Goal: Information Seeking & Learning: Find specific fact

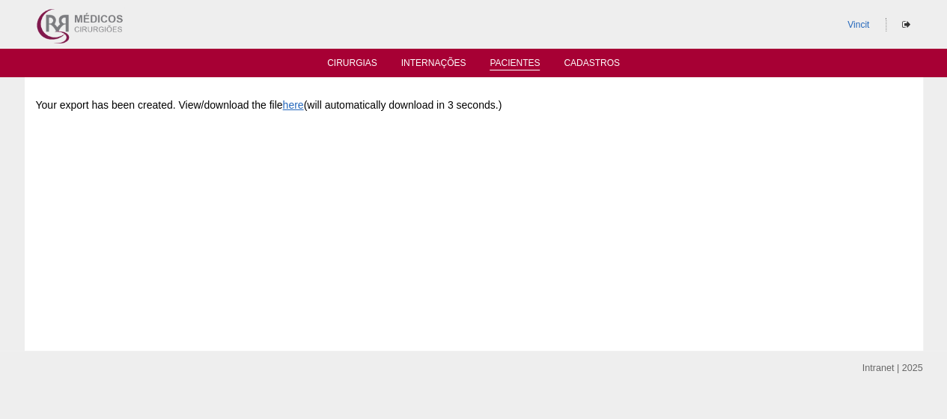
click at [505, 58] on link "Pacientes" at bounding box center [515, 64] width 50 height 13
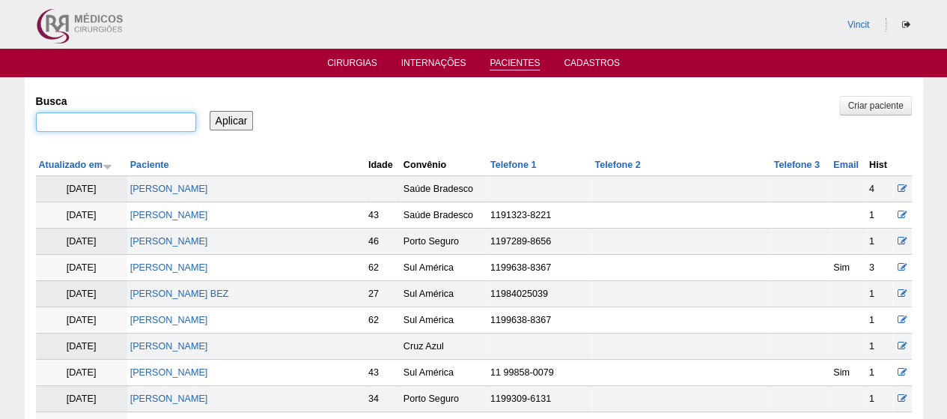
drag, startPoint x: 76, startPoint y: 125, endPoint x: 95, endPoint y: 109, distance: 25.0
click at [76, 125] on input "Busca" at bounding box center [116, 121] width 160 height 19
type input "[PERSON_NAME]"
click at [210, 111] on input "Aplicar" at bounding box center [232, 120] width 44 height 19
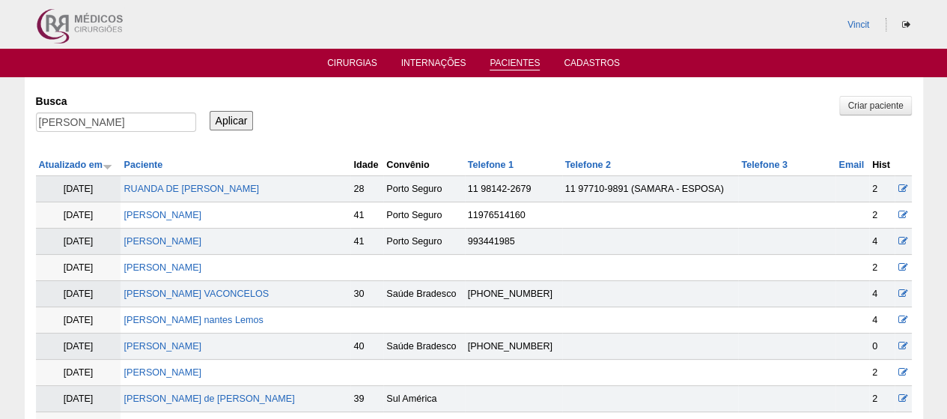
click at [168, 303] on td "SAMARA LEMOS VACONCELOS" at bounding box center [236, 294] width 230 height 26
click at [174, 290] on link "SAMARA LEMOS VACONCELOS" at bounding box center [196, 293] width 145 height 10
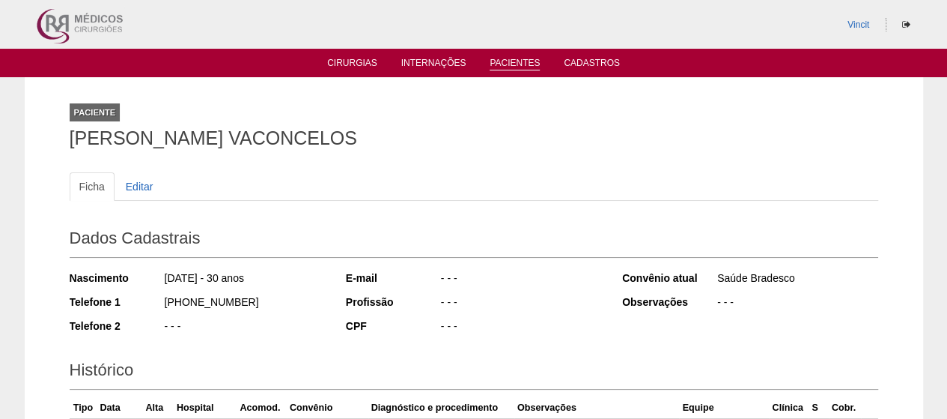
click at [514, 66] on link "Pacientes" at bounding box center [515, 64] width 50 height 13
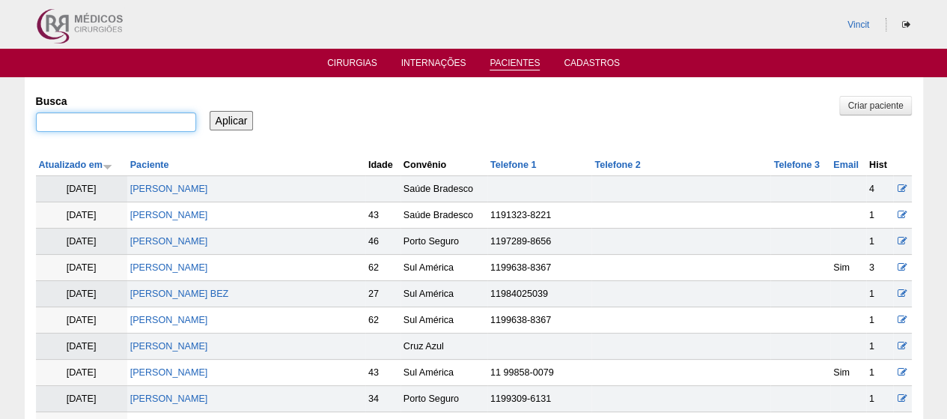
click at [139, 131] on input "Busca" at bounding box center [116, 121] width 160 height 19
type input "stela maia"
click at [210, 111] on input "Aplicar" at bounding box center [232, 120] width 44 height 19
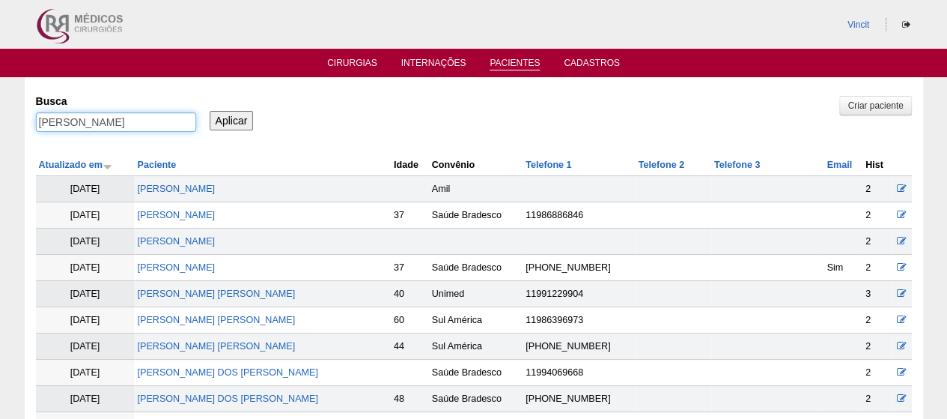
click at [148, 119] on input "[PERSON_NAME]" at bounding box center [116, 121] width 160 height 19
type input "[PERSON_NAME] [PERSON_NAME]"
click at [210, 111] on input "Aplicar" at bounding box center [232, 120] width 44 height 19
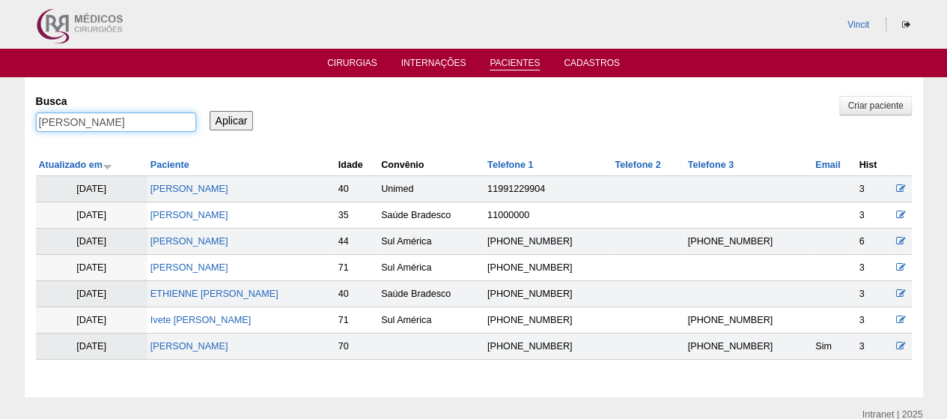
drag, startPoint x: 139, startPoint y: 114, endPoint x: 79, endPoint y: 99, distance: 62.5
click at [0, 108] on div "Pacientes Criar paciente Busca stela maia garrido Aplicar Atualizado em Pacient…" at bounding box center [473, 237] width 947 height 320
paste input "STELA MAIA GARRIDO"
type input "STELA MAIA GARRIDO"
click at [235, 118] on input "Aplicar" at bounding box center [232, 120] width 44 height 19
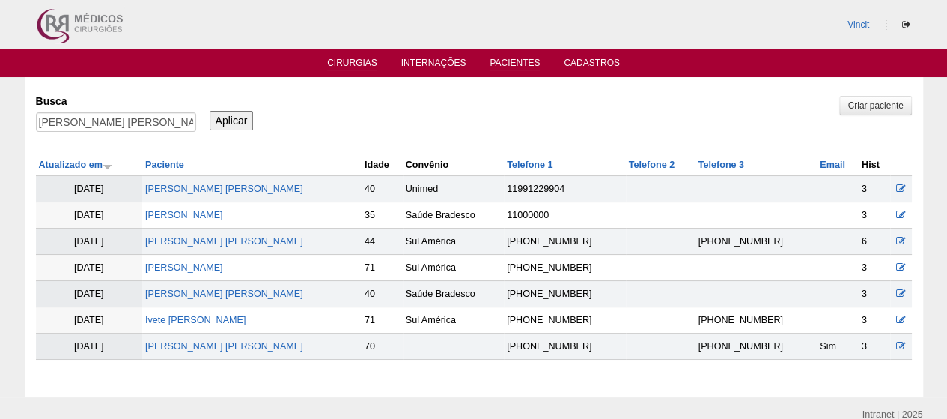
click at [359, 64] on link "Cirurgias" at bounding box center [352, 64] width 50 height 13
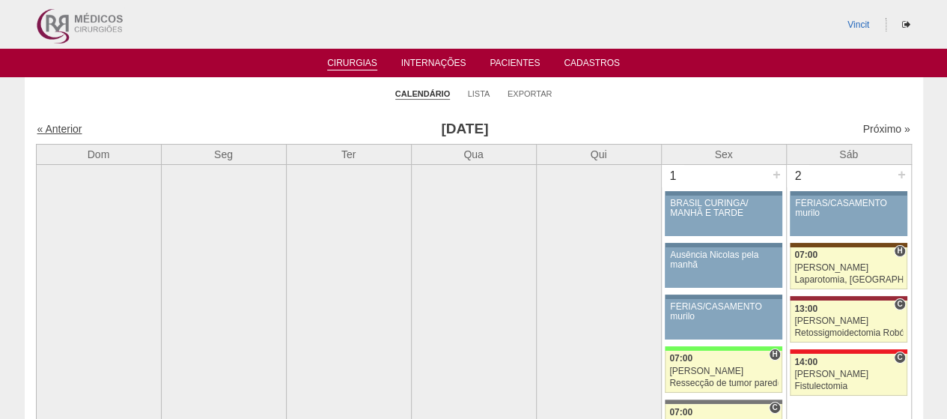
click at [45, 129] on link "« Anterior" at bounding box center [59, 129] width 45 height 12
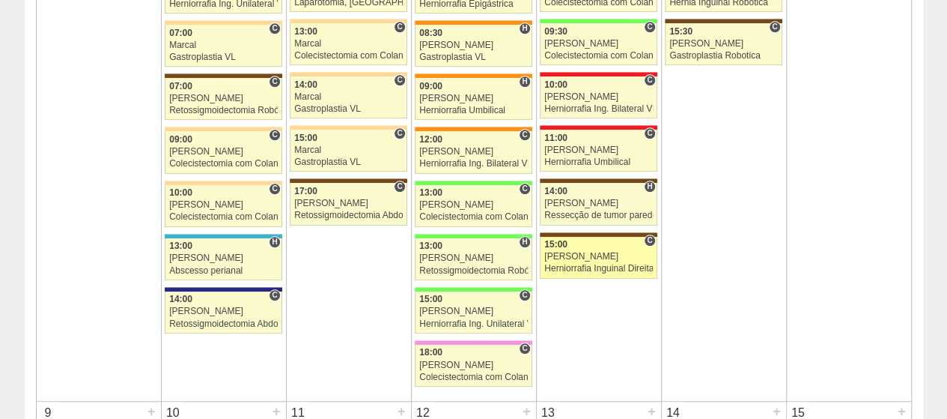
scroll to position [599, 0]
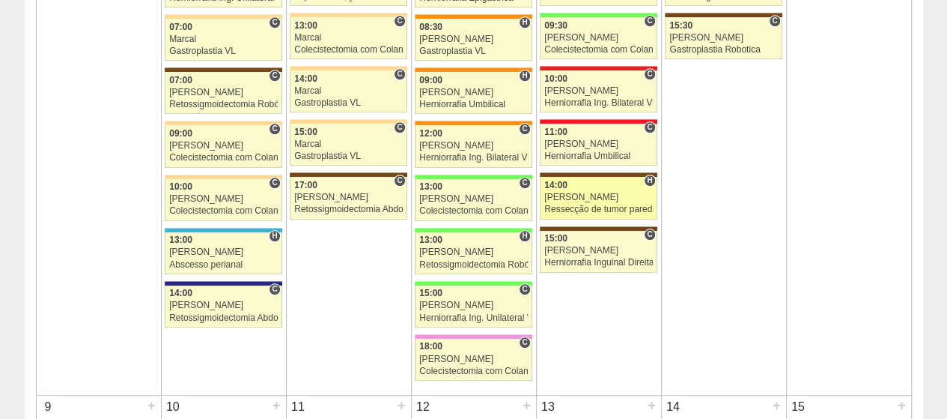
click at [603, 192] on div "[PERSON_NAME]" at bounding box center [598, 197] width 109 height 10
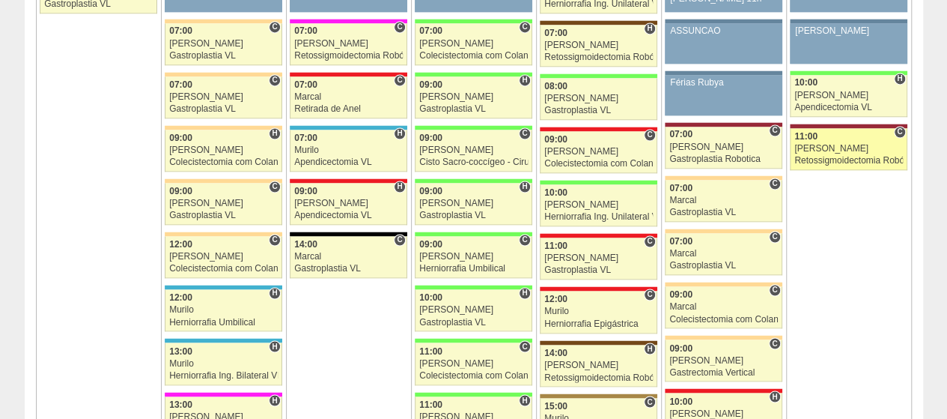
scroll to position [1273, 0]
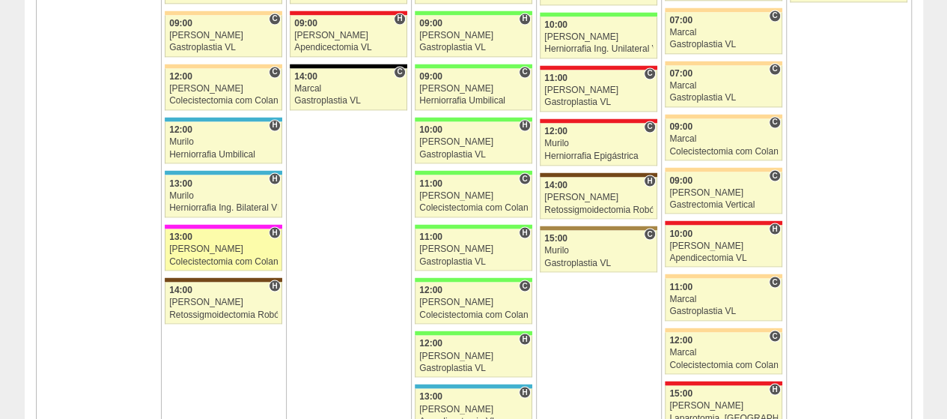
click at [216, 231] on div "13:00" at bounding box center [223, 236] width 109 height 10
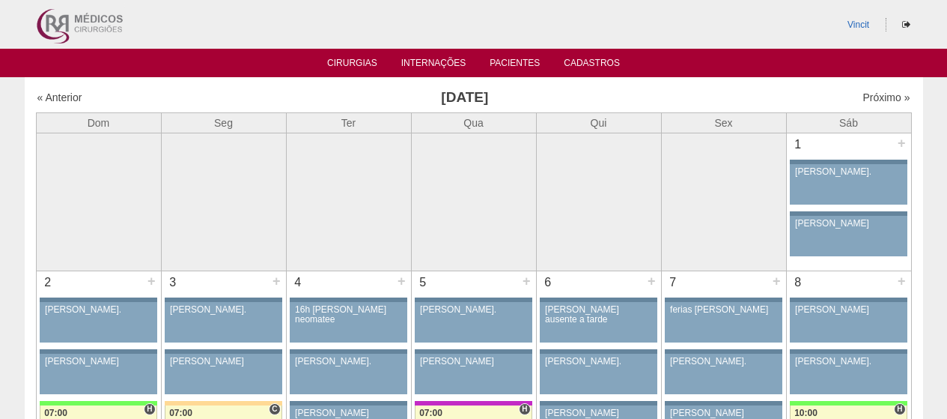
scroll to position [1273, 0]
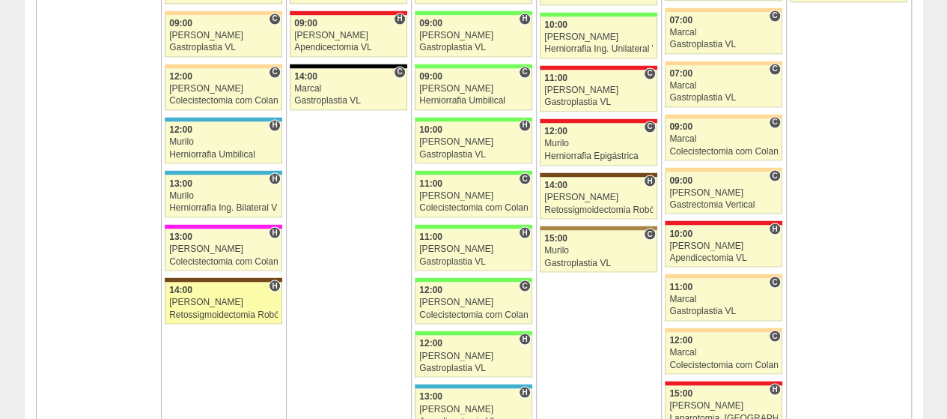
click at [203, 309] on div "Retossigmoidectomia Robótica" at bounding box center [223, 314] width 109 height 10
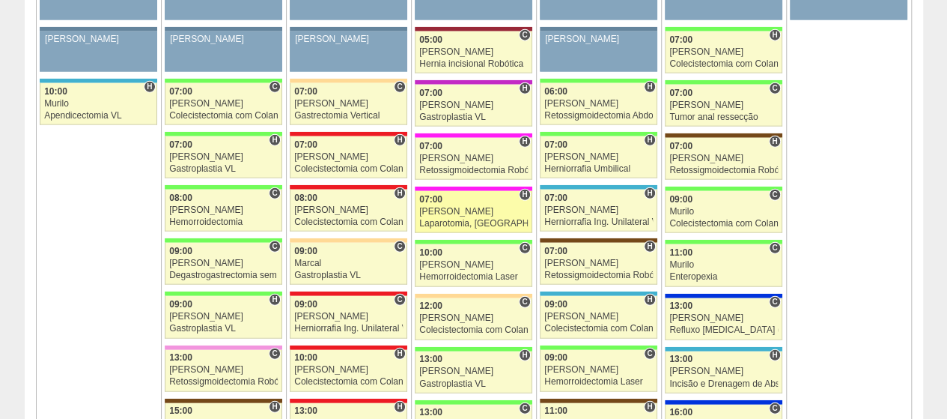
scroll to position [1872, 0]
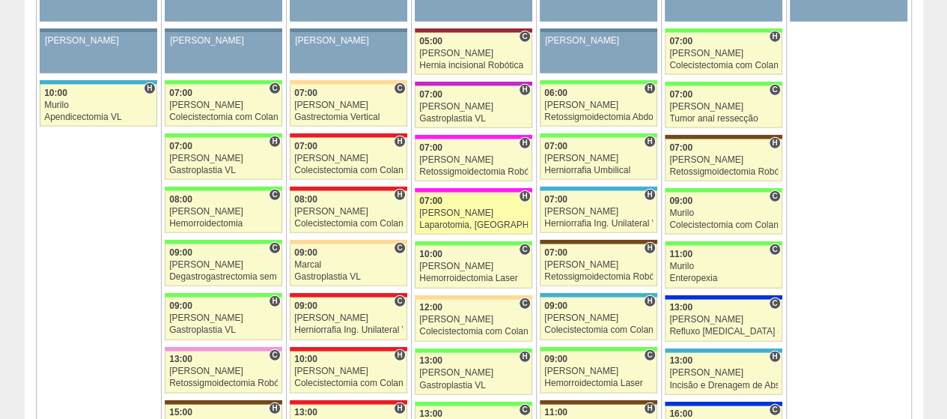
click at [467, 192] on link "71109 [PERSON_NAME] H 07:00 [PERSON_NAME] Laparotomia, [GEOGRAPHIC_DATA], Drena…" at bounding box center [473, 213] width 117 height 42
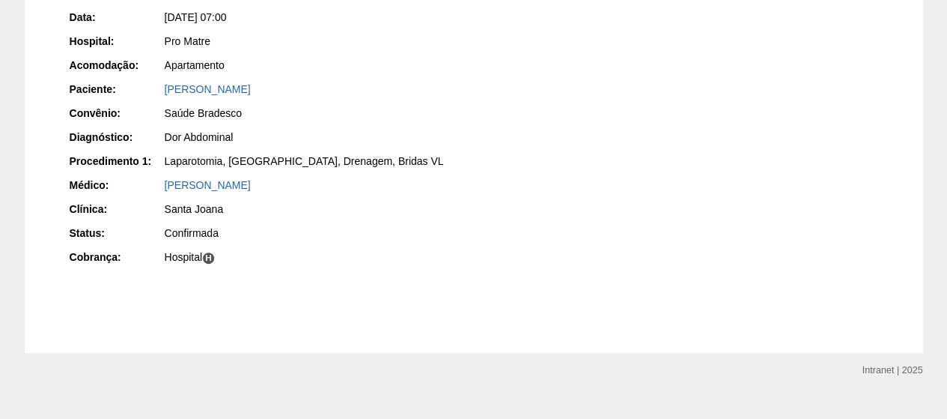
scroll to position [225, 0]
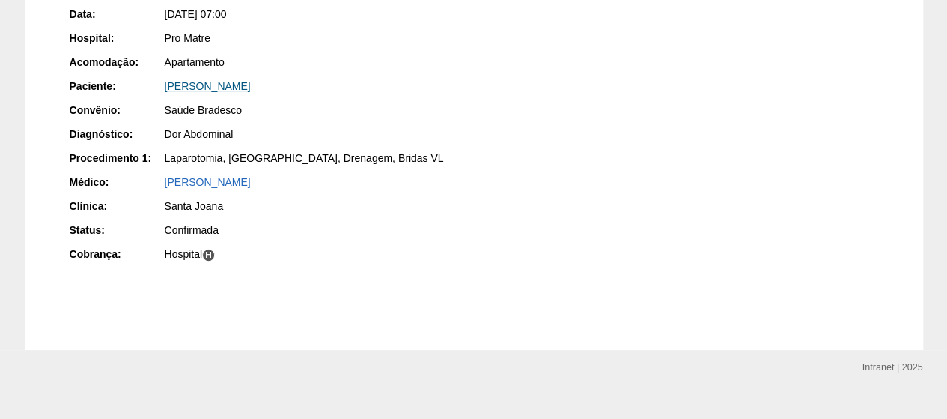
click at [209, 88] on link "Simone Kiomi Nicholas Passuelo" at bounding box center [208, 86] width 86 height 12
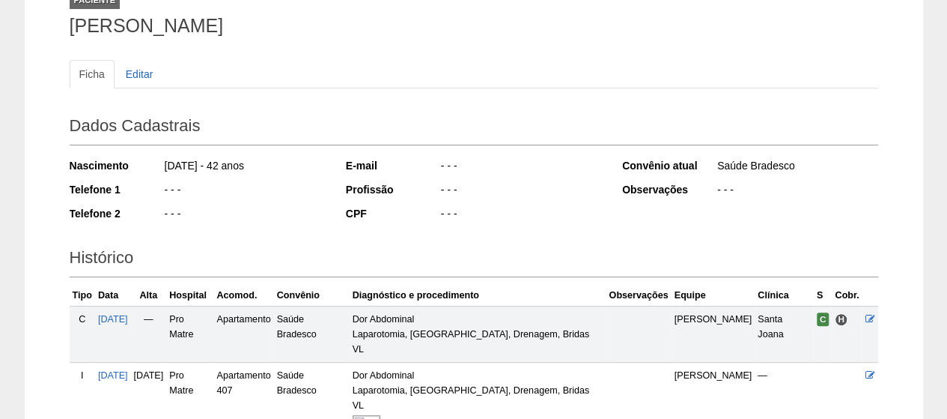
scroll to position [225, 0]
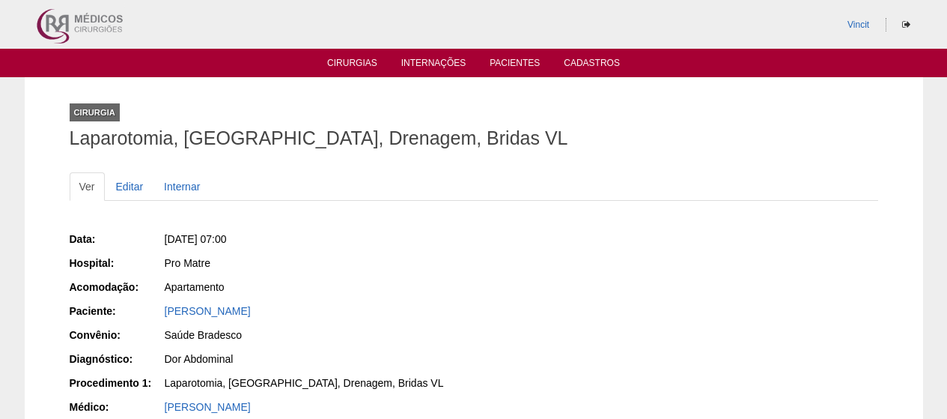
scroll to position [225, 0]
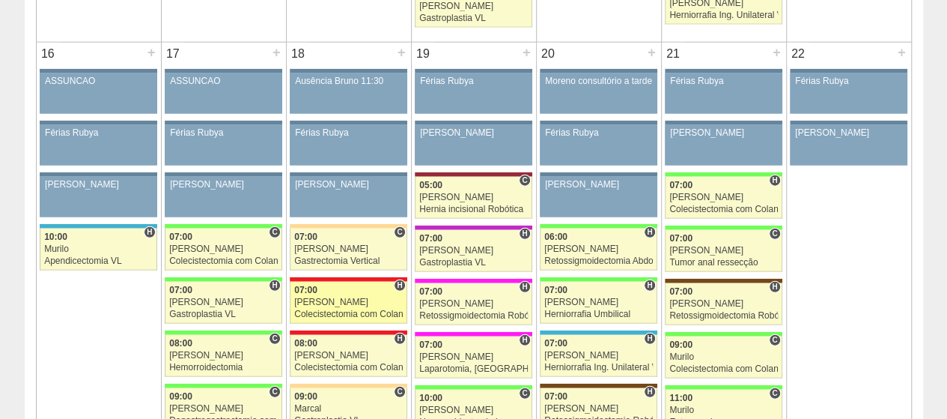
scroll to position [1722, 0]
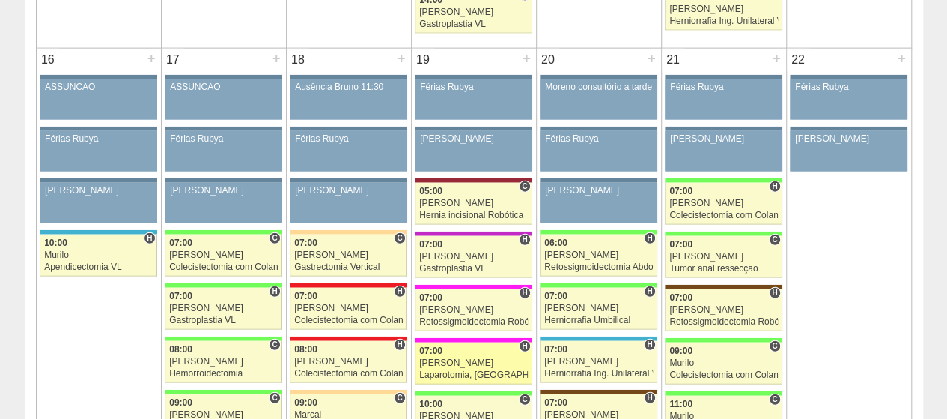
click at [482, 358] on div "[PERSON_NAME]" at bounding box center [473, 363] width 109 height 10
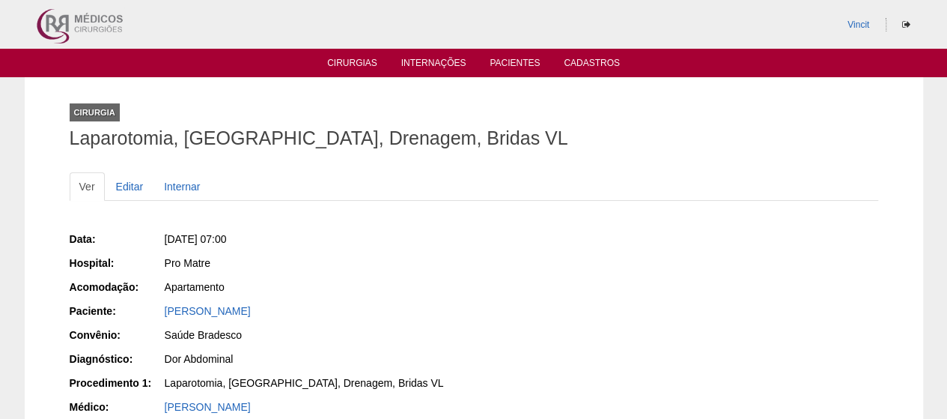
scroll to position [245, 0]
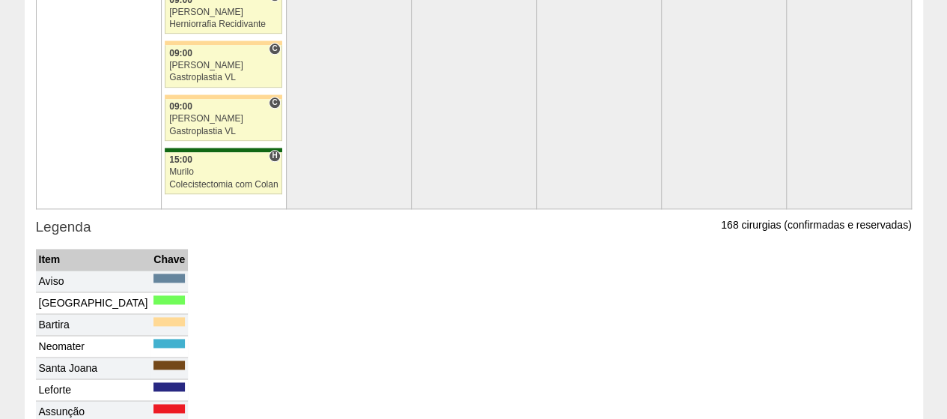
scroll to position [3744, 0]
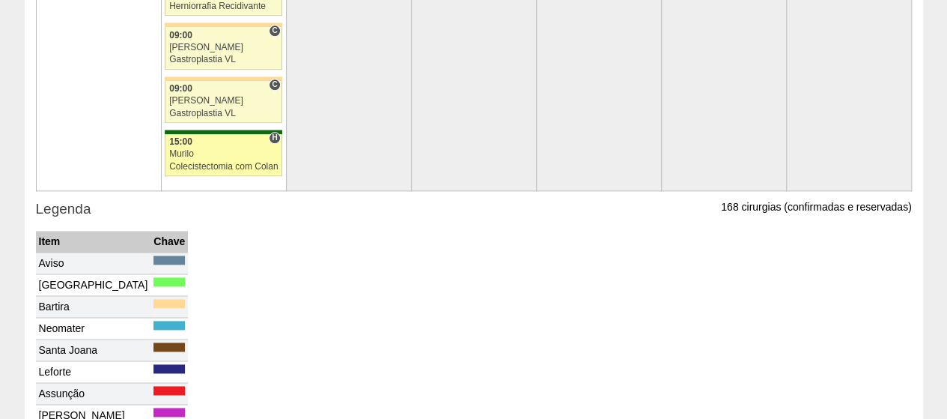
click at [198, 149] on div "Murilo" at bounding box center [223, 154] width 109 height 10
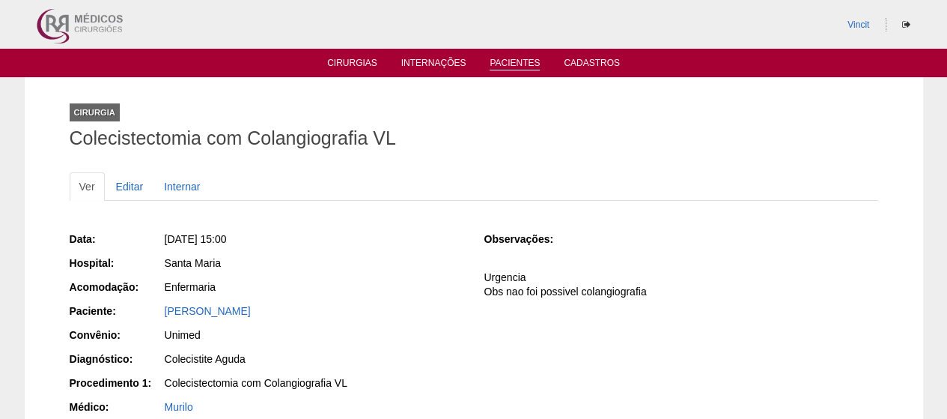
click at [511, 70] on ul "Cirurgias Internações Pacientes Cadastros" at bounding box center [473, 63] width 947 height 28
click at [514, 66] on link "Pacientes" at bounding box center [515, 64] width 50 height 13
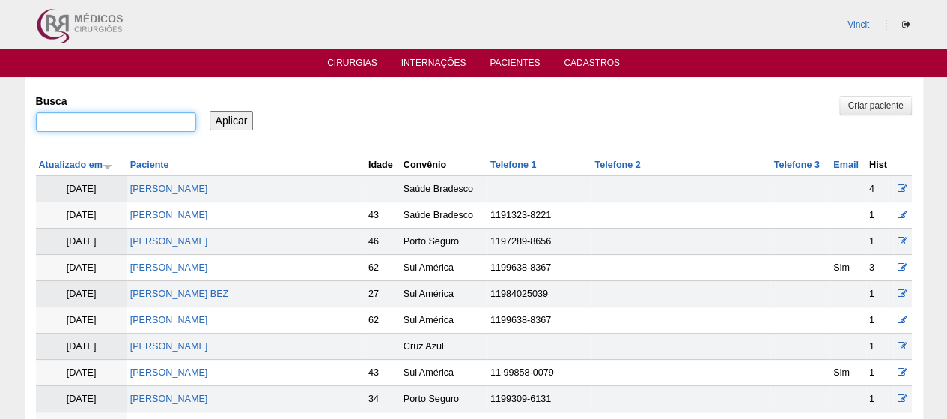
click at [127, 116] on input "Busca" at bounding box center [116, 121] width 160 height 19
type input "rayanne albuquerque"
click at [210, 111] on input "Aplicar" at bounding box center [232, 120] width 44 height 19
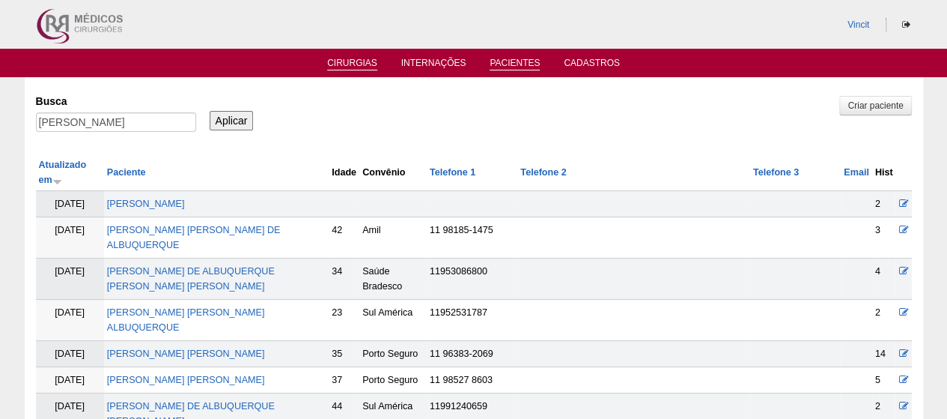
click at [344, 57] on li "Cirurgias" at bounding box center [352, 62] width 71 height 12
click at [344, 61] on link "Cirurgias" at bounding box center [352, 64] width 50 height 13
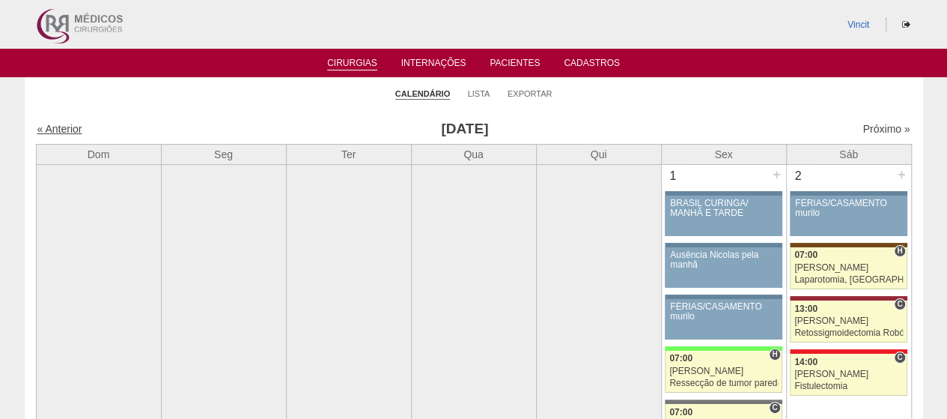
click at [47, 129] on link "« Anterior" at bounding box center [59, 129] width 45 height 12
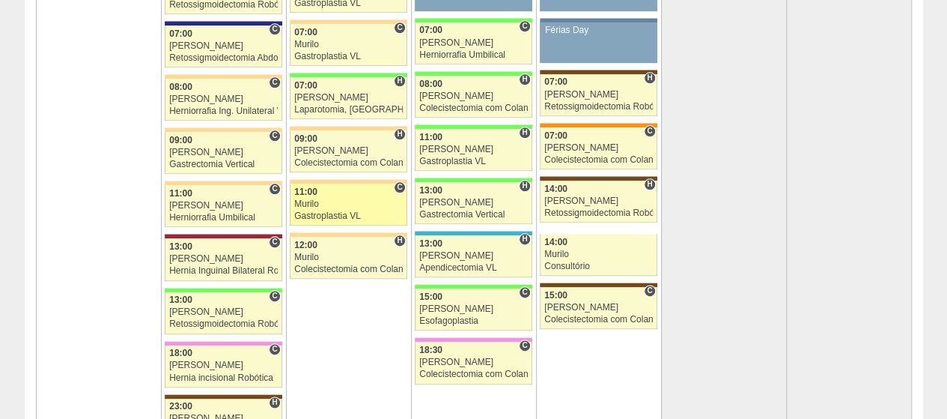
scroll to position [3744, 0]
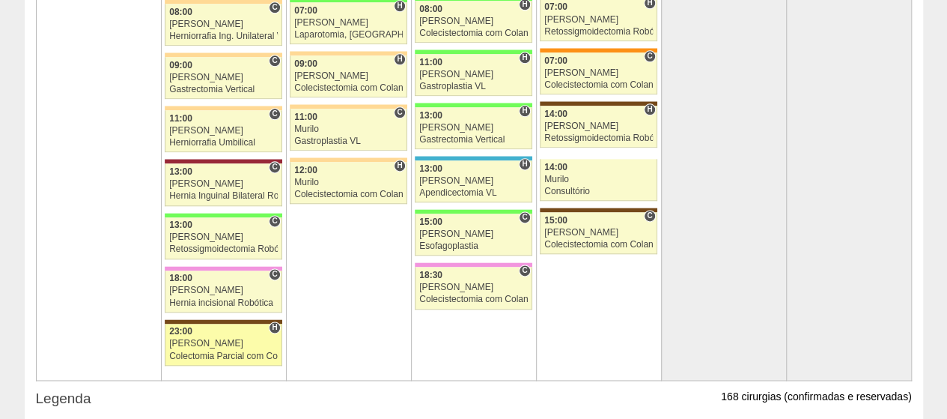
click at [198, 338] on div "[PERSON_NAME]" at bounding box center [223, 343] width 109 height 10
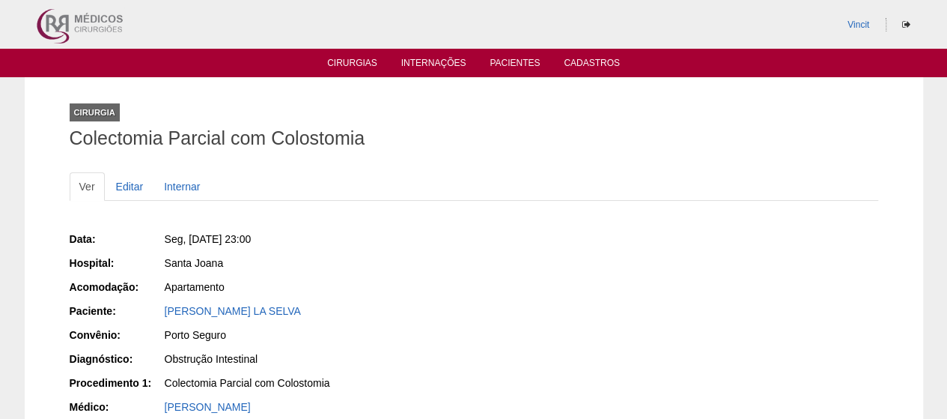
scroll to position [225, 0]
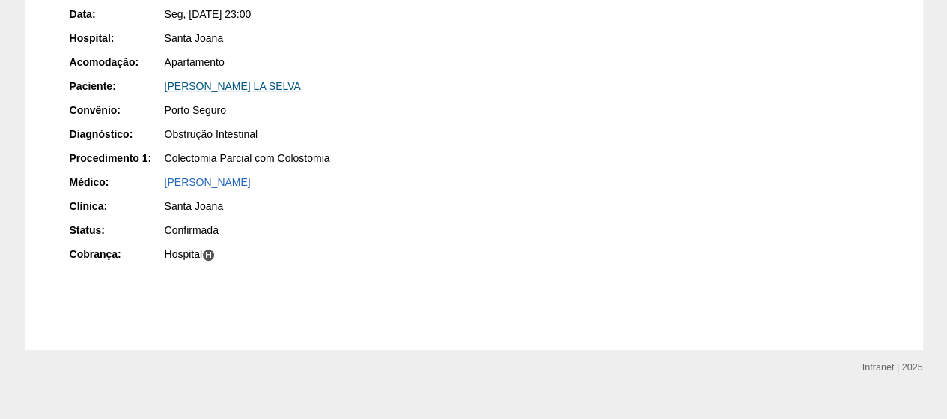
click at [285, 80] on link "[PERSON_NAME] LA SELVA" at bounding box center [233, 86] width 136 height 12
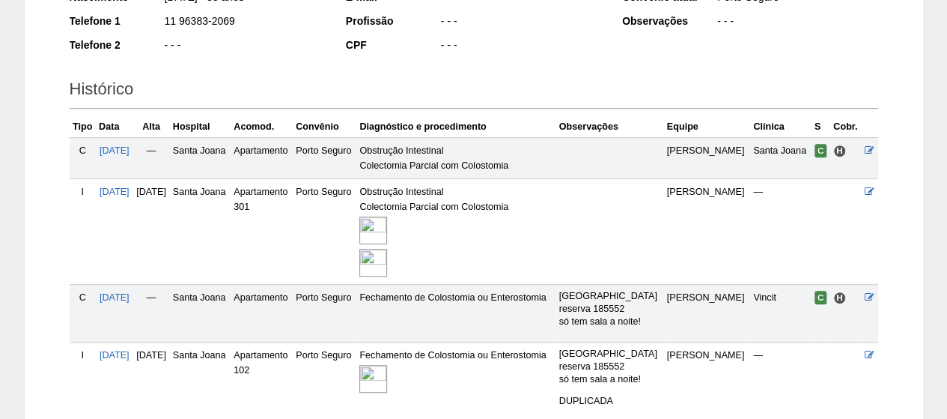
scroll to position [249, 0]
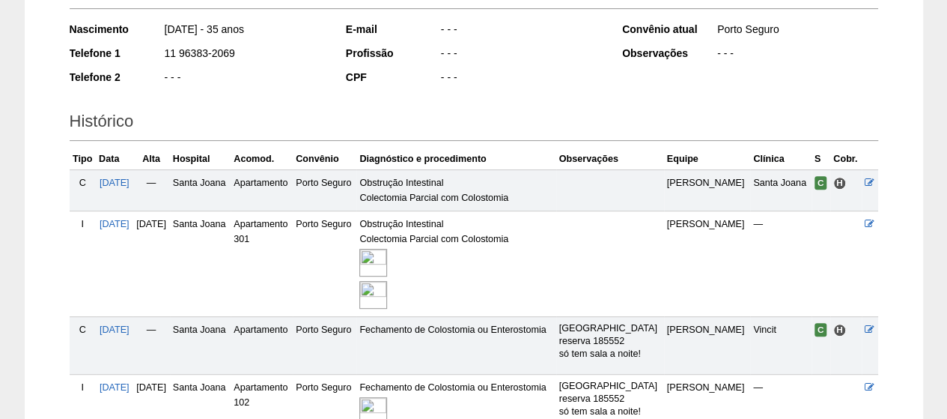
click at [387, 251] on img at bounding box center [373, 263] width 28 height 28
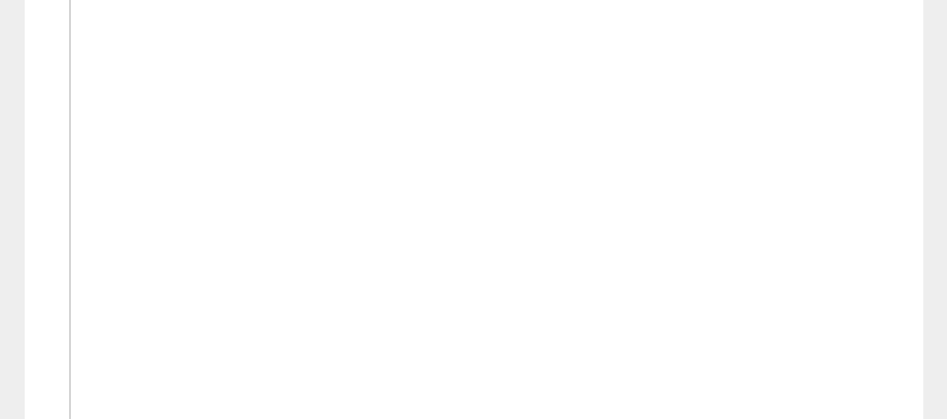
scroll to position [599, 0]
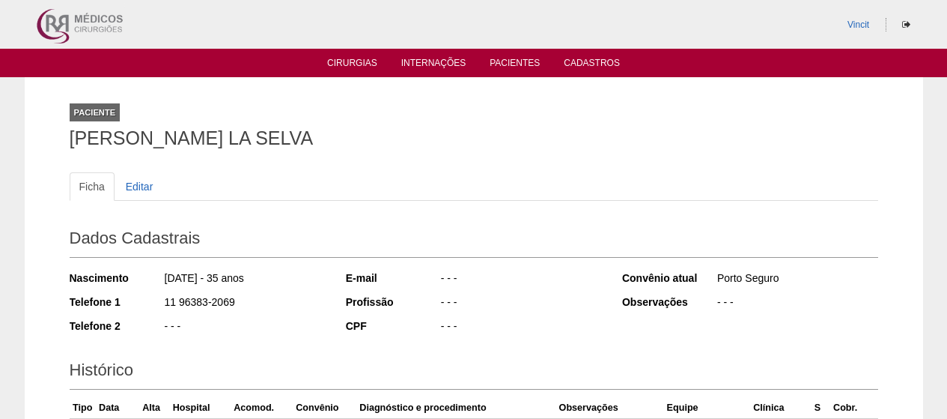
scroll to position [249, 0]
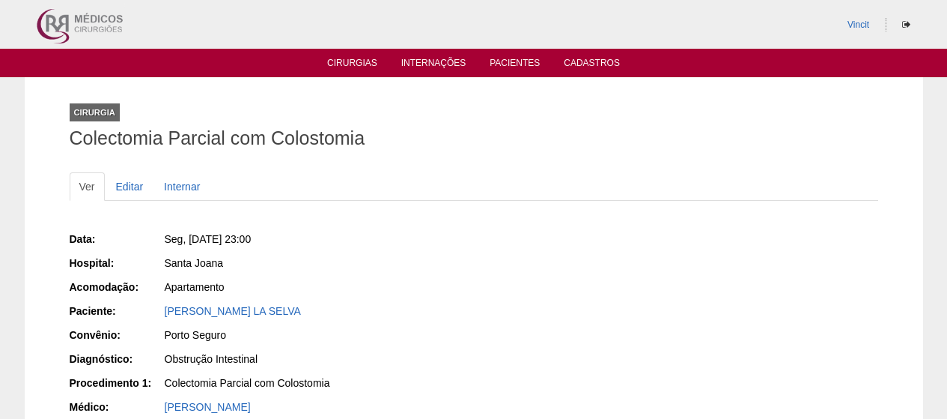
scroll to position [225, 0]
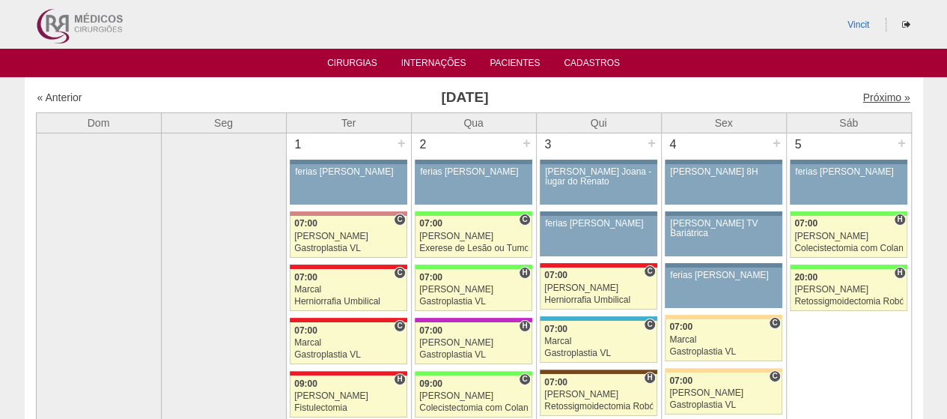
click at [871, 100] on link "Próximo »" at bounding box center [886, 97] width 47 height 12
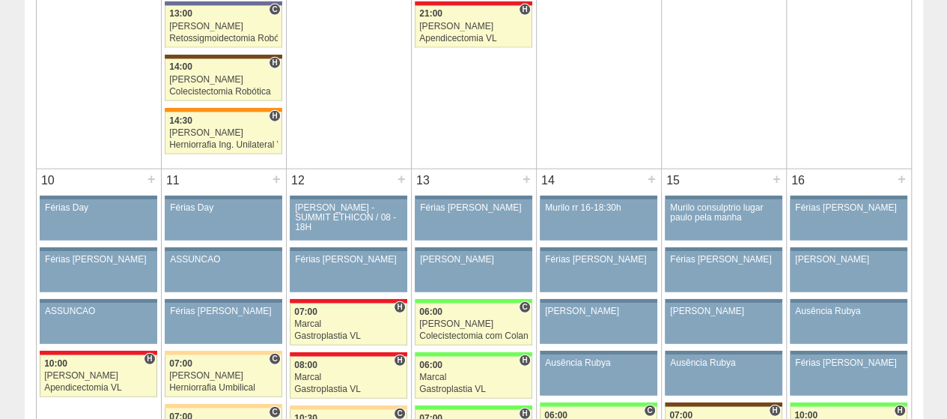
scroll to position [2022, 0]
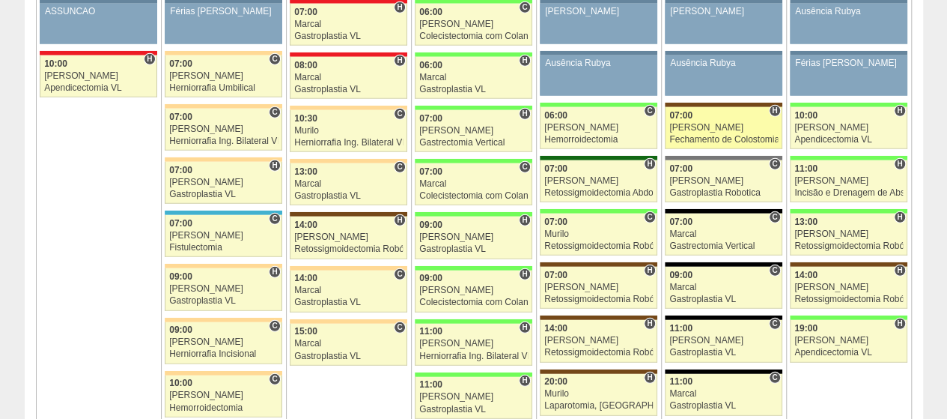
click at [746, 123] on div "[PERSON_NAME]" at bounding box center [724, 128] width 109 height 10
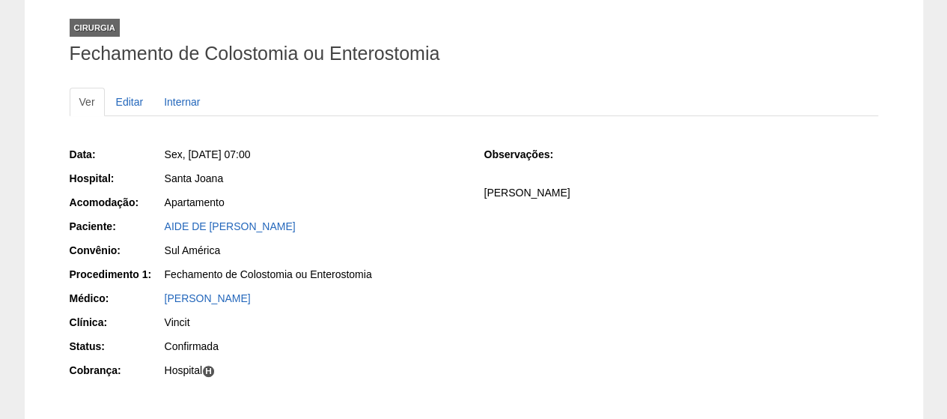
scroll to position [221, 0]
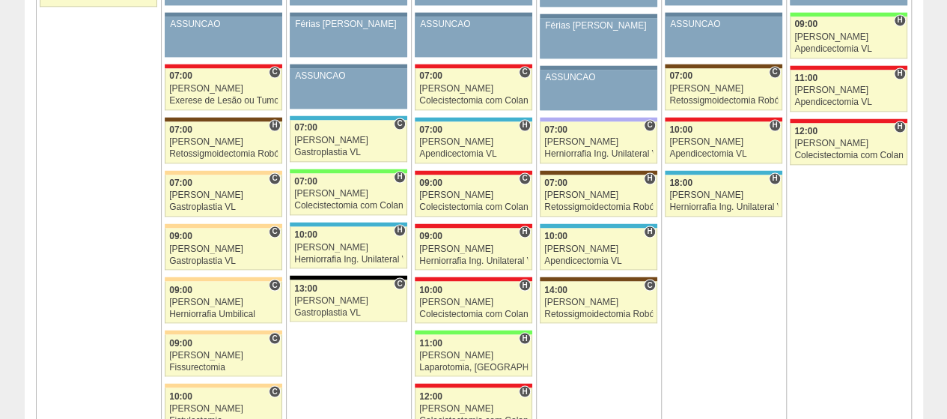
scroll to position [1198, 0]
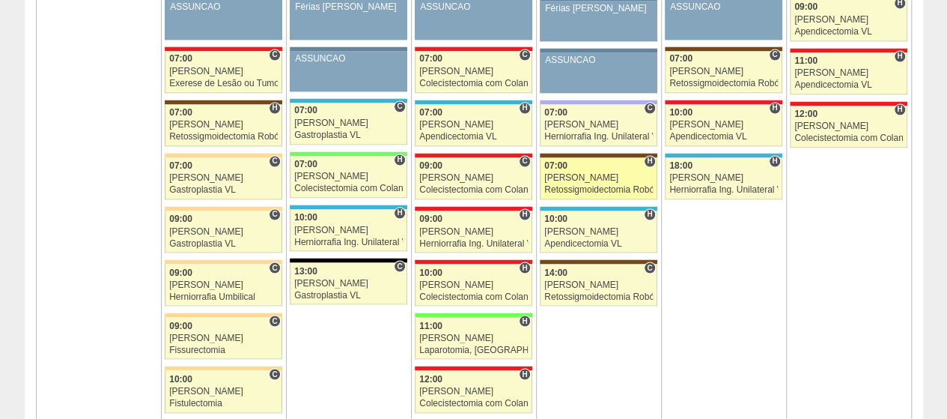
click at [586, 174] on div "[PERSON_NAME]" at bounding box center [598, 178] width 109 height 10
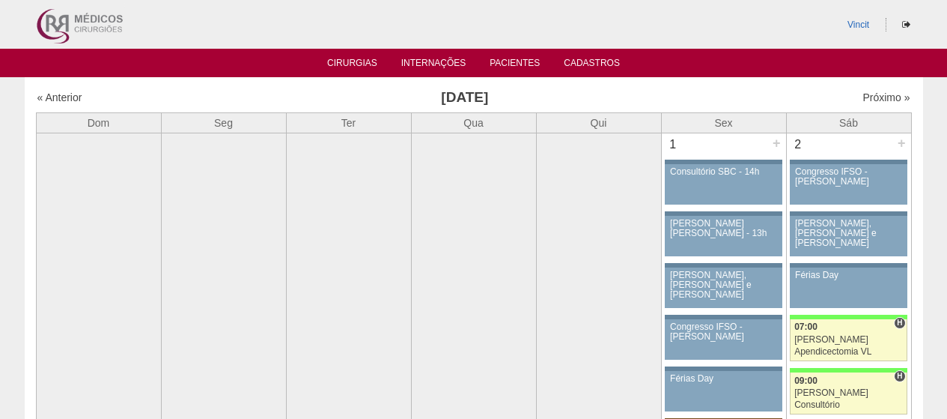
scroll to position [1198, 0]
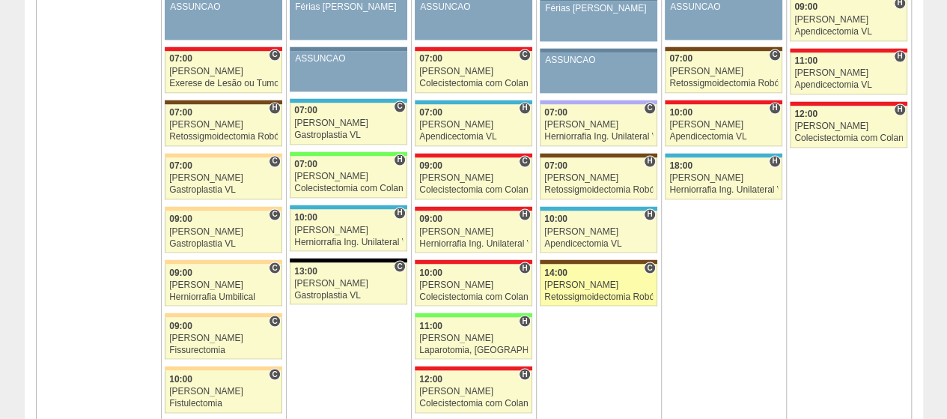
click at [588, 279] on div "[PERSON_NAME]" at bounding box center [598, 284] width 109 height 10
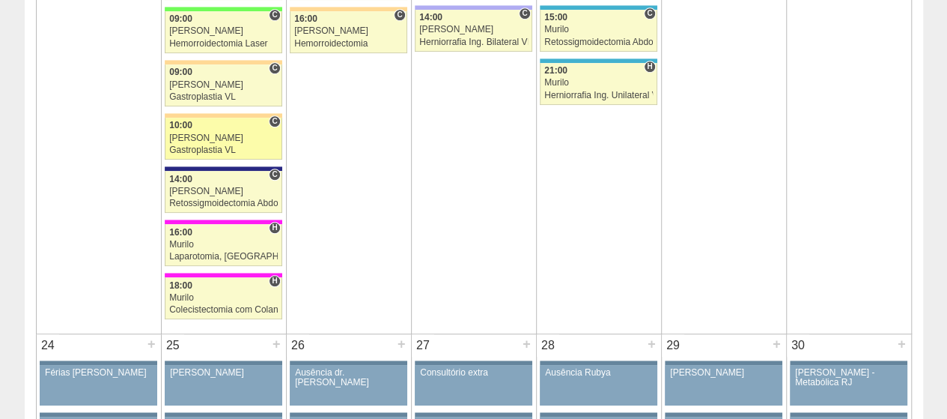
scroll to position [3370, 0]
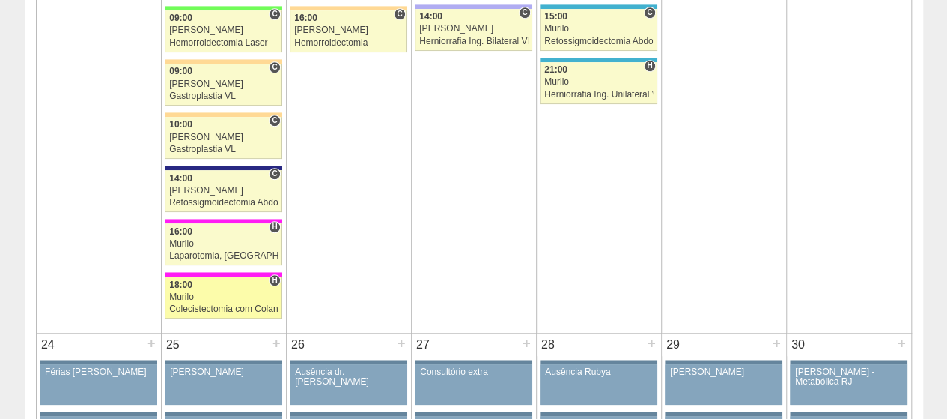
click at [191, 292] on div "Murilo" at bounding box center [223, 297] width 109 height 10
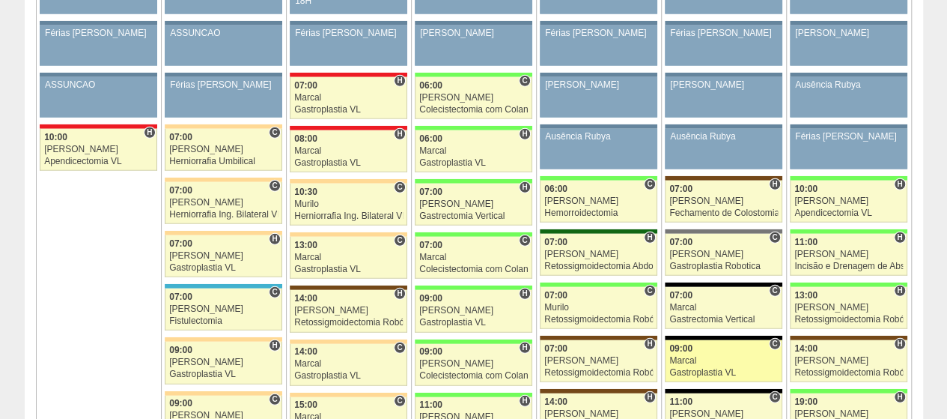
scroll to position [2097, 0]
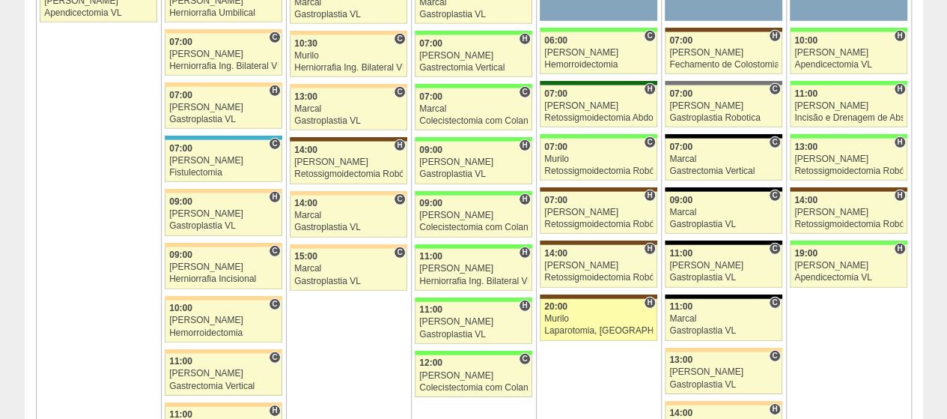
click at [608, 314] on div "Murilo" at bounding box center [598, 319] width 109 height 10
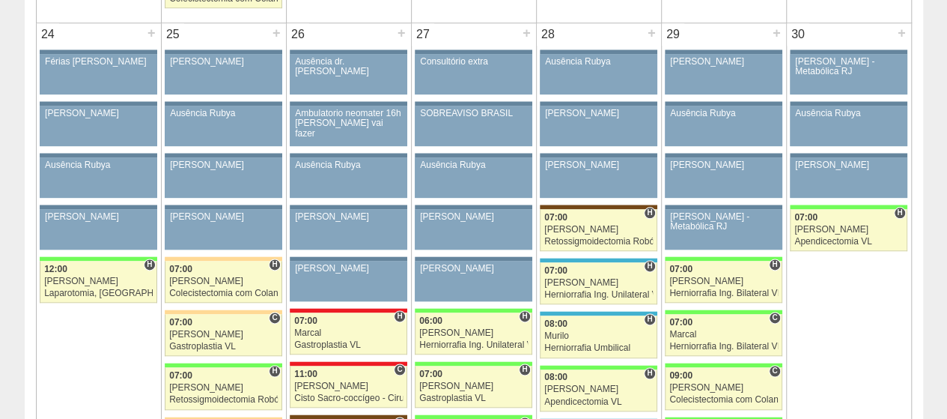
scroll to position [3820, 0]
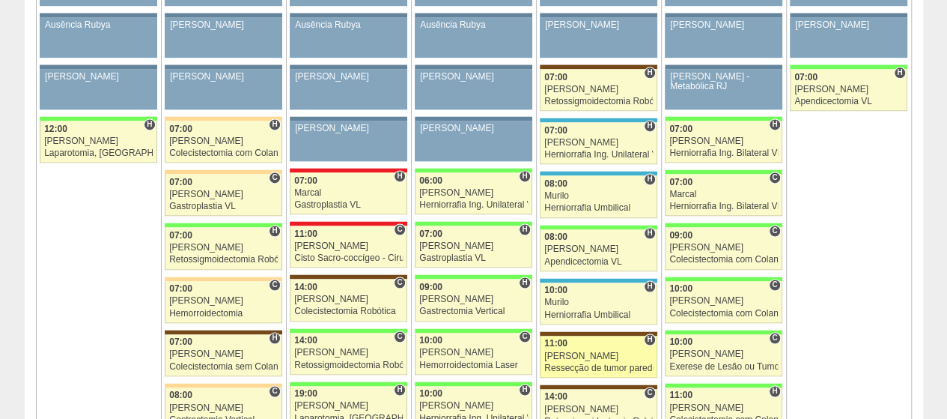
click at [568, 351] on div "[PERSON_NAME]" at bounding box center [598, 356] width 109 height 10
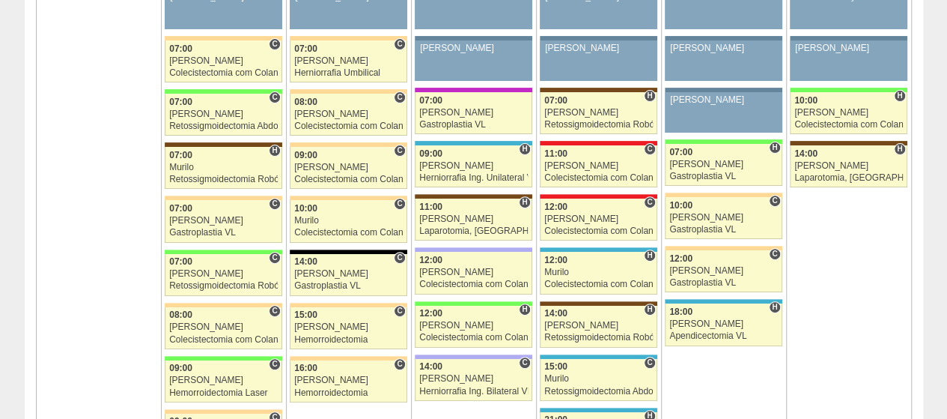
scroll to position [2997, 0]
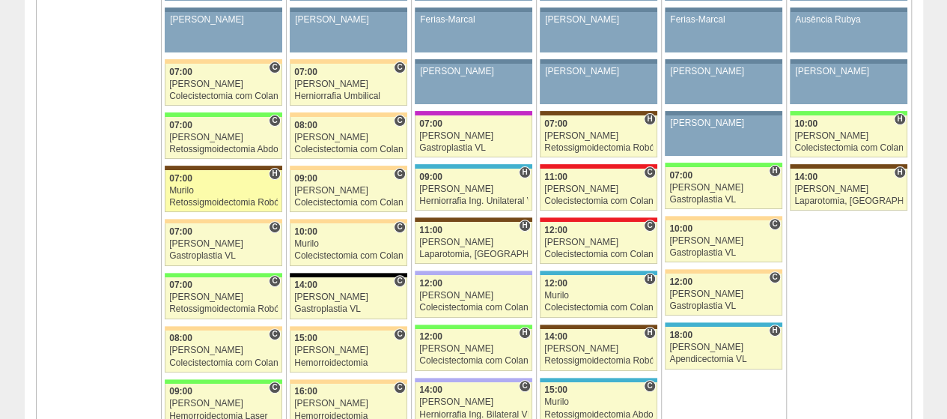
click at [196, 174] on div "07:00" at bounding box center [223, 179] width 109 height 10
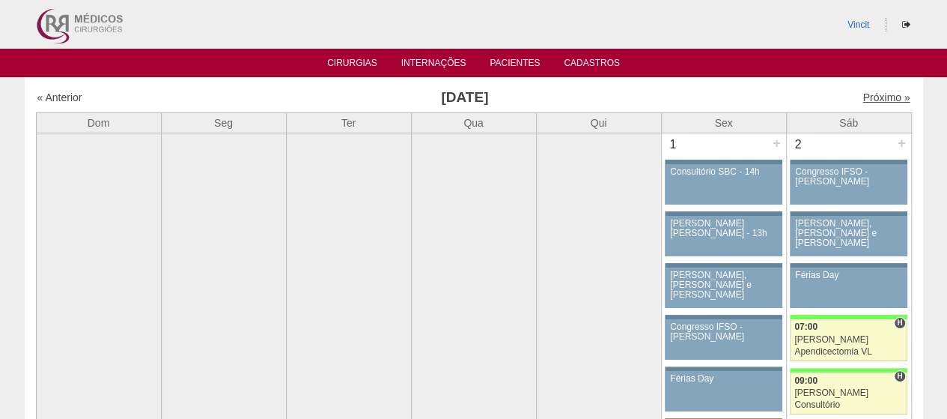
click at [863, 97] on link "Próximo »" at bounding box center [886, 97] width 47 height 12
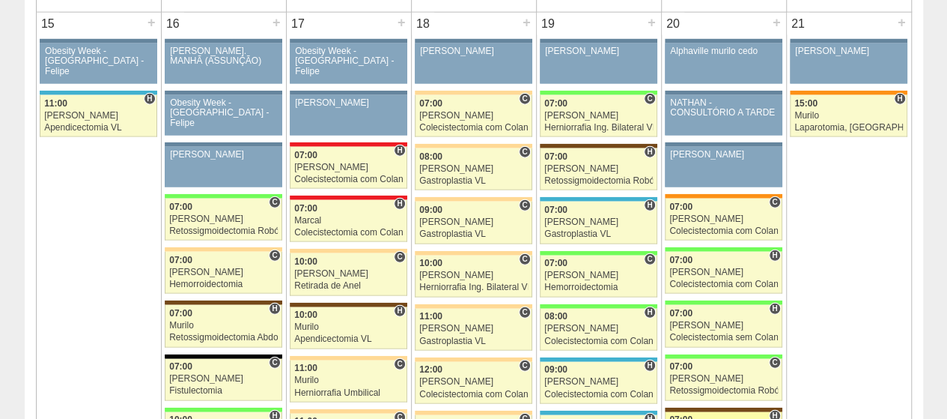
scroll to position [1872, 0]
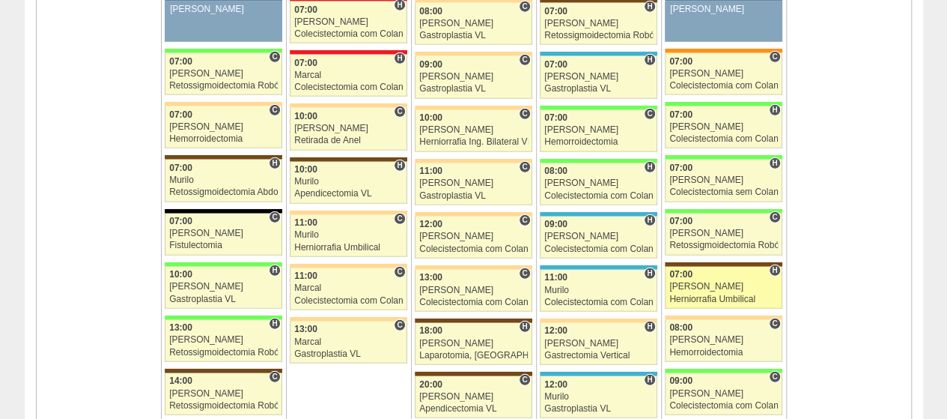
click at [759, 270] on div "07:00" at bounding box center [724, 275] width 109 height 10
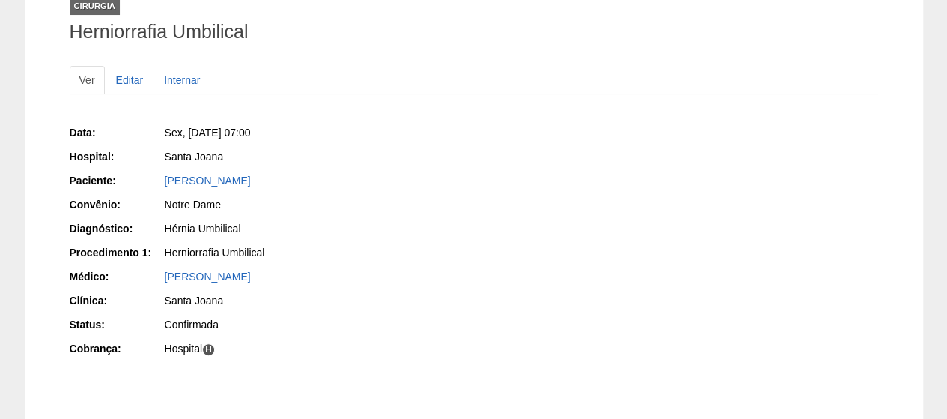
scroll to position [221, 0]
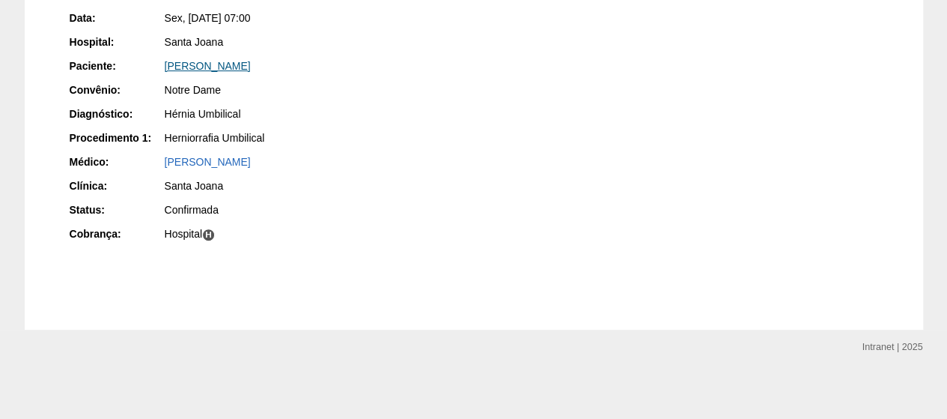
click at [249, 68] on link "[PERSON_NAME]" at bounding box center [208, 66] width 86 height 12
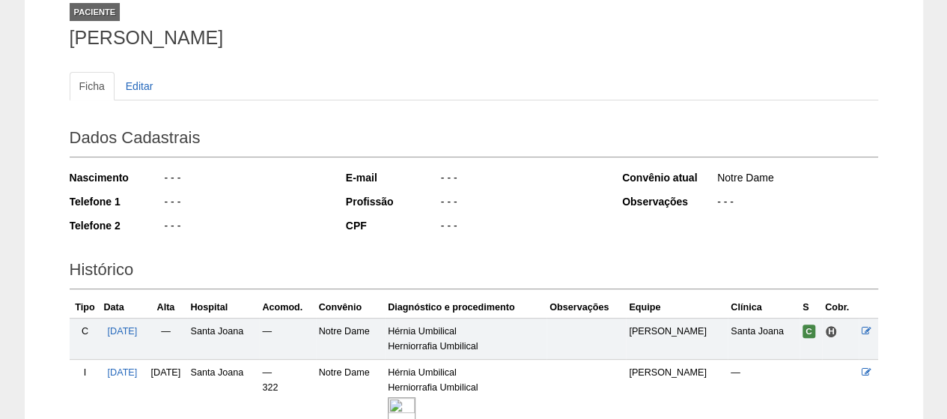
scroll to position [240, 0]
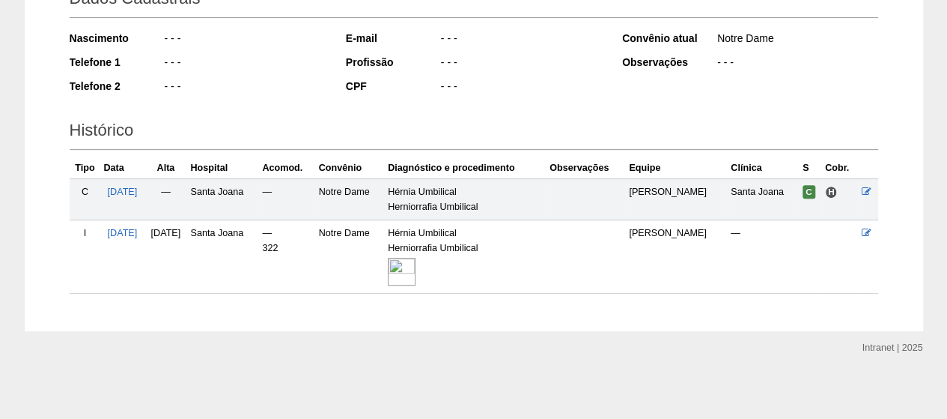
click at [416, 267] on img at bounding box center [402, 272] width 28 height 28
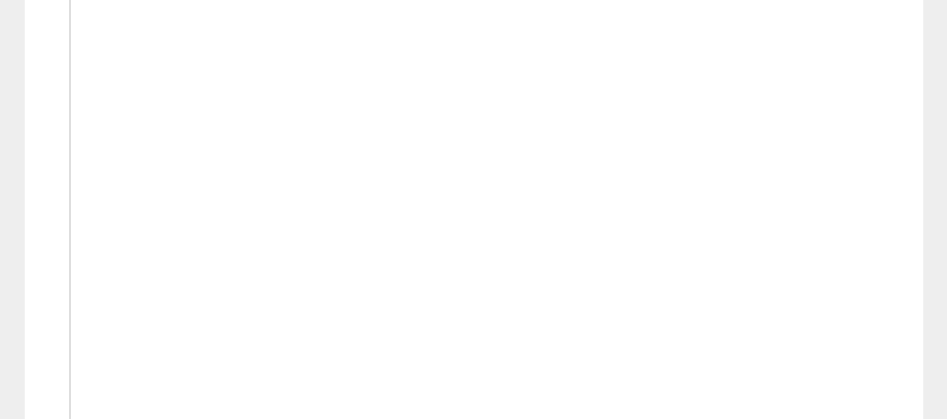
scroll to position [599, 0]
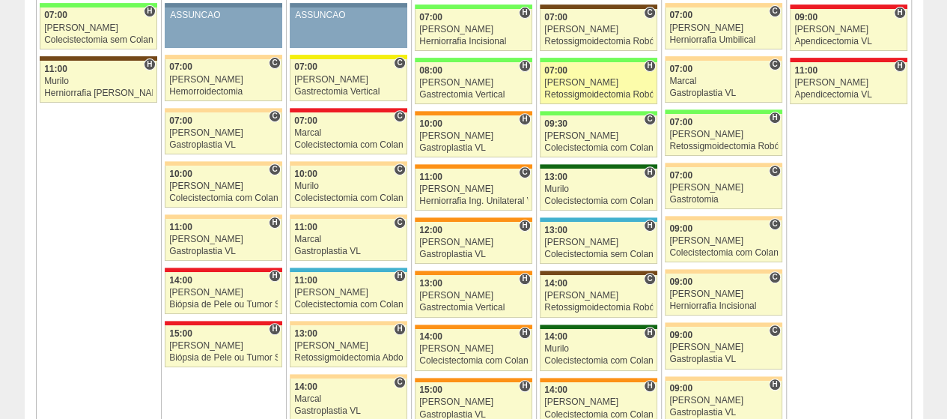
scroll to position [374, 0]
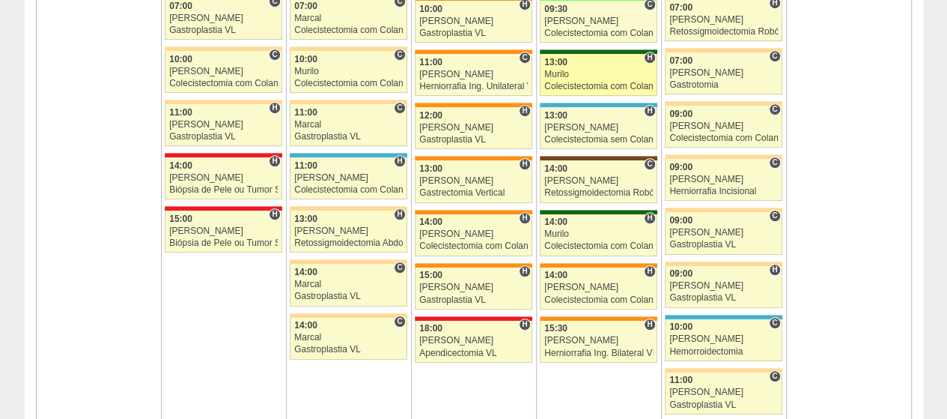
click at [607, 82] on div "Colecistectomia com Colangiografia VL" at bounding box center [598, 87] width 109 height 10
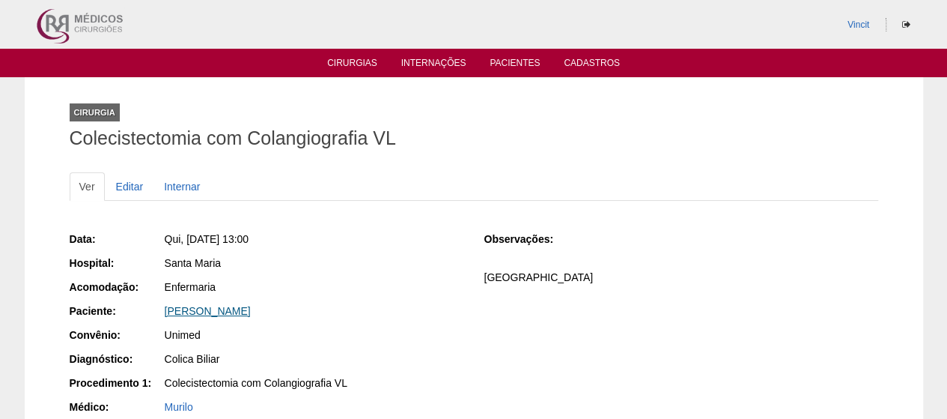
click at [187, 315] on link "[PERSON_NAME]" at bounding box center [208, 311] width 86 height 12
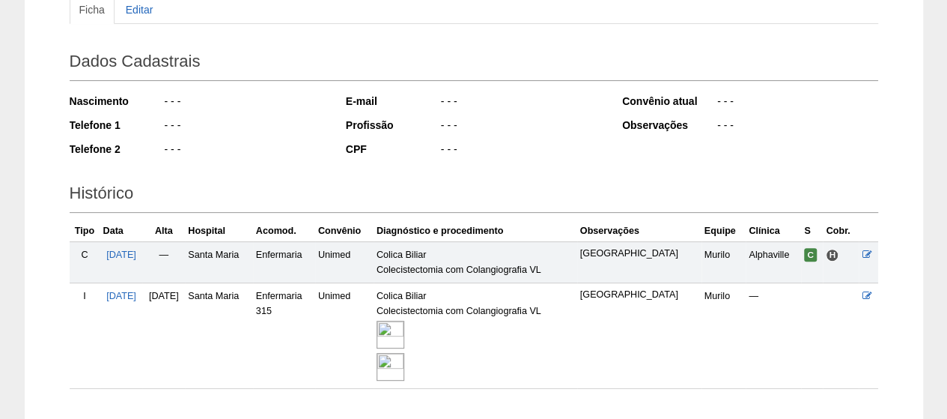
scroll to position [271, 0]
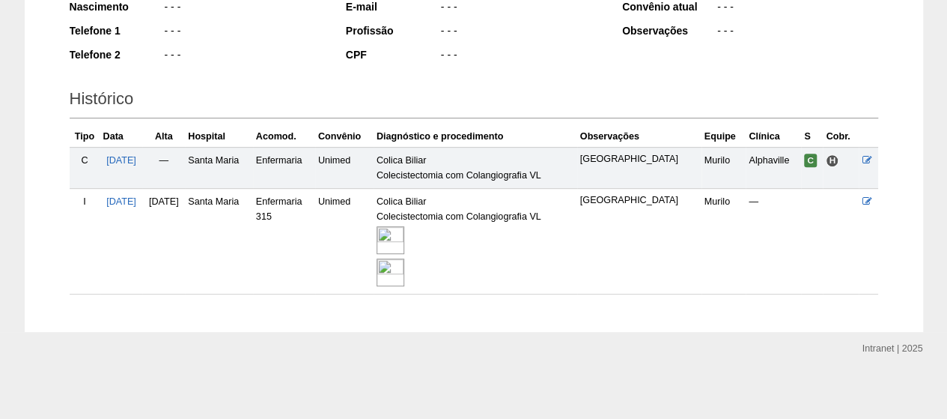
click at [404, 240] on img at bounding box center [391, 240] width 28 height 28
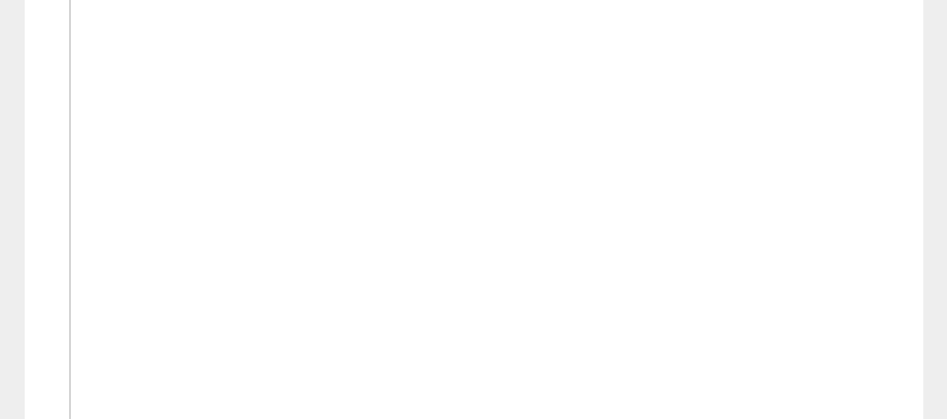
scroll to position [749, 0]
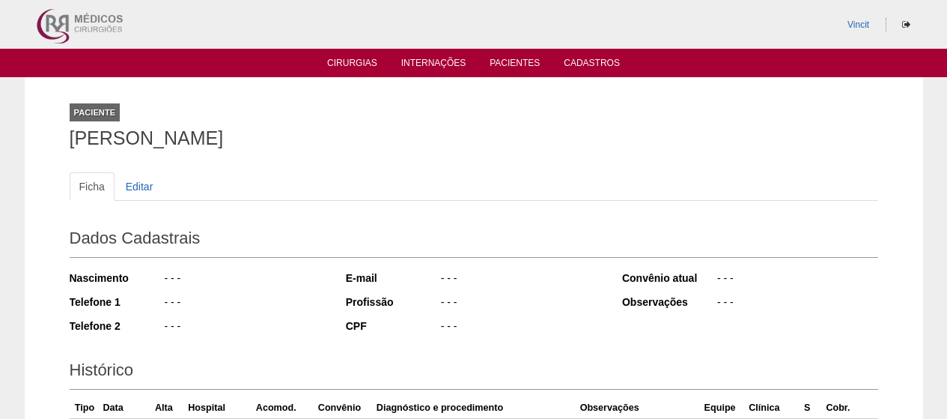
scroll to position [270, 0]
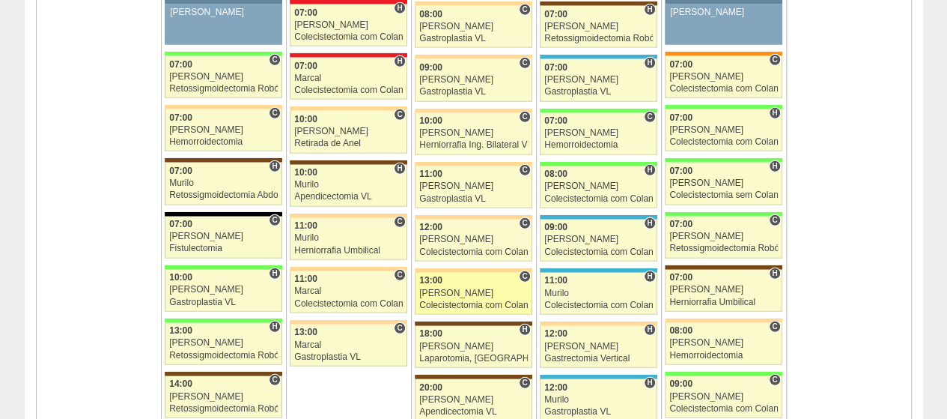
scroll to position [1872, 0]
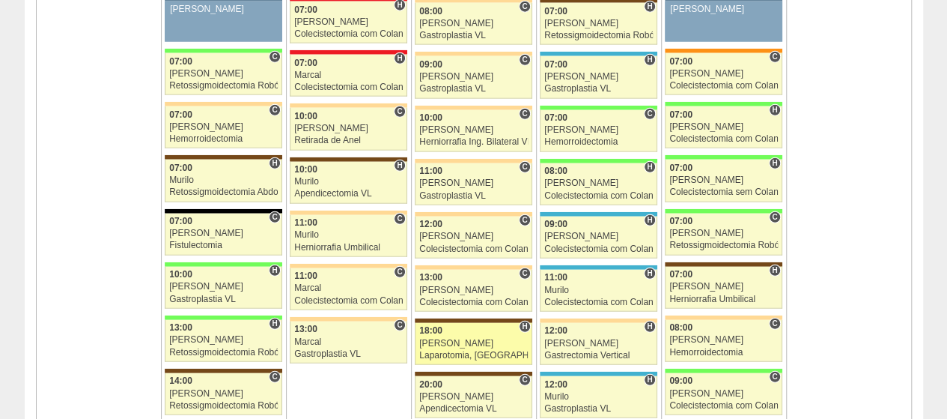
click at [461, 326] on div "18:00" at bounding box center [473, 331] width 109 height 10
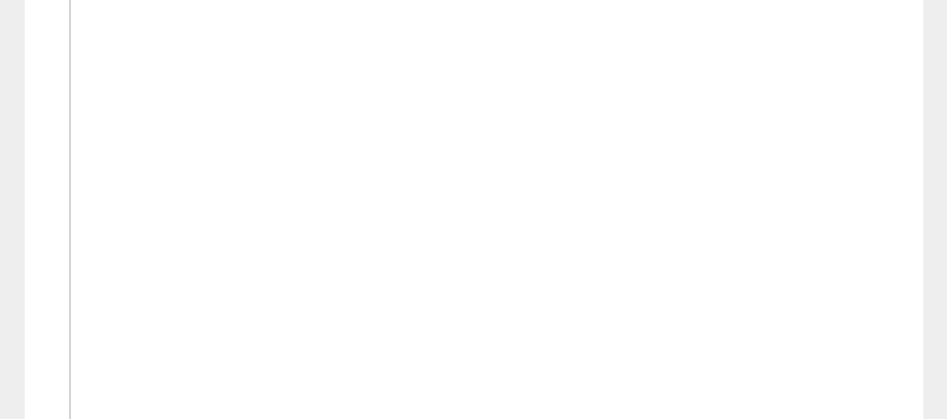
scroll to position [524, 0]
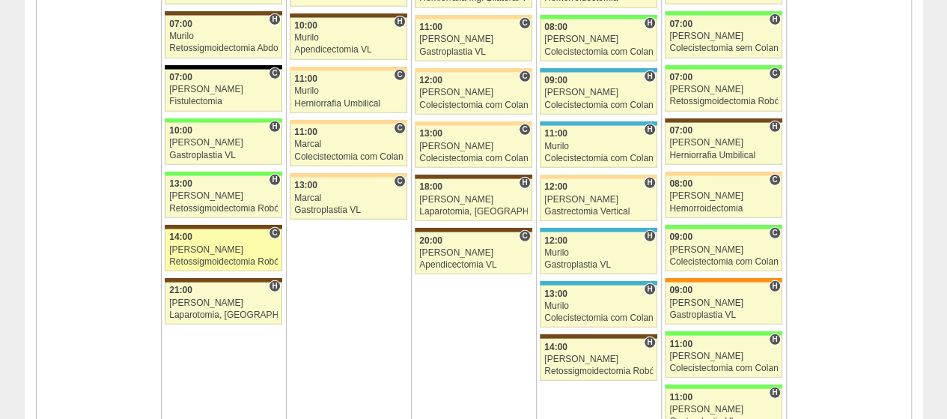
scroll to position [2022, 0]
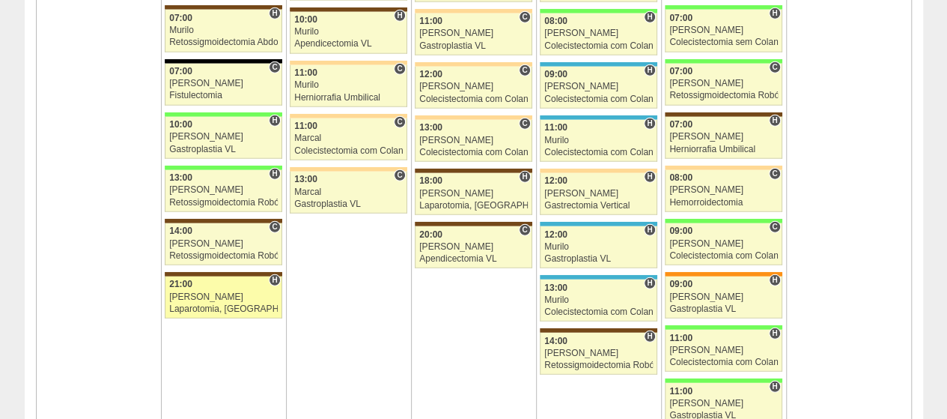
click at [257, 279] on div "21:00" at bounding box center [223, 284] width 109 height 10
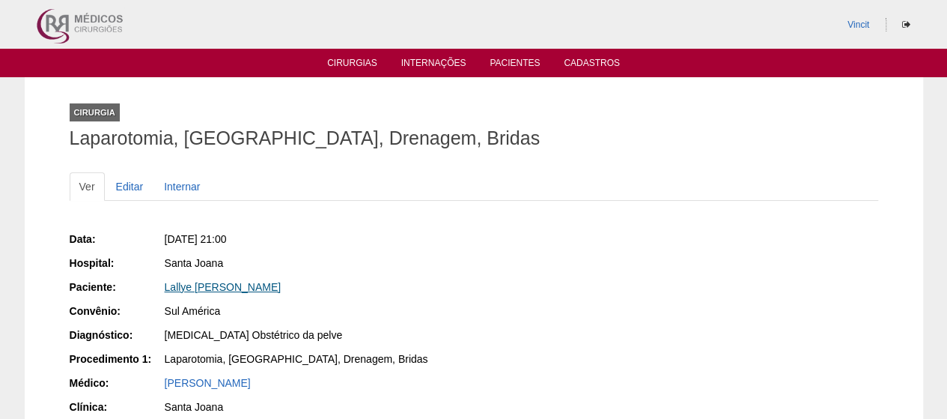
click at [231, 283] on link "Lallye [PERSON_NAME]" at bounding box center [223, 287] width 117 height 12
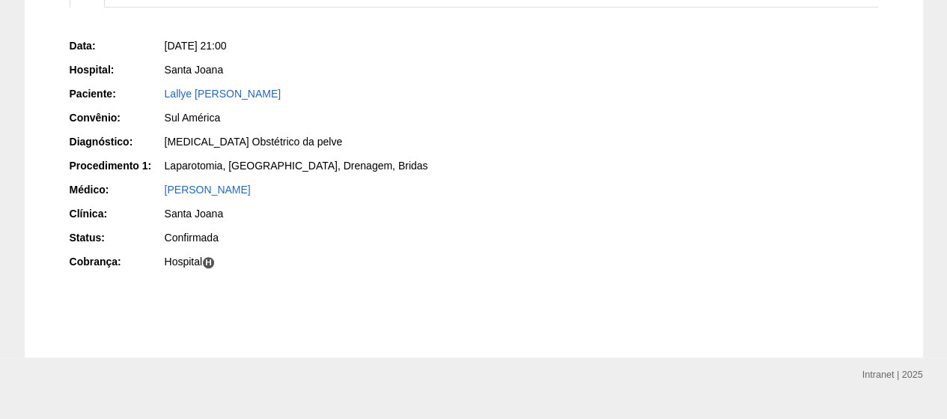
scroll to position [221, 0]
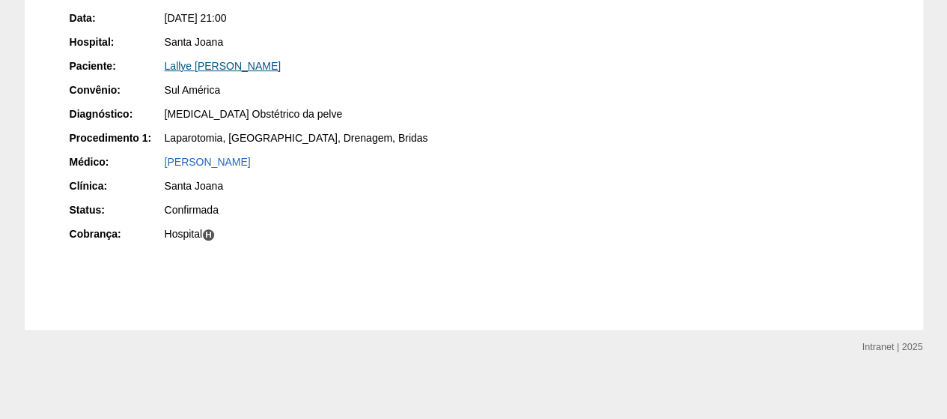
click at [241, 68] on link "Lallye [PERSON_NAME]" at bounding box center [223, 66] width 117 height 12
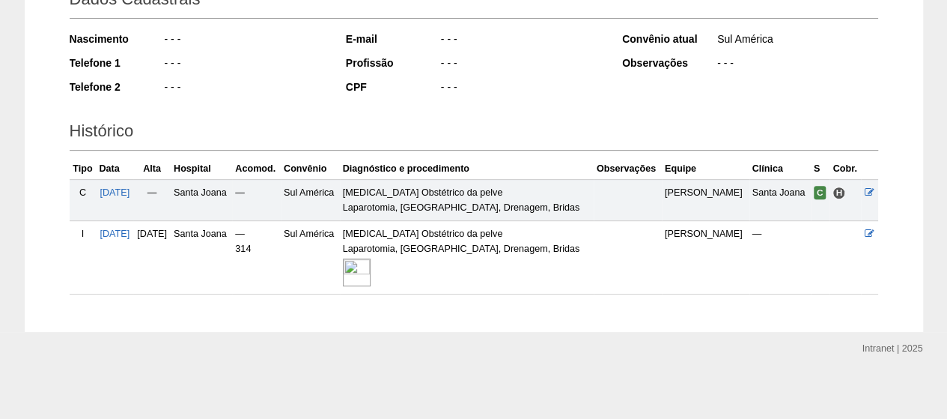
scroll to position [240, 0]
click at [371, 268] on img at bounding box center [357, 272] width 28 height 28
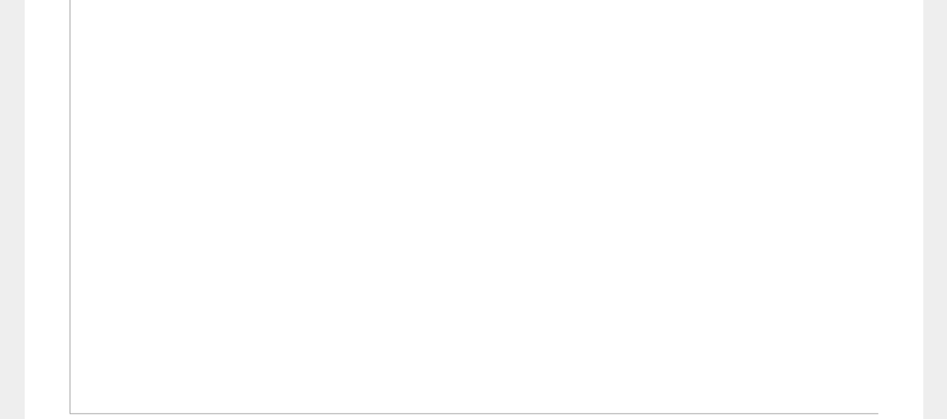
scroll to position [674, 0]
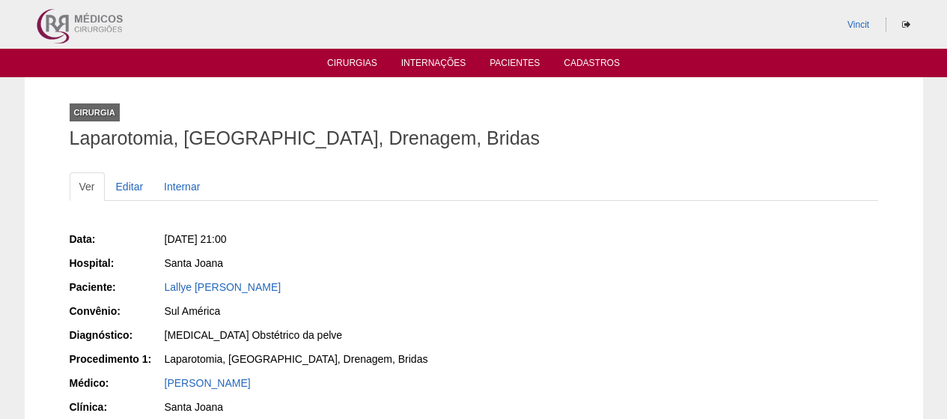
scroll to position [221, 0]
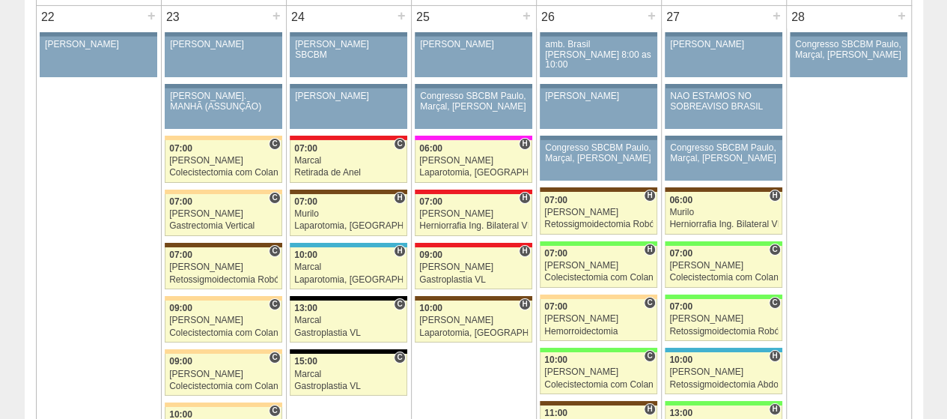
scroll to position [2621, 0]
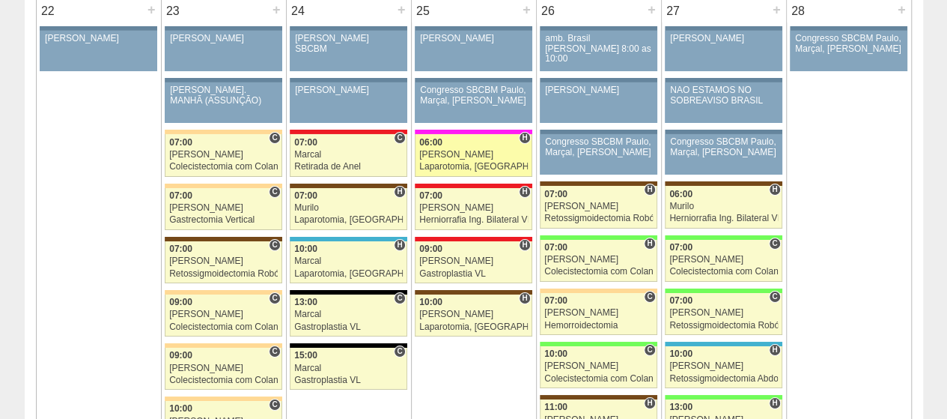
click at [491, 146] on link "73473 Fellow H 06:00 Renato Barretto Laparotomia, Biópsia, Drenagem, Bridas VL …" at bounding box center [473, 155] width 117 height 42
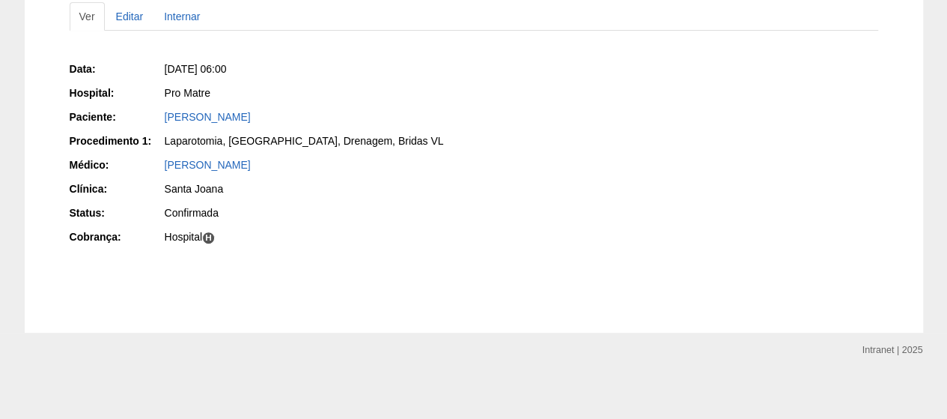
scroll to position [173, 0]
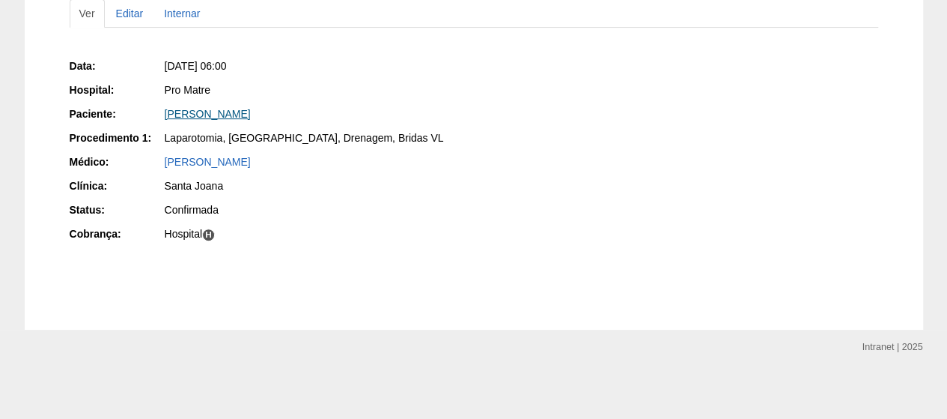
click at [199, 111] on link "[PERSON_NAME]" at bounding box center [208, 114] width 86 height 12
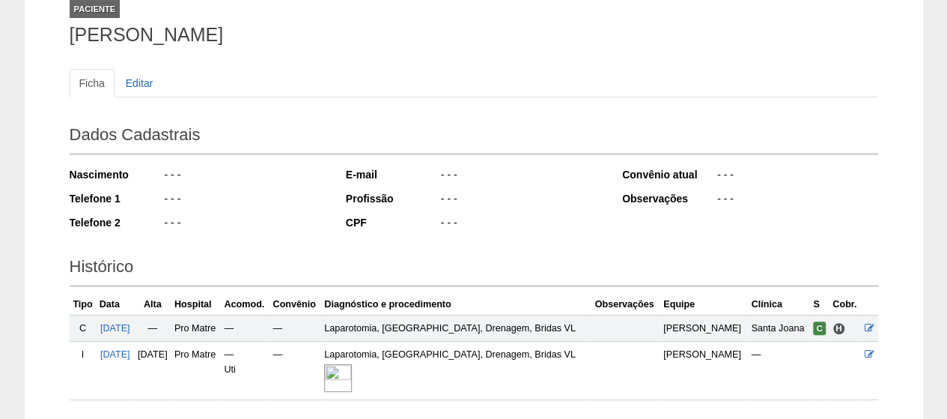
scroll to position [210, 0]
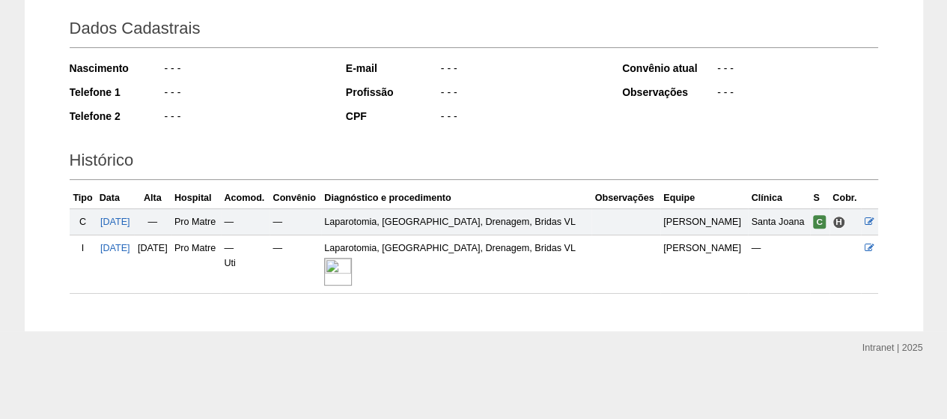
click at [352, 261] on img at bounding box center [338, 272] width 28 height 28
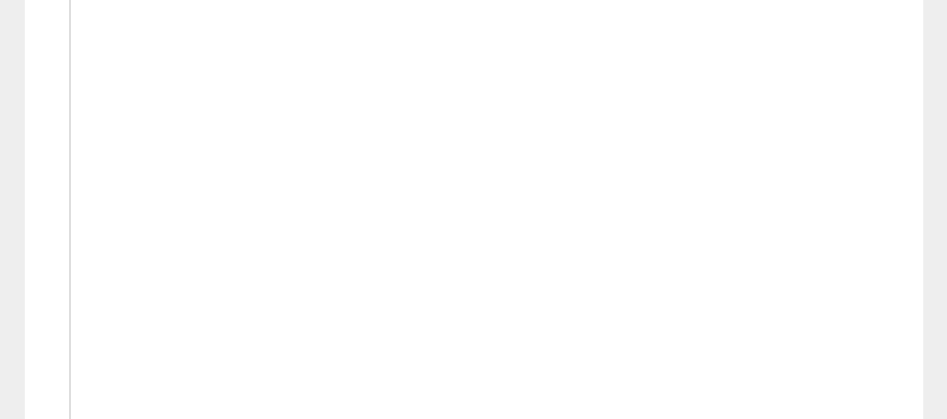
scroll to position [524, 0]
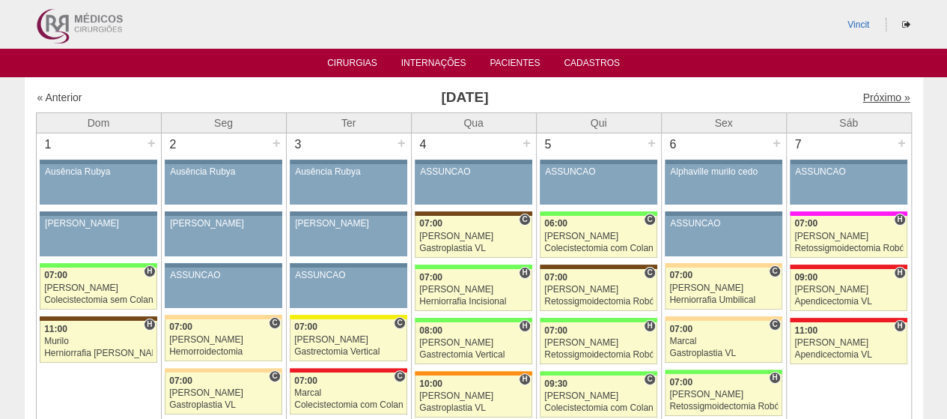
click at [863, 99] on link "Próximo »" at bounding box center [886, 97] width 47 height 12
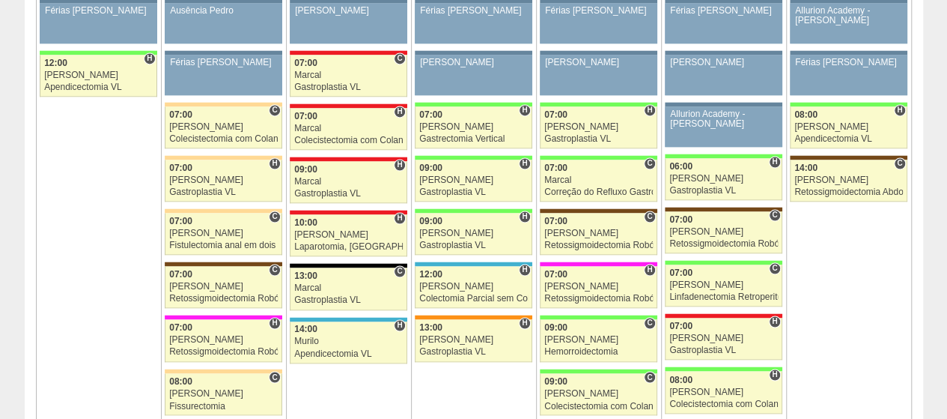
scroll to position [1048, 0]
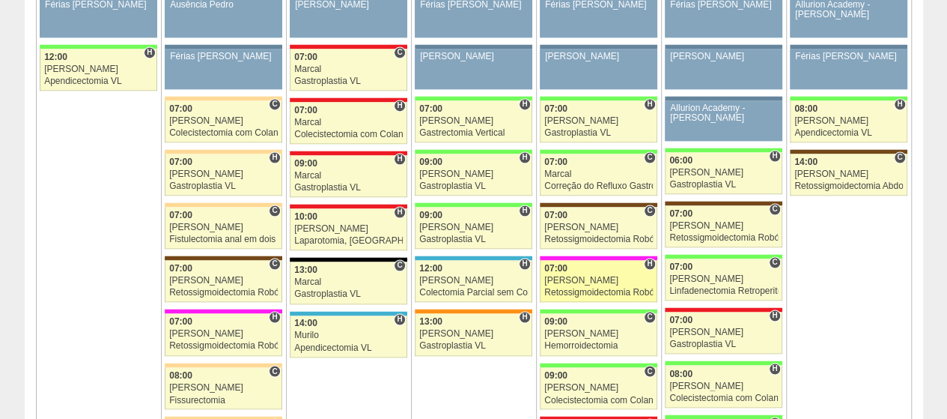
click at [575, 264] on div "07:00" at bounding box center [598, 269] width 109 height 10
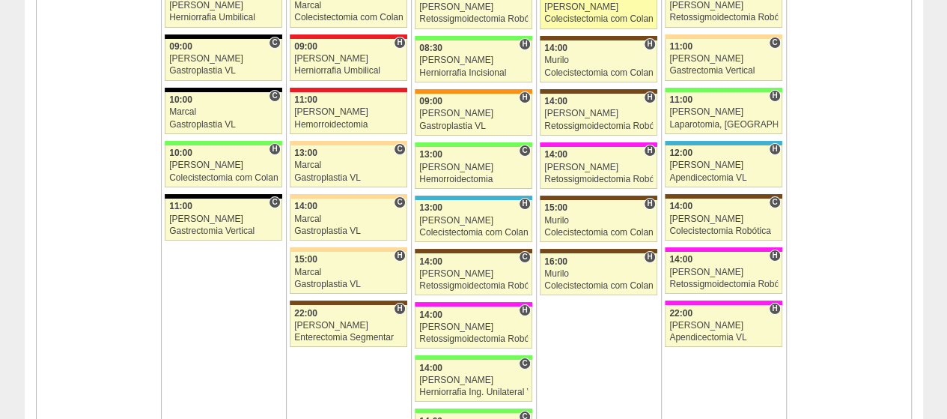
scroll to position [2771, 0]
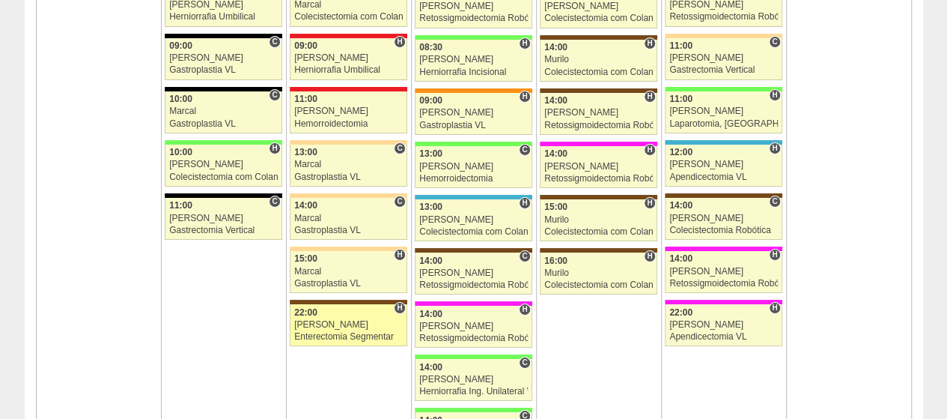
click at [315, 320] on div "[PERSON_NAME]" at bounding box center [348, 325] width 109 height 10
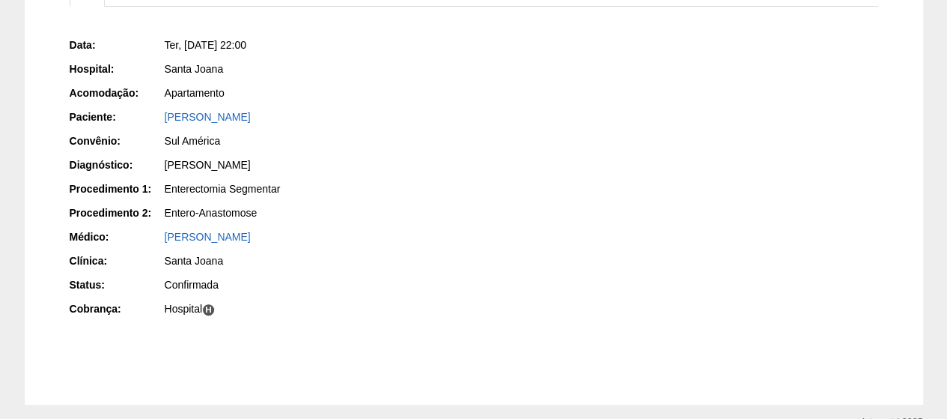
scroll to position [269, 0]
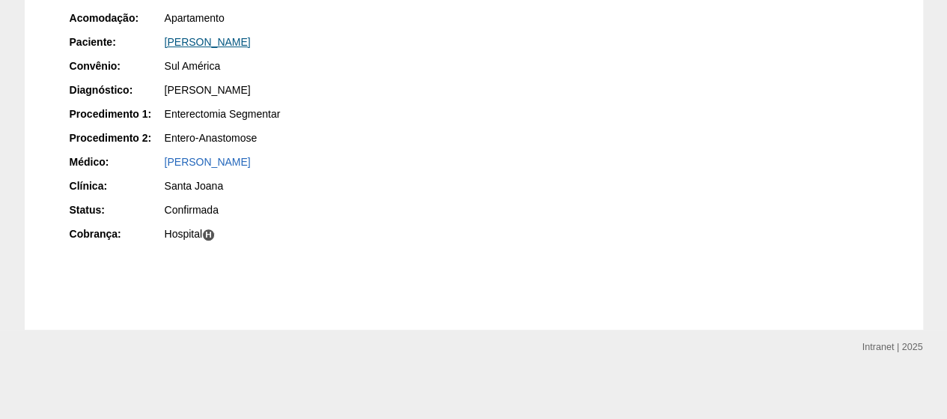
click at [233, 43] on link "[PERSON_NAME]" at bounding box center [208, 42] width 86 height 12
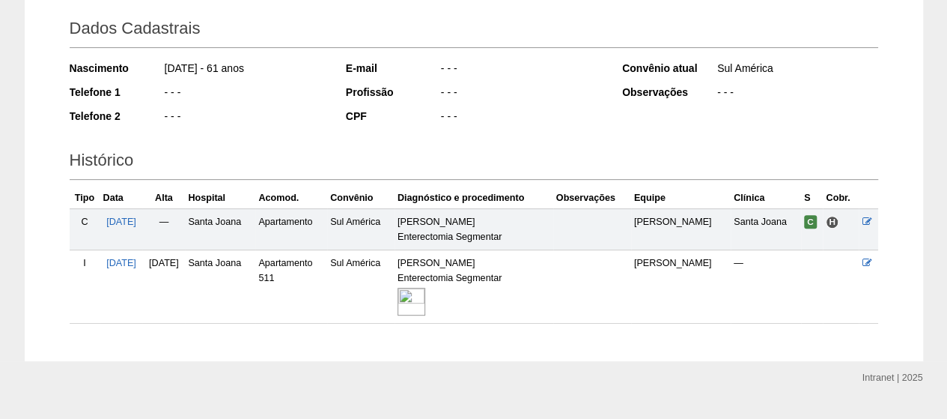
scroll to position [240, 0]
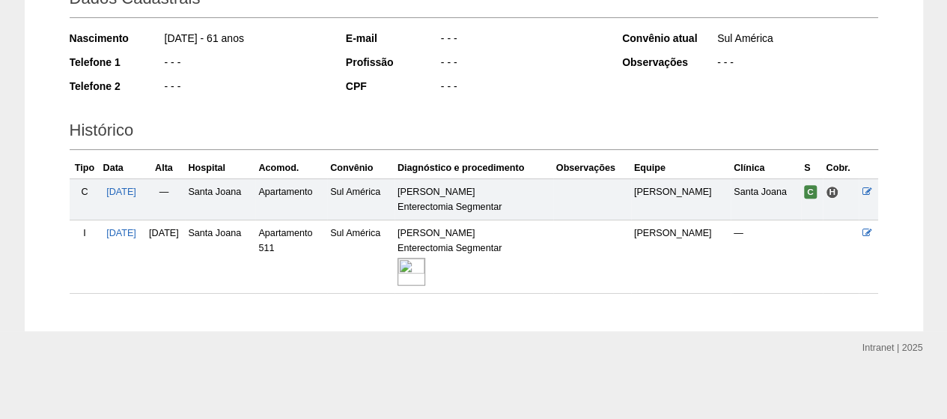
click at [425, 268] on img at bounding box center [412, 272] width 28 height 28
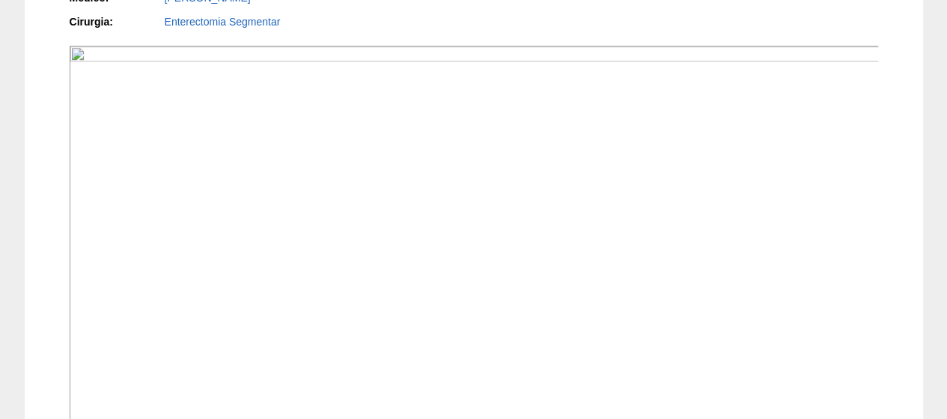
scroll to position [449, 0]
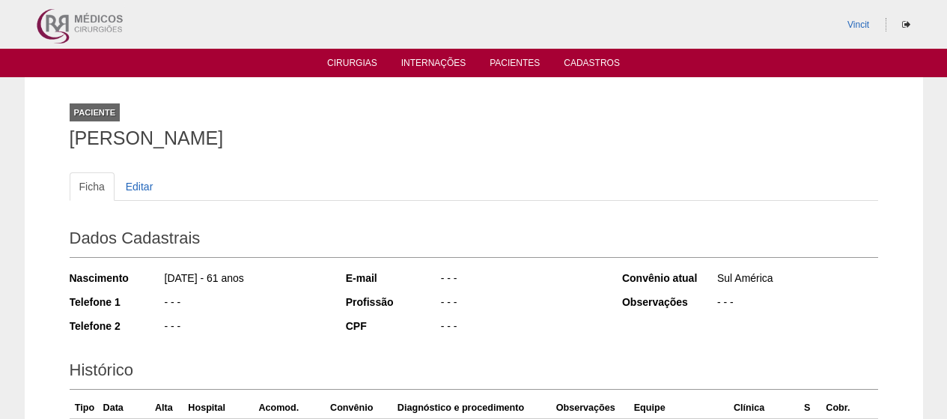
scroll to position [234, 0]
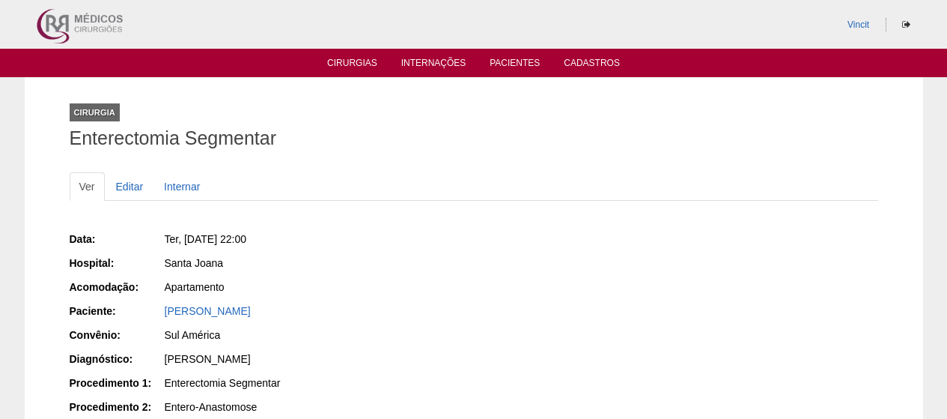
scroll to position [269, 0]
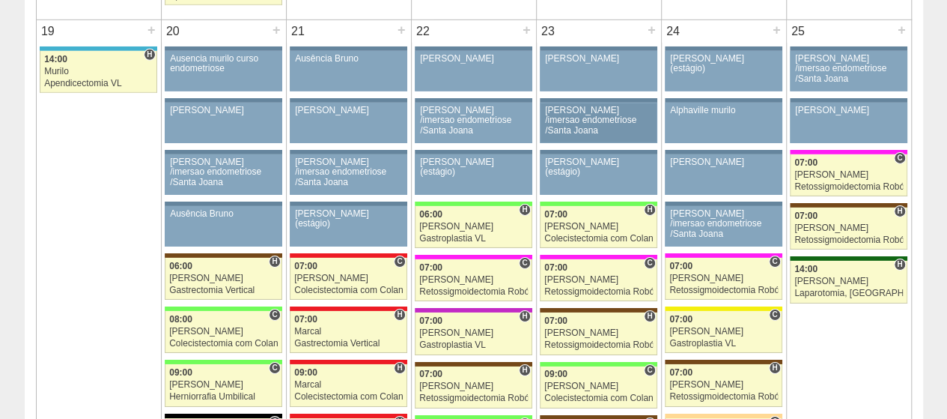
scroll to position [2546, 0]
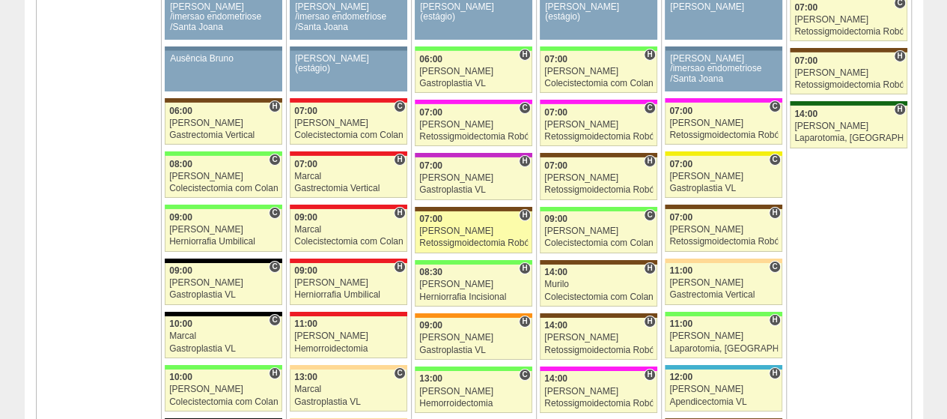
click at [470, 226] on div "[PERSON_NAME]" at bounding box center [473, 231] width 109 height 10
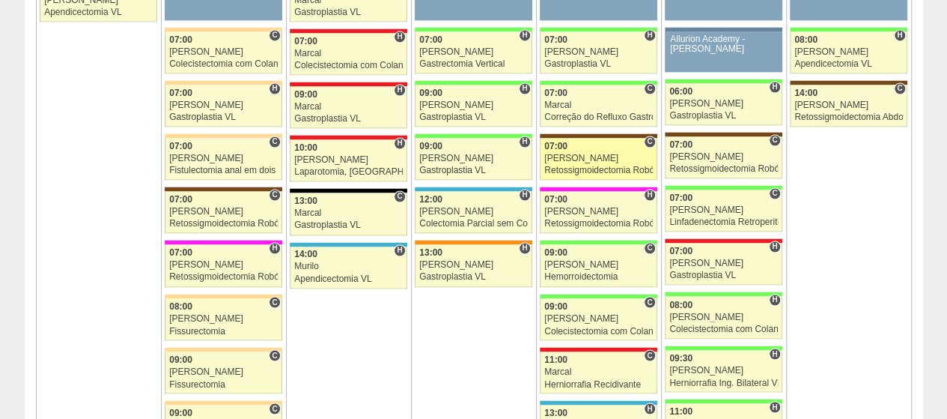
scroll to position [1198, 0]
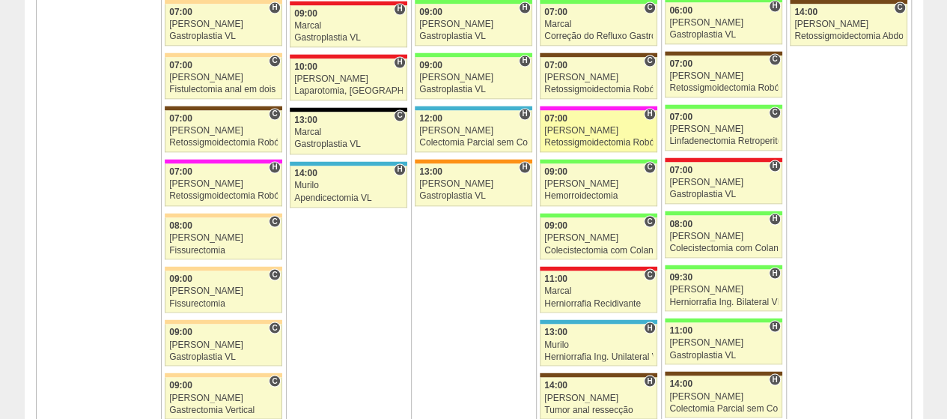
click at [580, 114] on div "07:00" at bounding box center [598, 119] width 109 height 10
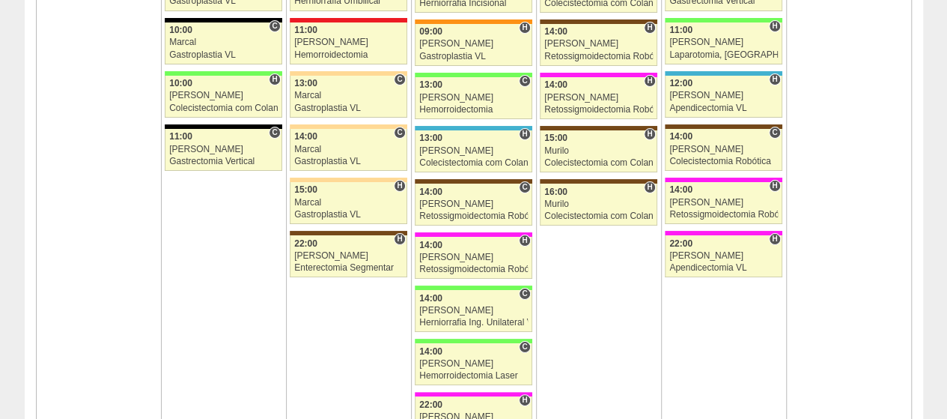
scroll to position [2996, 0]
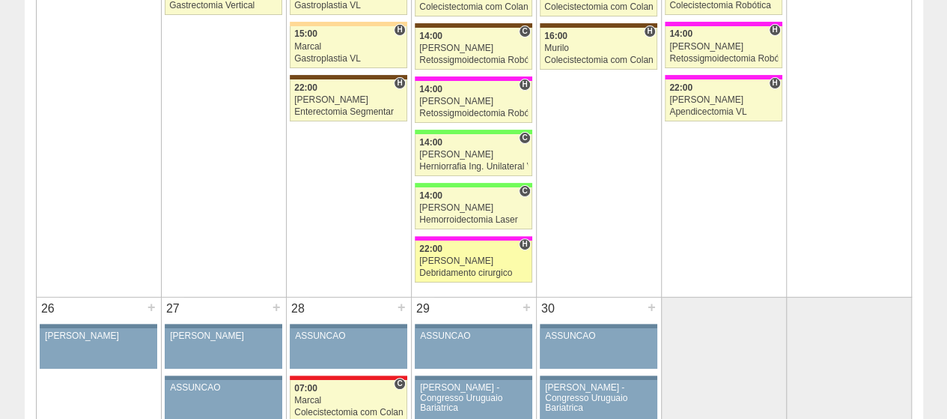
click at [497, 256] on div "[PERSON_NAME]" at bounding box center [473, 261] width 109 height 10
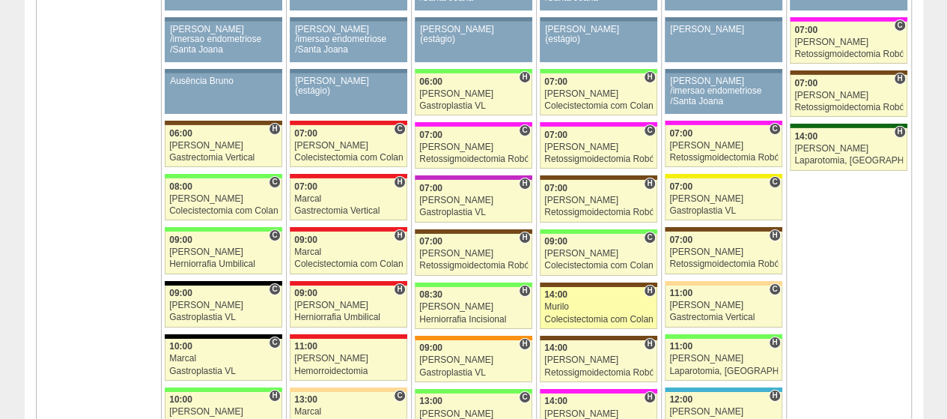
scroll to position [2546, 0]
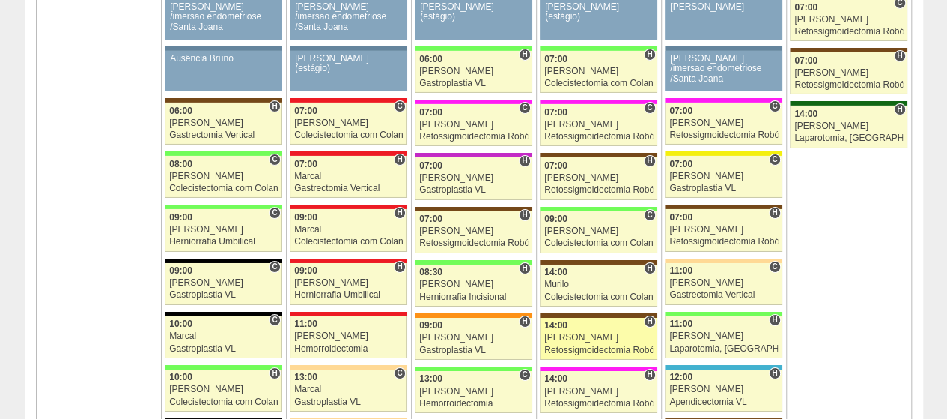
click at [591, 328] on link "73432 Vincit H 14:00 Luiz Guilherme Retossigmoidectomia Robótica Hospital Santa…" at bounding box center [598, 339] width 117 height 42
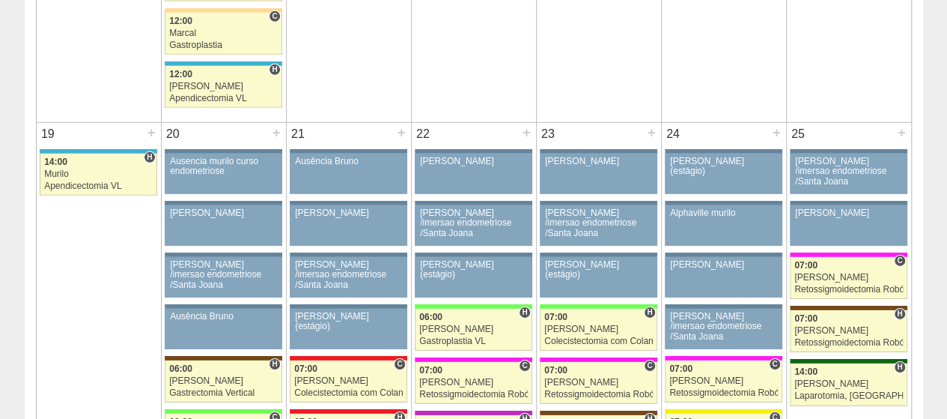
scroll to position [2322, 0]
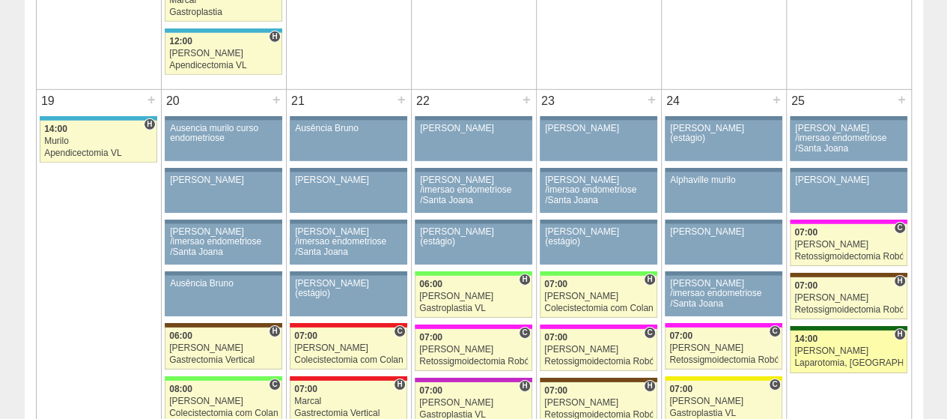
click at [824, 334] on div "14:00" at bounding box center [849, 339] width 109 height 10
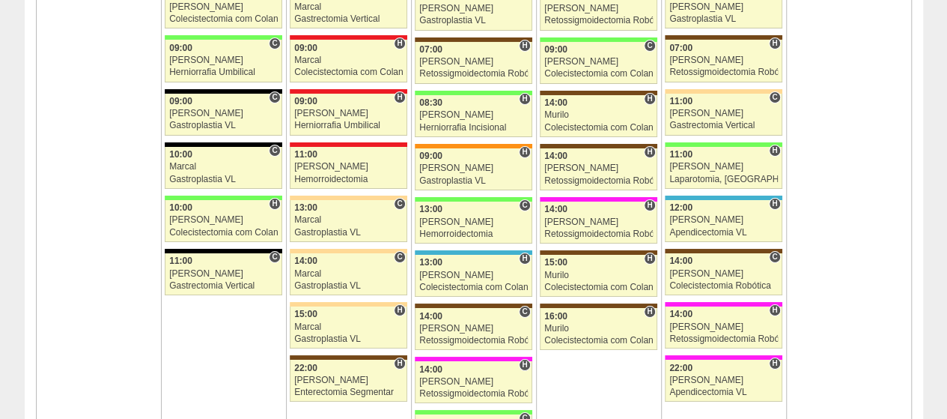
scroll to position [2846, 0]
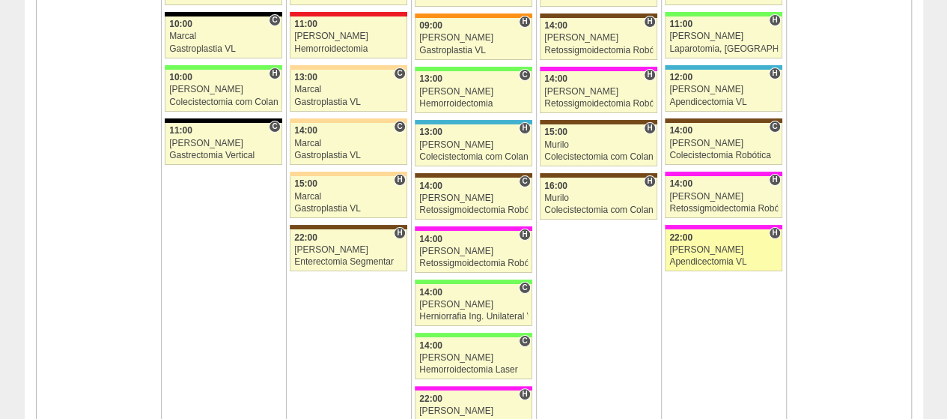
click at [715, 240] on link "74172 Renato Barretto H 22:00 Luiz Guilherme Apendicectomia VL Hospital Pro Mat…" at bounding box center [723, 250] width 117 height 42
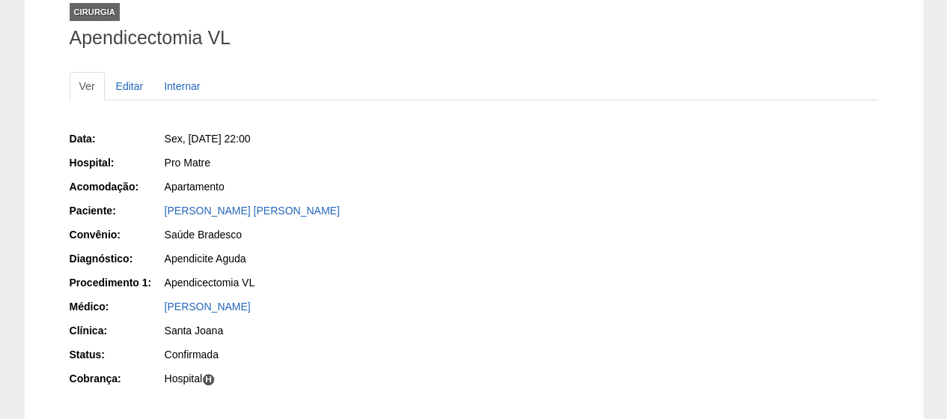
scroll to position [225, 0]
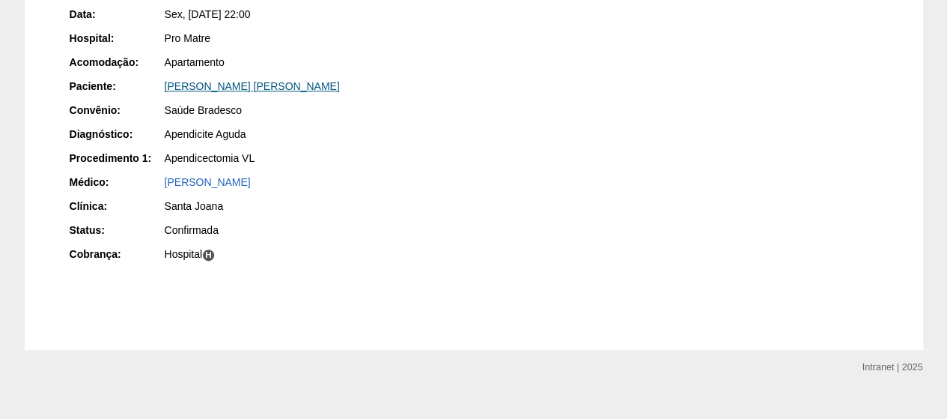
click at [237, 82] on link "[PERSON_NAME] [PERSON_NAME]" at bounding box center [252, 86] width 175 height 12
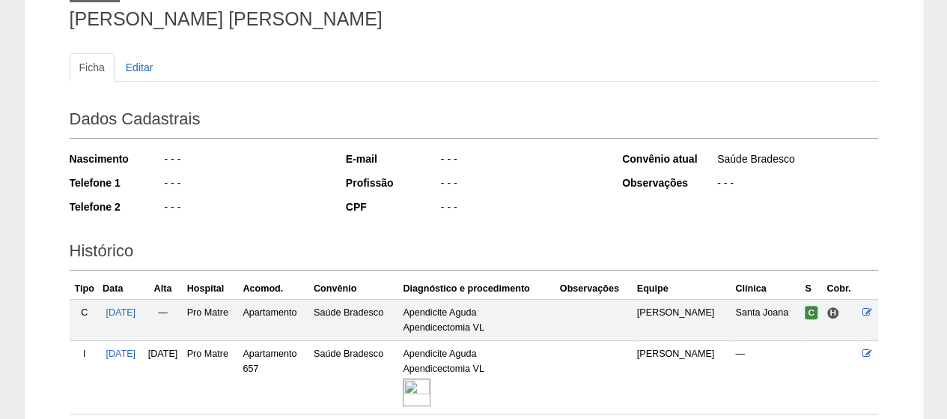
scroll to position [225, 0]
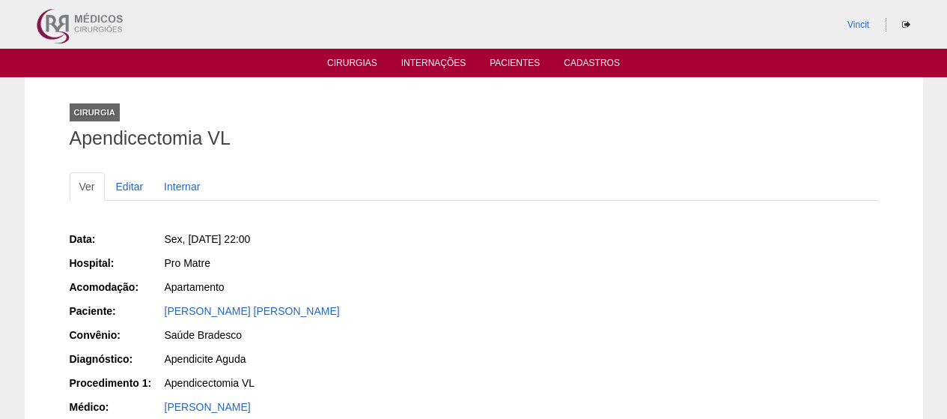
scroll to position [225, 0]
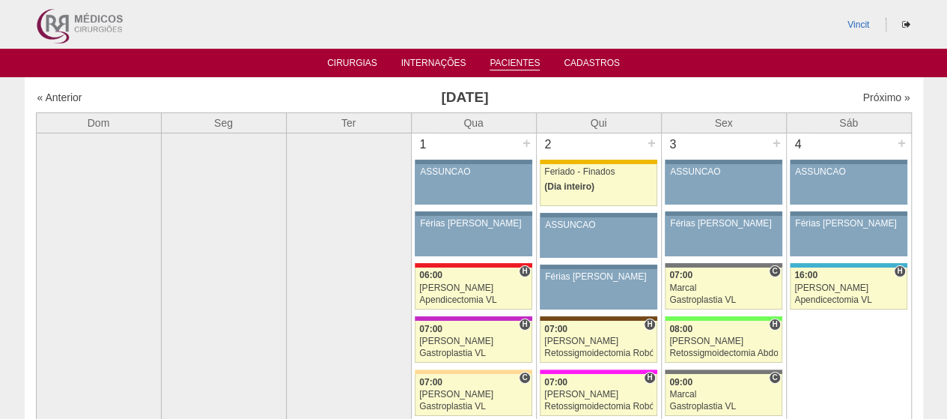
click at [517, 59] on link "Pacientes" at bounding box center [515, 64] width 50 height 13
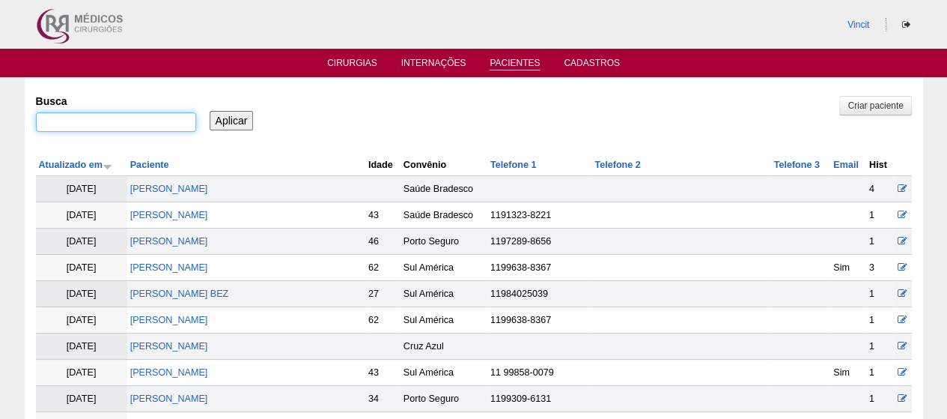
click at [136, 122] on input "Busca" at bounding box center [116, 121] width 160 height 19
paste input "[PERSON_NAME]"
type input "[PERSON_NAME]"
click at [248, 118] on input "Aplicar" at bounding box center [232, 120] width 44 height 19
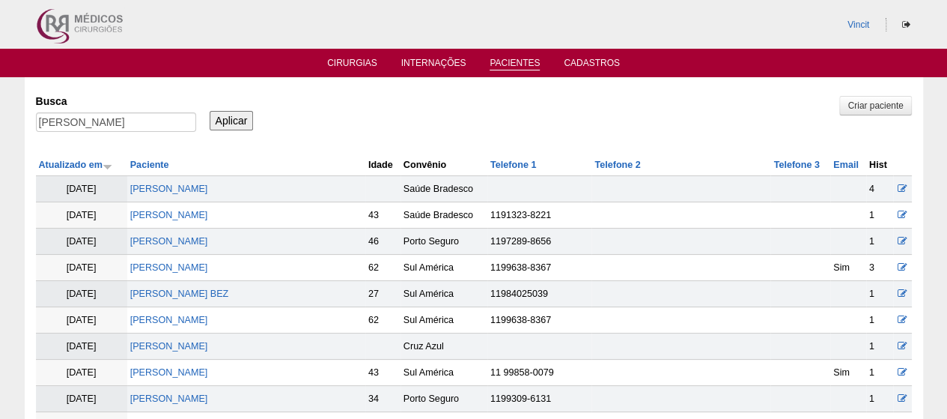
scroll to position [0, 0]
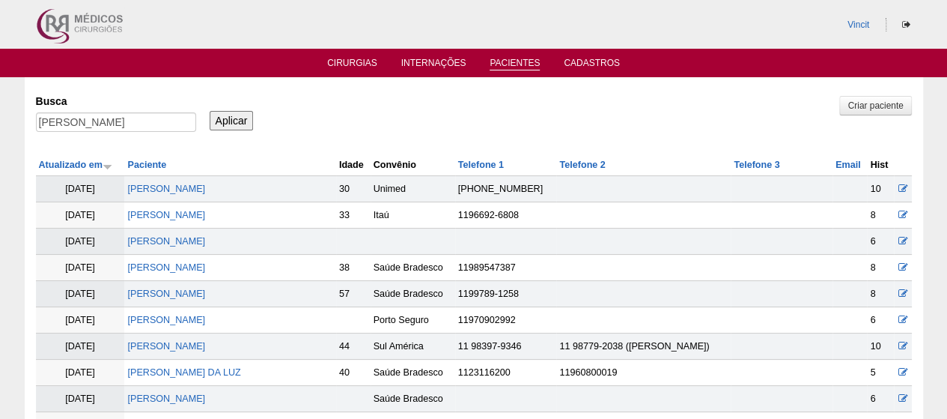
click at [200, 133] on div "Busca [PERSON_NAME]" at bounding box center [121, 113] width 171 height 51
click at [182, 122] on input "[PERSON_NAME]" at bounding box center [116, 121] width 160 height 19
type input "'[PERSON_NAME]'"
click at [216, 124] on input "Aplicar" at bounding box center [232, 120] width 44 height 19
click at [236, 112] on input "Aplicar" at bounding box center [232, 120] width 44 height 19
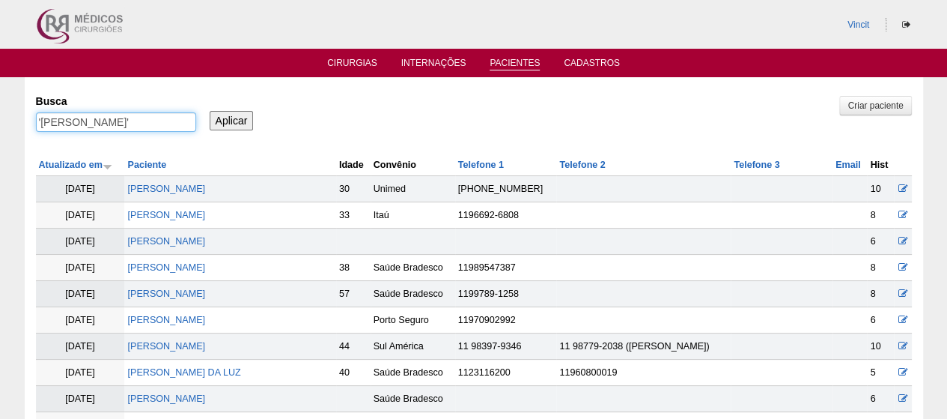
click at [114, 113] on input "'ELAINE LISBOA AGUIAR DOS SANTOS'" at bounding box center [116, 121] width 160 height 19
drag, startPoint x: 116, startPoint y: 117, endPoint x: 958, endPoint y: 354, distance: 874.6
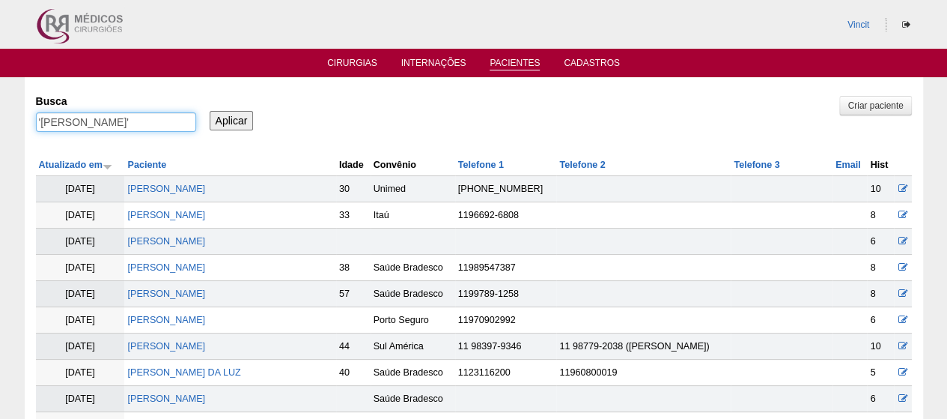
type input "'ELAINE LISBOA'"
click at [210, 111] on input "Aplicar" at bounding box center [232, 120] width 44 height 19
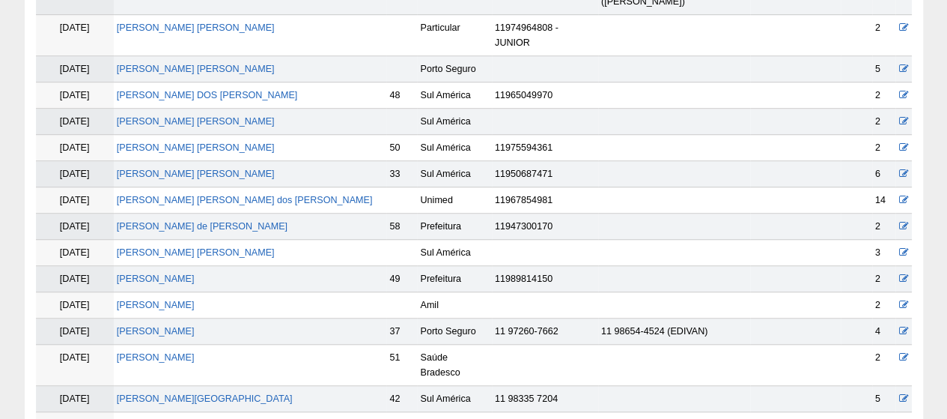
scroll to position [599, 0]
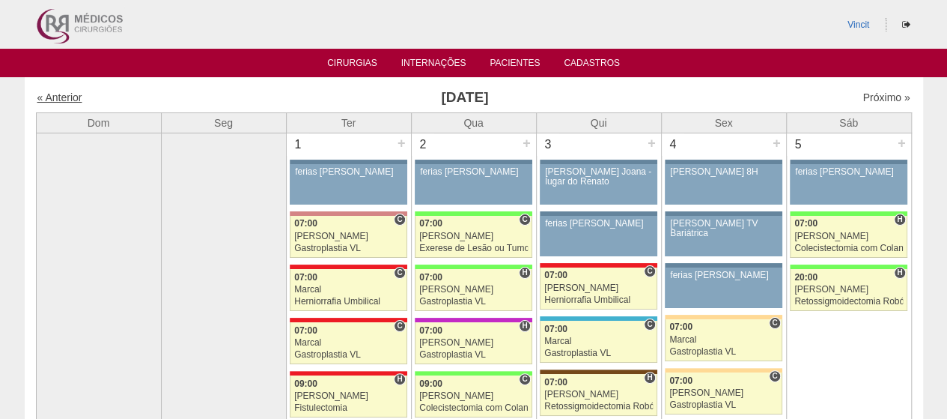
click at [70, 97] on link "« Anterior" at bounding box center [59, 97] width 45 height 12
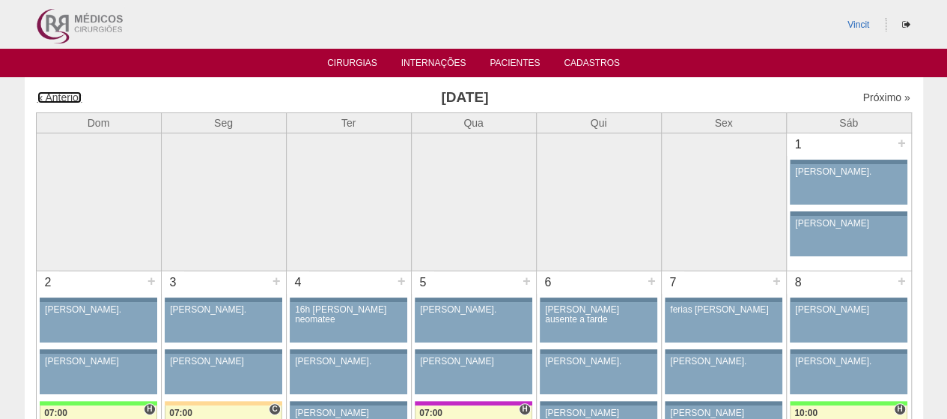
click at [70, 97] on link "« Anterior" at bounding box center [59, 97] width 45 height 12
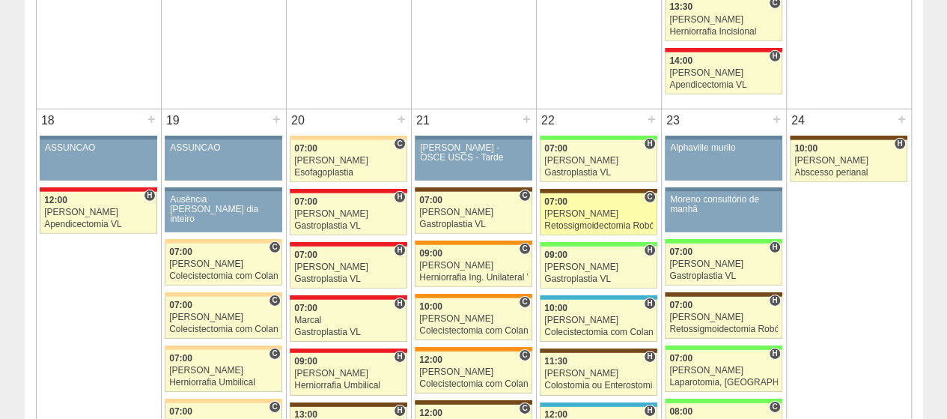
scroll to position [2322, 0]
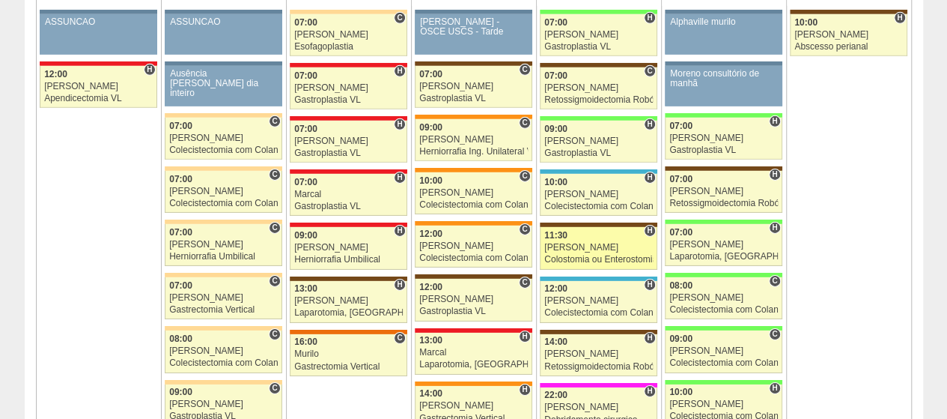
click at [589, 240] on link "69902 [PERSON_NAME] H 11:30 [PERSON_NAME] Colostomia ou Enterostomia [GEOGRAPHI…" at bounding box center [598, 248] width 117 height 42
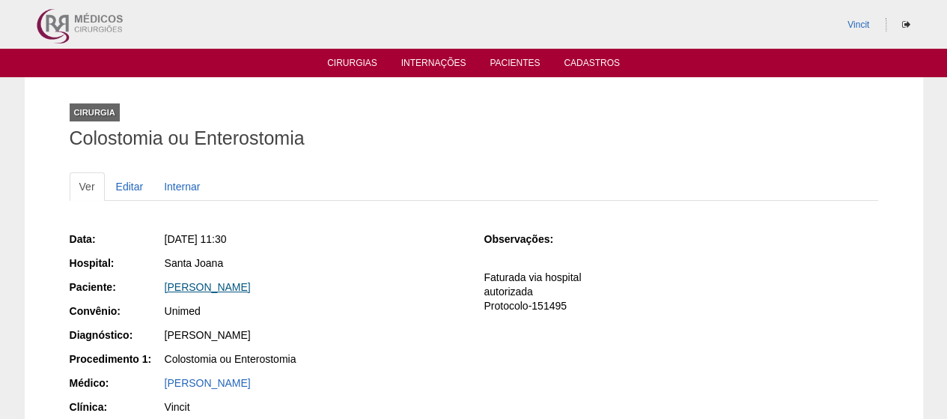
click at [246, 290] on link "Elaine Lisboa Aguiar dos Santos" at bounding box center [208, 287] width 86 height 12
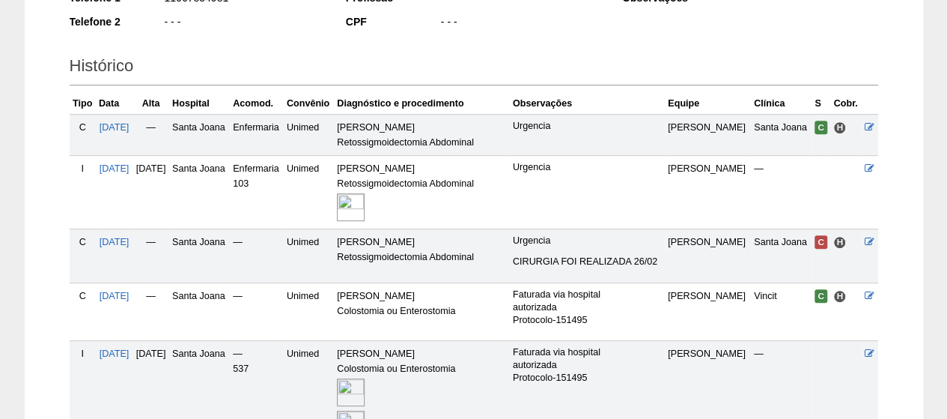
scroll to position [300, 0]
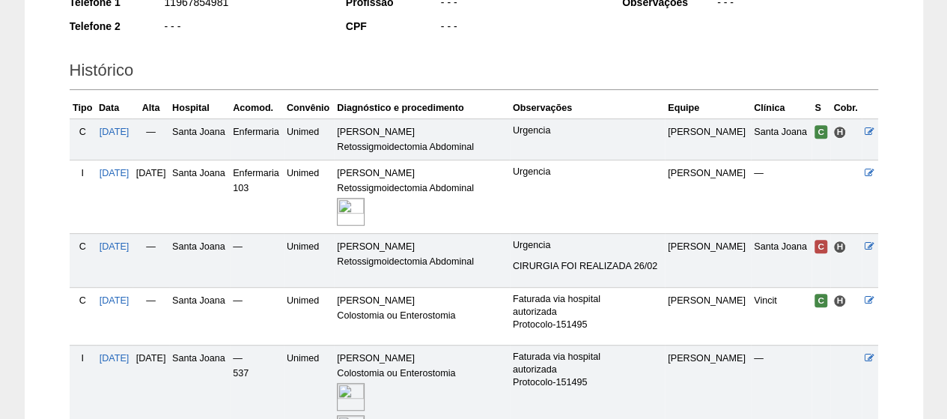
click at [365, 200] on img at bounding box center [351, 212] width 28 height 28
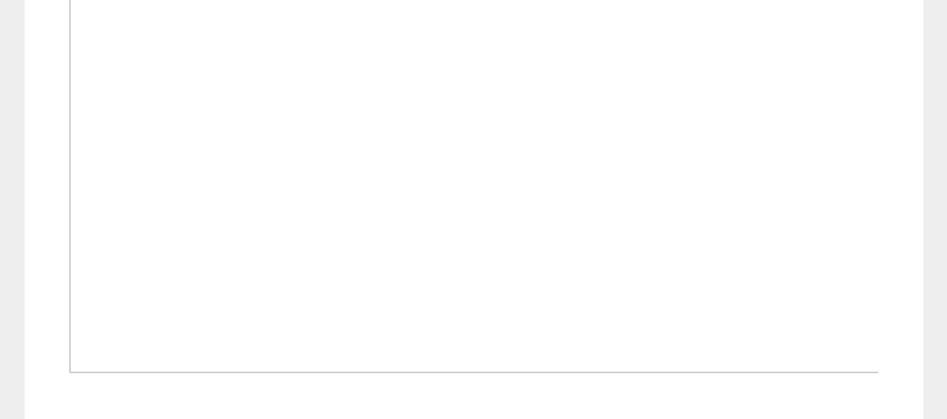
scroll to position [749, 0]
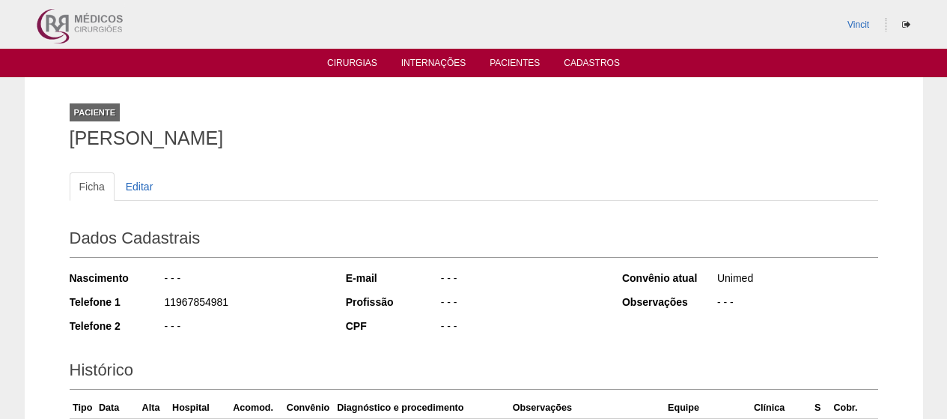
scroll to position [298, 0]
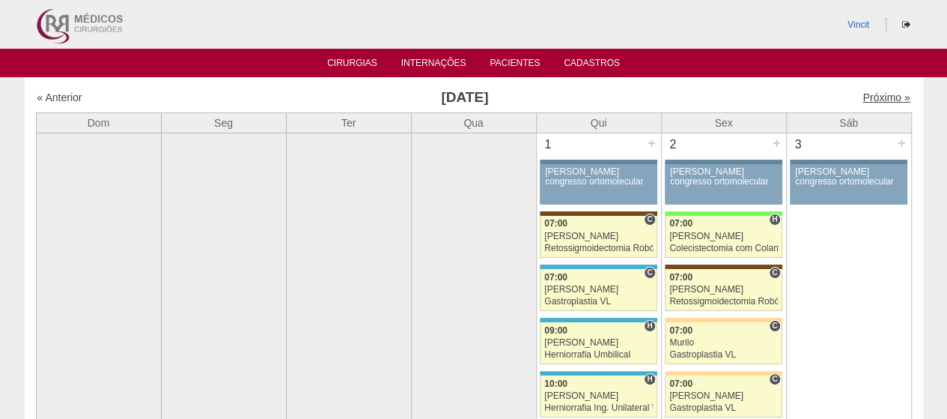
click at [866, 96] on link "Próximo »" at bounding box center [886, 97] width 47 height 12
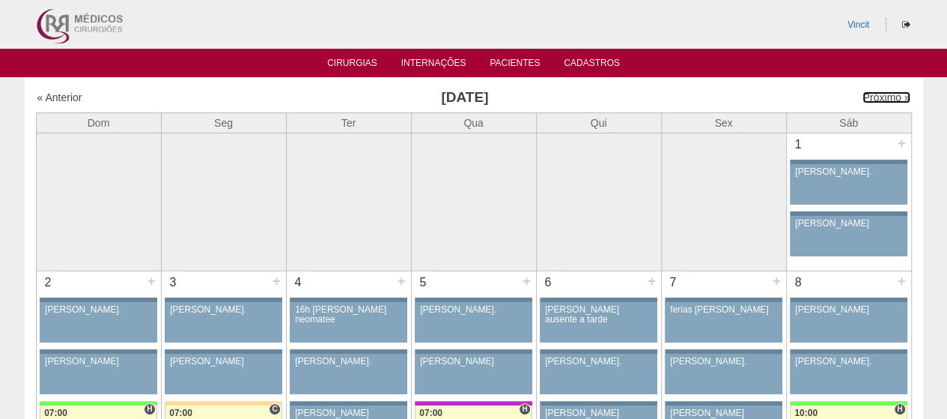
click at [866, 96] on link "Próximo »" at bounding box center [886, 97] width 47 height 12
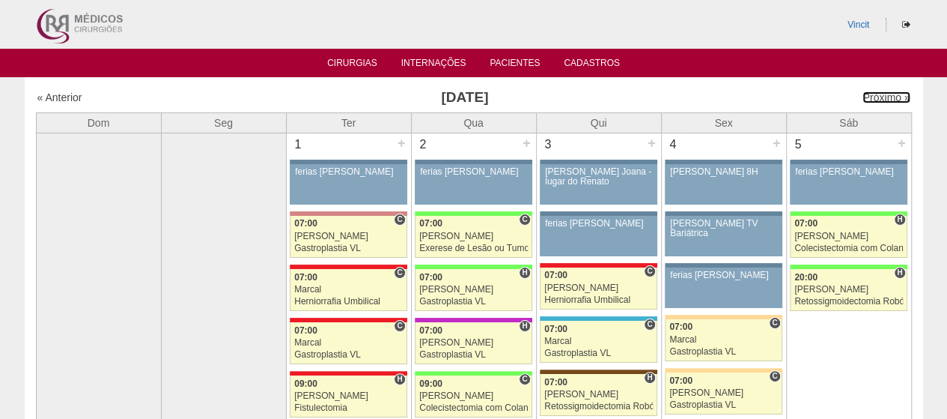
click at [866, 96] on link "Próximo »" at bounding box center [886, 97] width 47 height 12
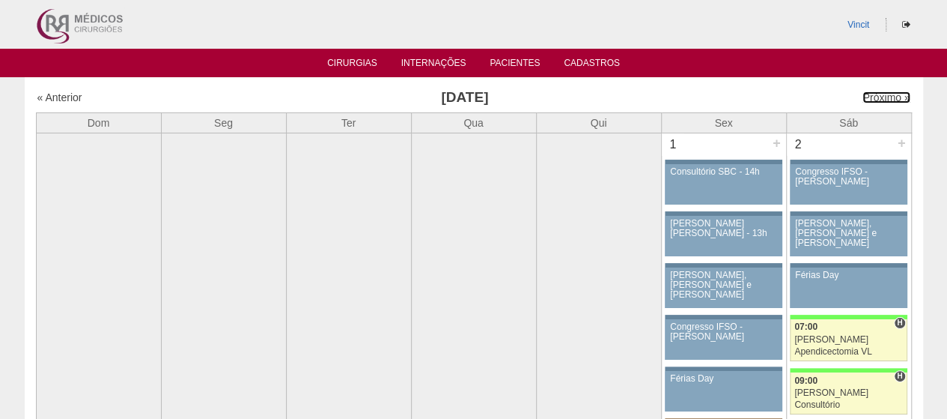
click at [866, 96] on link "Próximo »" at bounding box center [886, 97] width 47 height 12
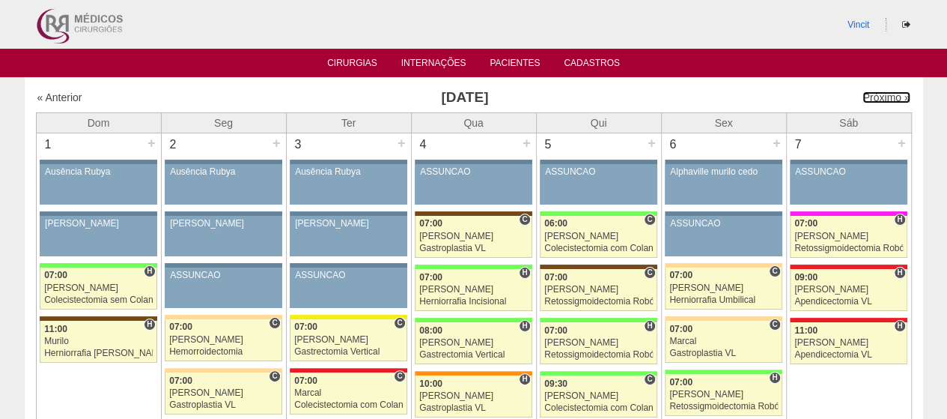
click at [866, 96] on link "Próximo »" at bounding box center [886, 97] width 47 height 12
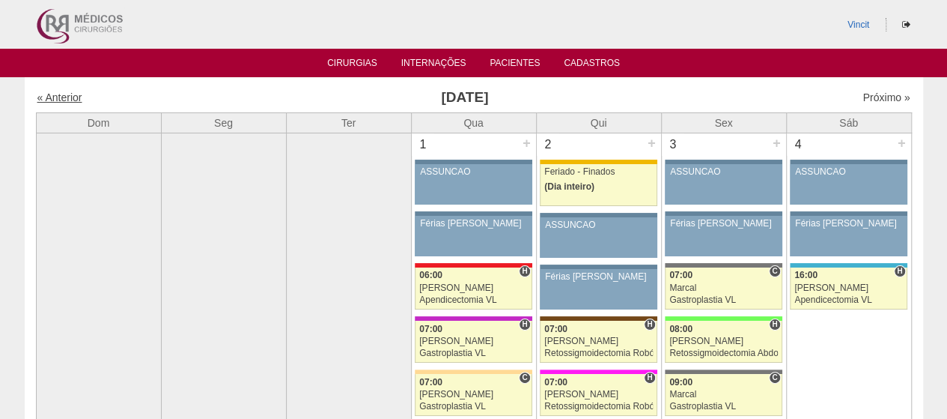
click at [54, 100] on link "« Anterior" at bounding box center [59, 97] width 45 height 12
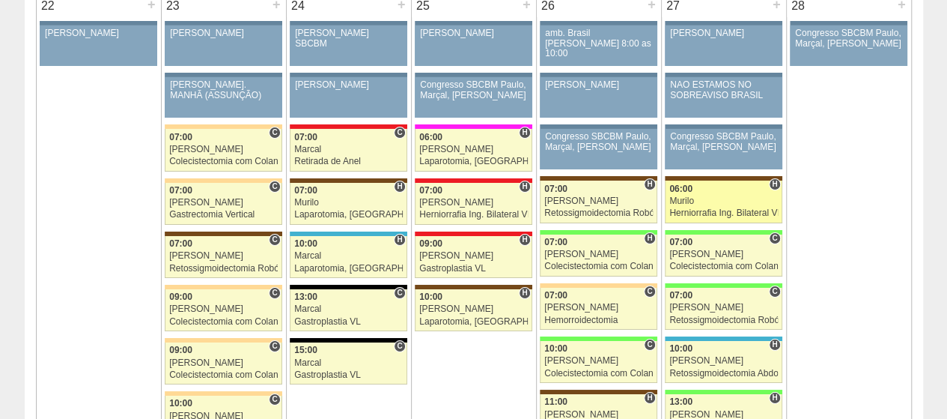
scroll to position [2621, 0]
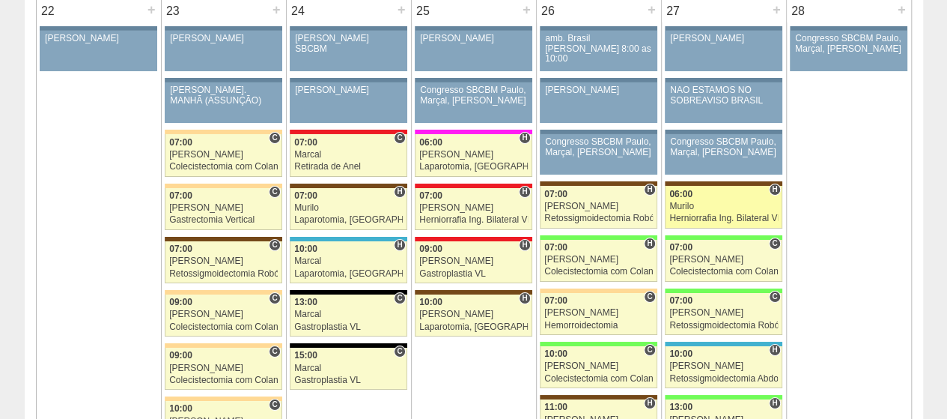
click at [719, 189] on div "06:00" at bounding box center [724, 194] width 109 height 10
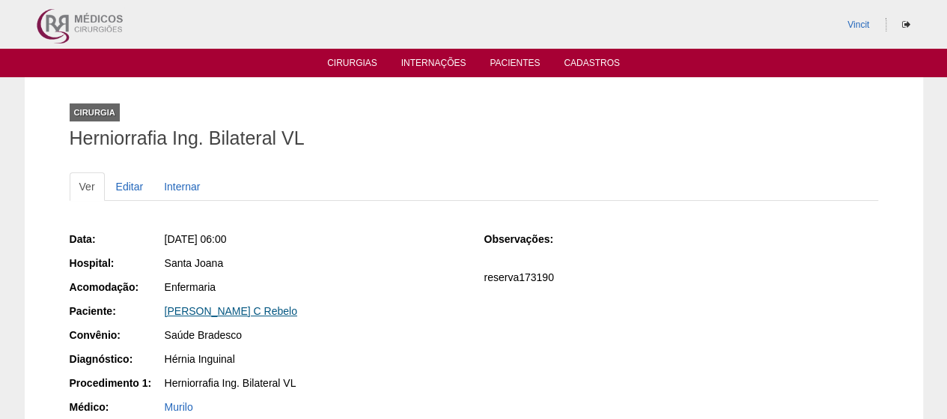
click at [207, 314] on link "[PERSON_NAME] C Rebelo" at bounding box center [231, 311] width 133 height 12
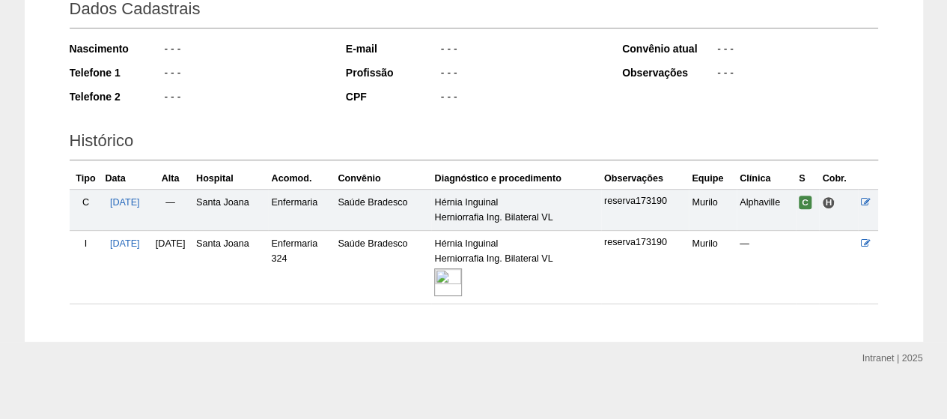
scroll to position [240, 0]
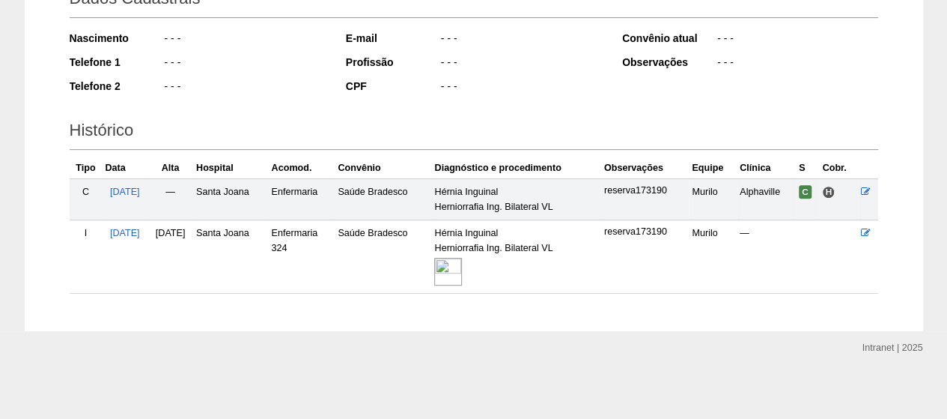
click at [462, 269] on img at bounding box center [448, 272] width 28 height 28
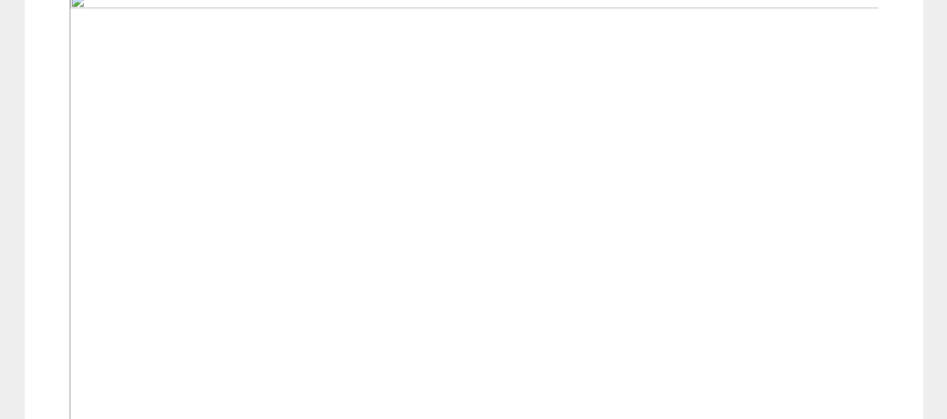
scroll to position [524, 0]
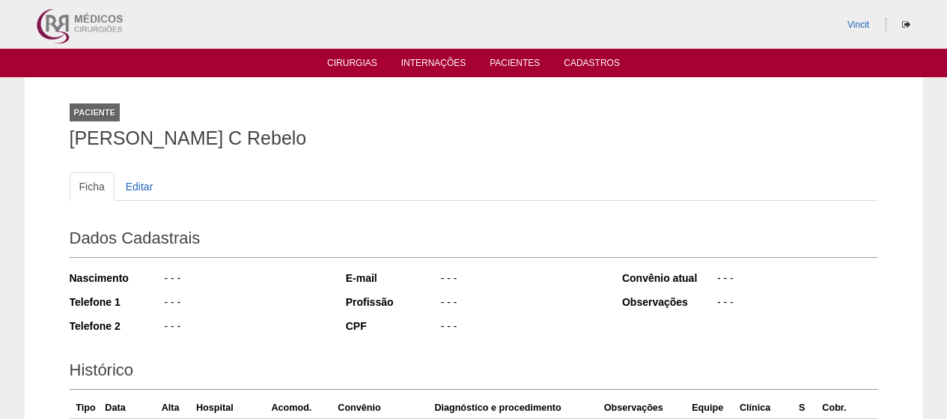
scroll to position [234, 0]
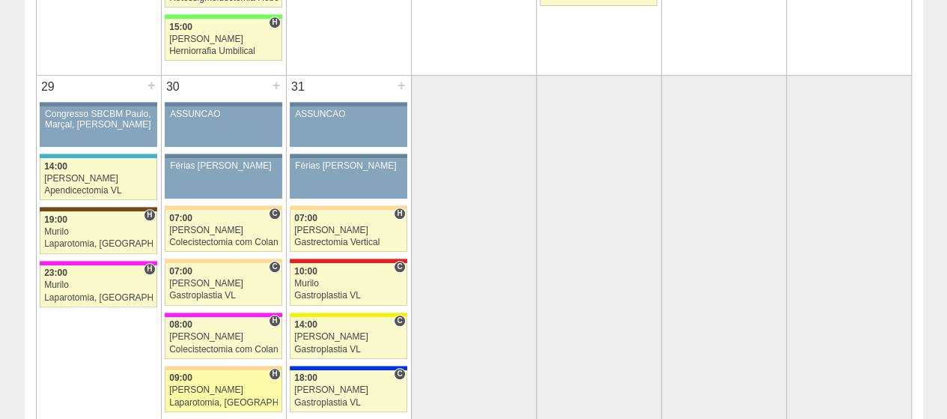
scroll to position [3291, 0]
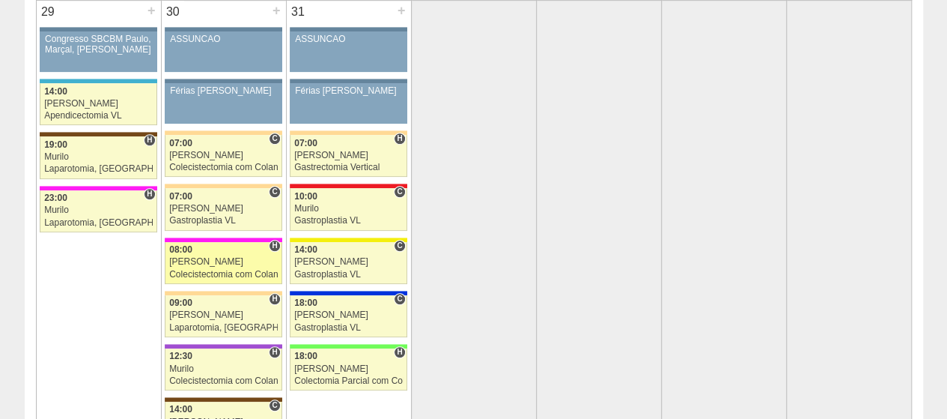
click at [225, 257] on div "[PERSON_NAME]" at bounding box center [223, 262] width 109 height 10
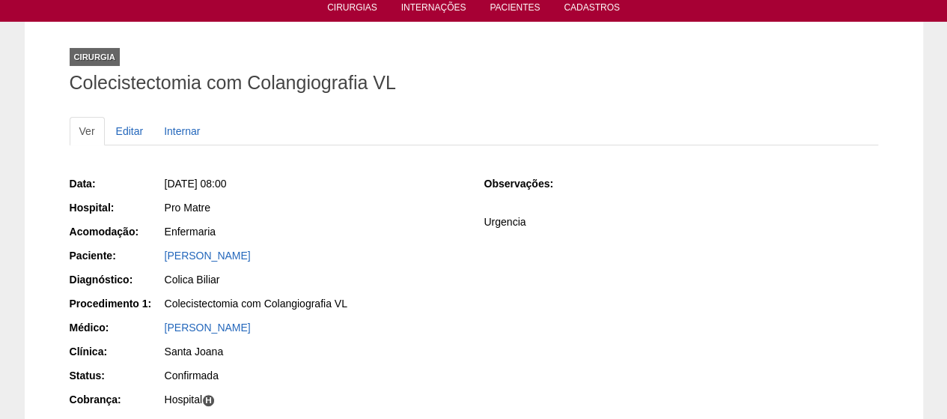
scroll to position [75, 0]
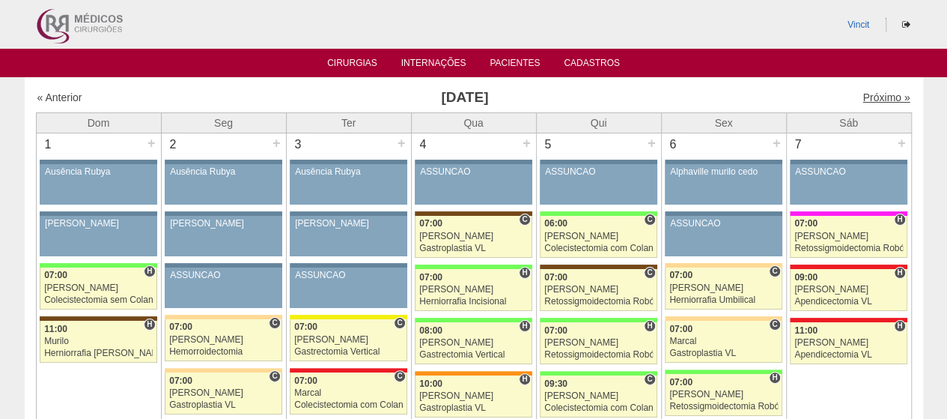
click at [869, 95] on link "Próximo »" at bounding box center [886, 97] width 47 height 12
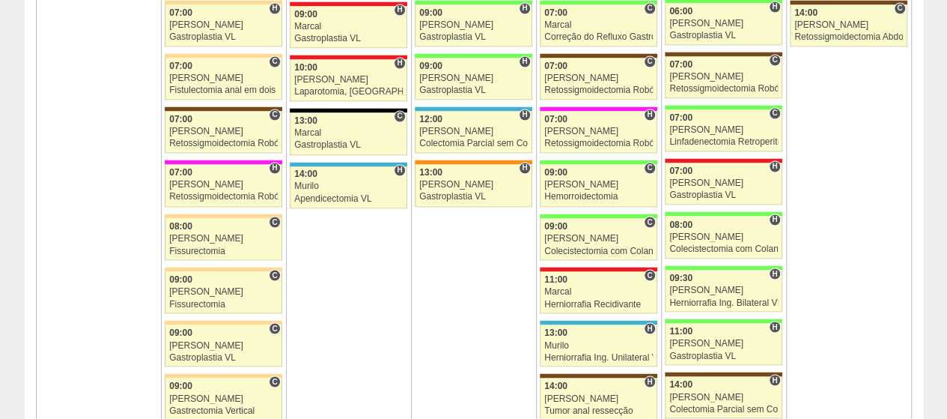
scroll to position [1198, 0]
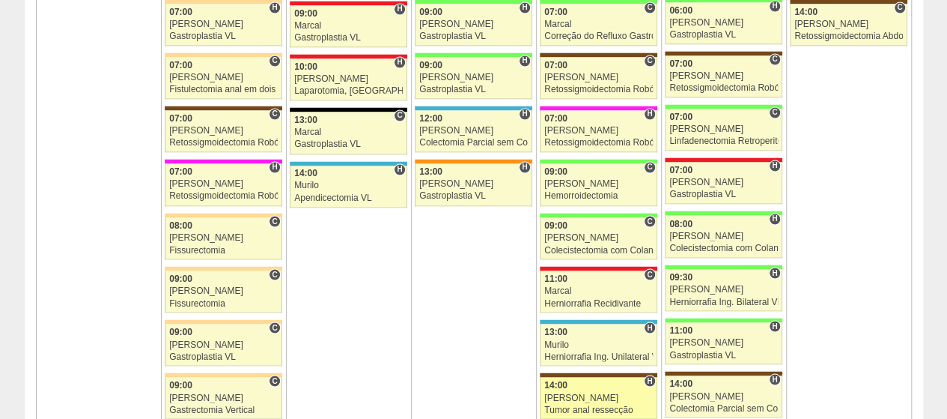
click at [593, 380] on div "14:00" at bounding box center [598, 385] width 109 height 10
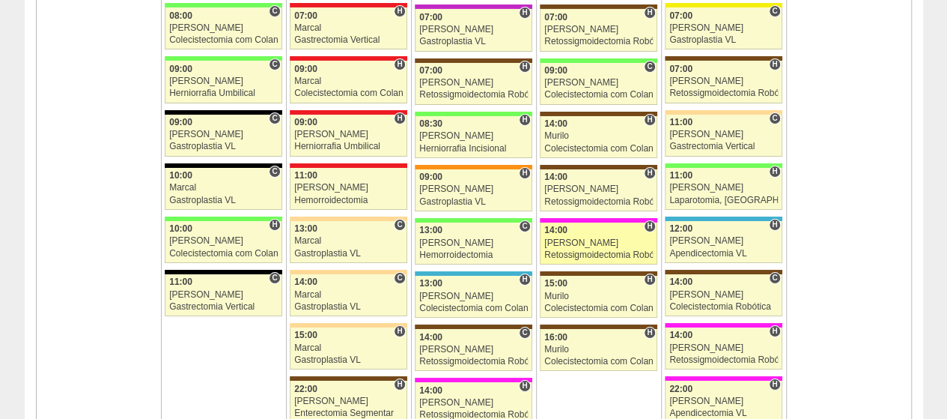
scroll to position [2621, 0]
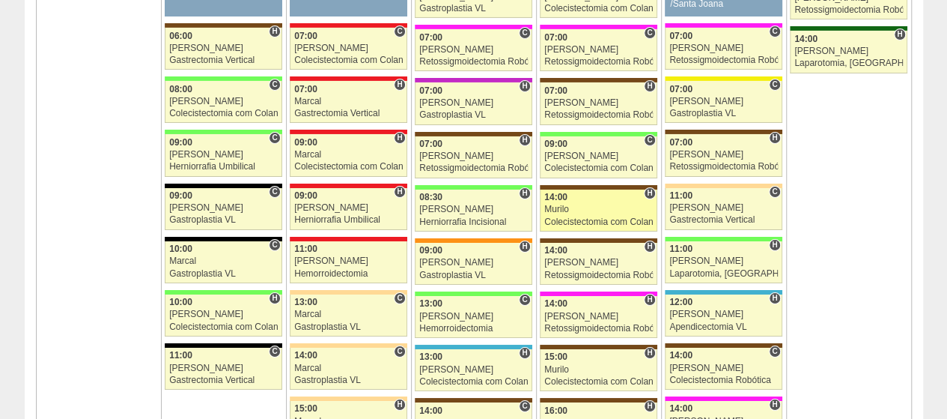
click at [603, 189] on link "73348 Murilo H 14:00 Murilo Colecistectomia com Colangiografia VL Hospital Sant…" at bounding box center [598, 210] width 117 height 42
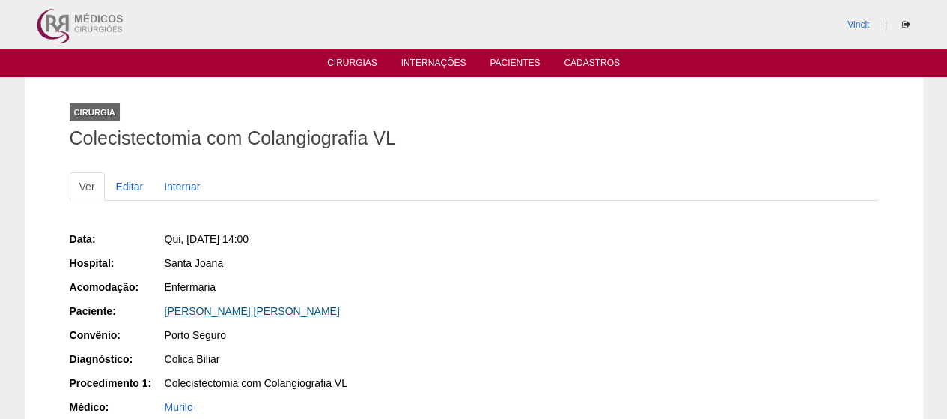
click at [212, 308] on link "[PERSON_NAME] [PERSON_NAME]" at bounding box center [252, 311] width 175 height 12
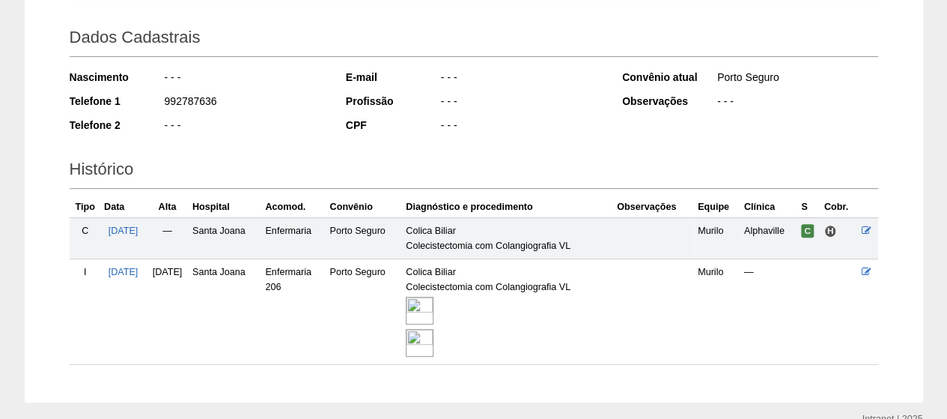
scroll to position [271, 0]
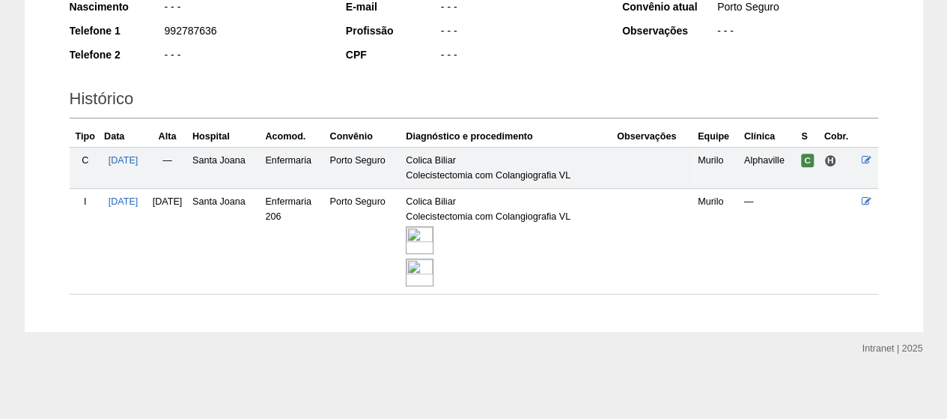
click at [434, 234] on img at bounding box center [420, 240] width 28 height 28
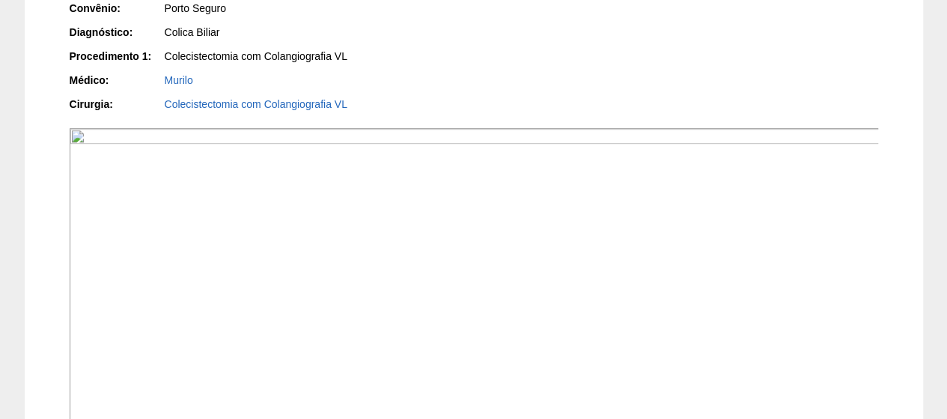
scroll to position [599, 0]
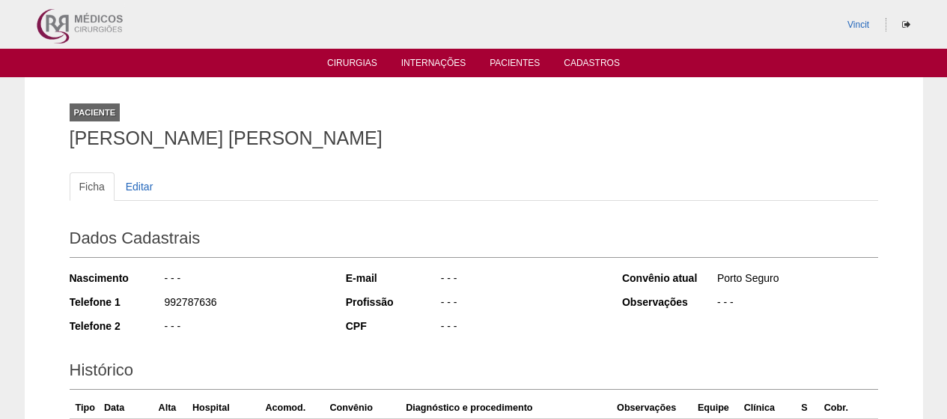
scroll to position [270, 0]
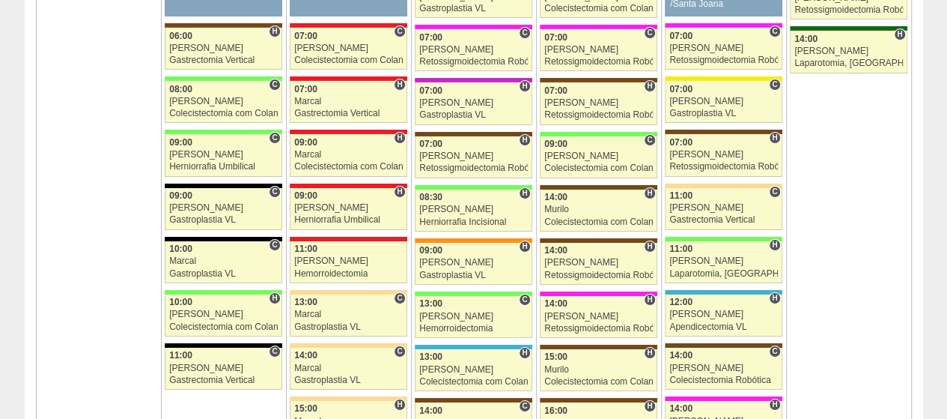
scroll to position [2921, 0]
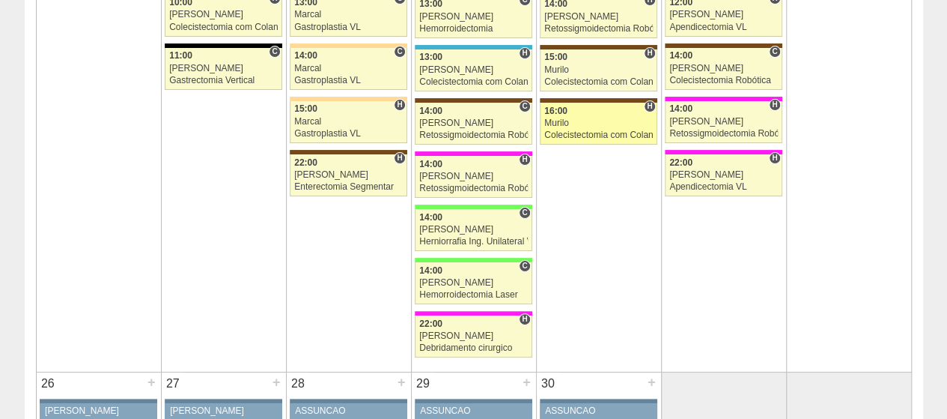
click at [596, 118] on div "Murilo" at bounding box center [598, 123] width 109 height 10
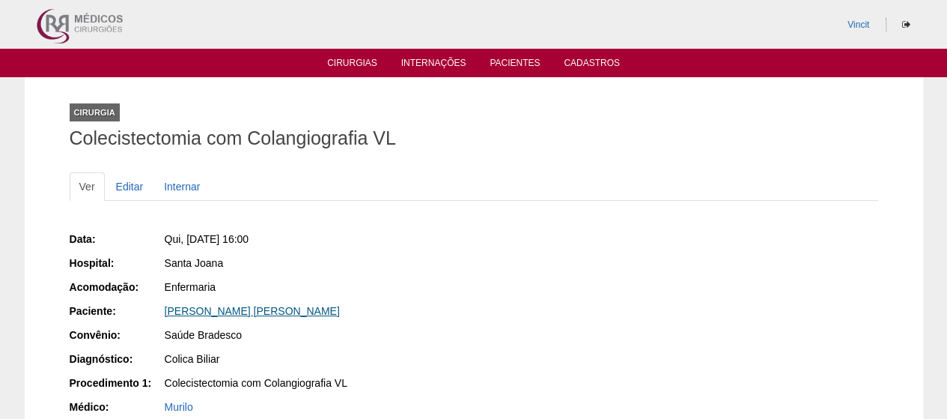
click at [207, 310] on link "[PERSON_NAME] [PERSON_NAME]" at bounding box center [252, 311] width 175 height 12
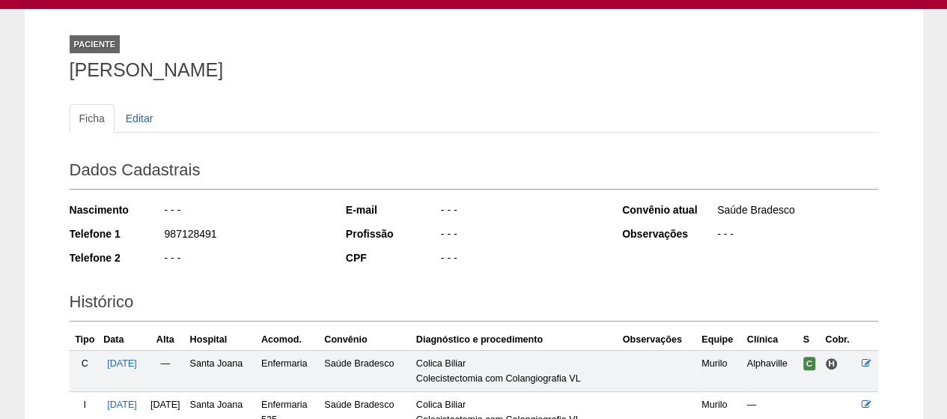
scroll to position [271, 0]
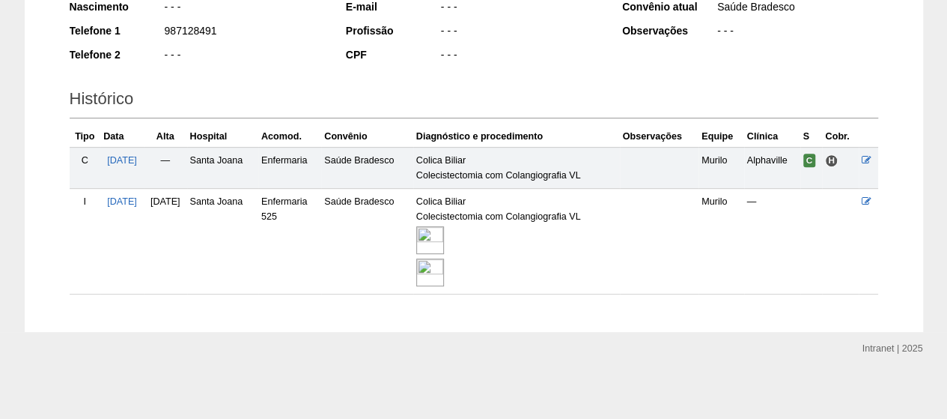
click at [444, 236] on img at bounding box center [430, 240] width 28 height 28
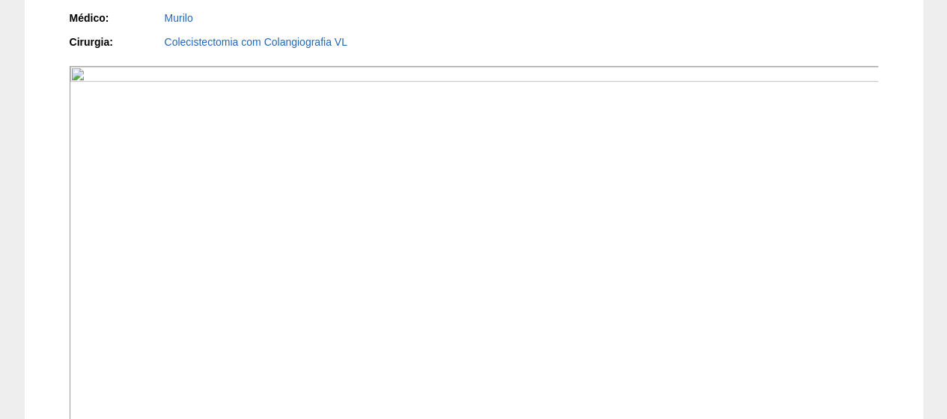
scroll to position [599, 0]
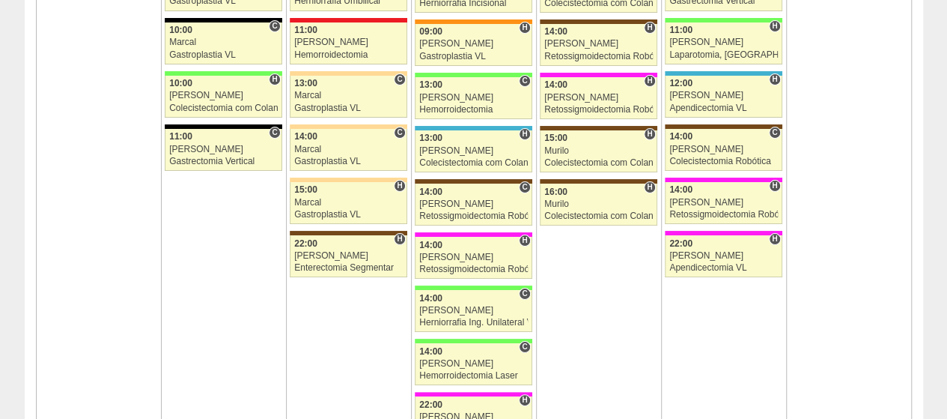
scroll to position [2771, 0]
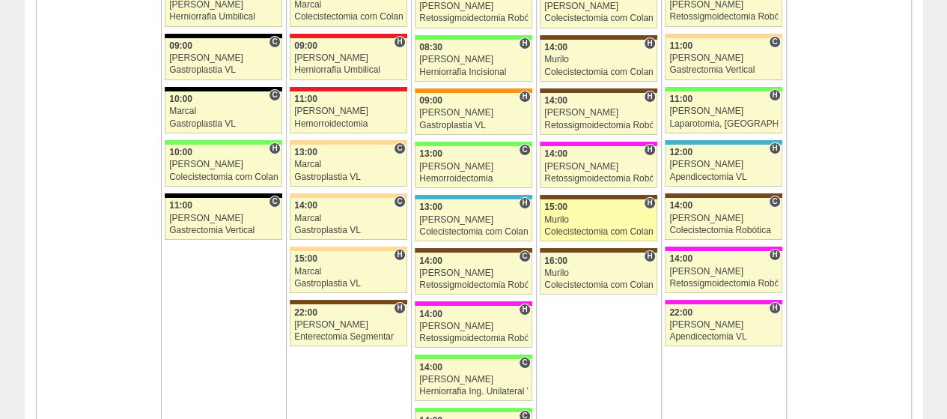
click at [592, 199] on link "73350 Murilo H 15:00 Murilo Colecistectomia com Colangiografia VL Hospital Sant…" at bounding box center [598, 220] width 117 height 42
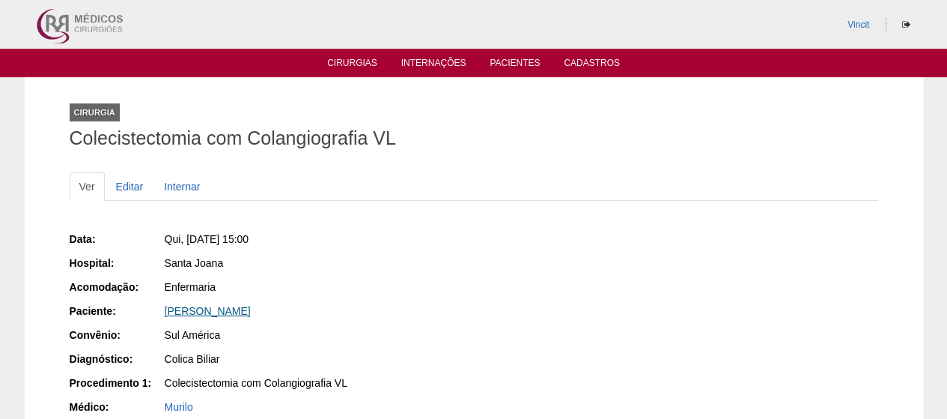
click at [251, 309] on link "[PERSON_NAME]" at bounding box center [208, 311] width 86 height 12
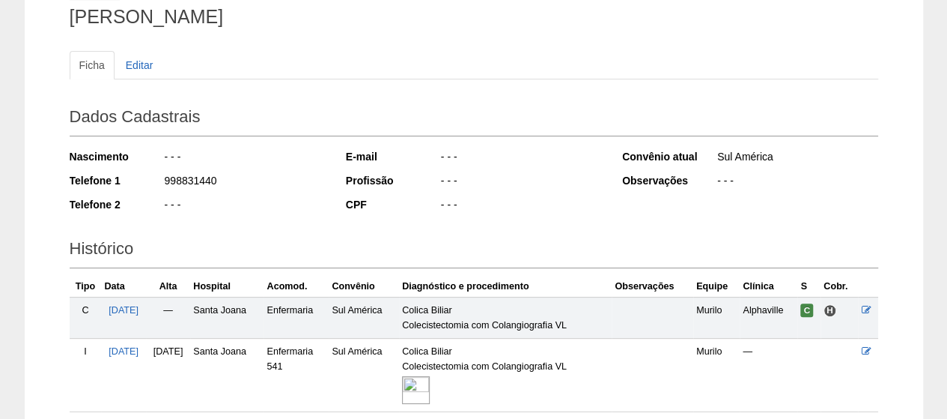
scroll to position [240, 0]
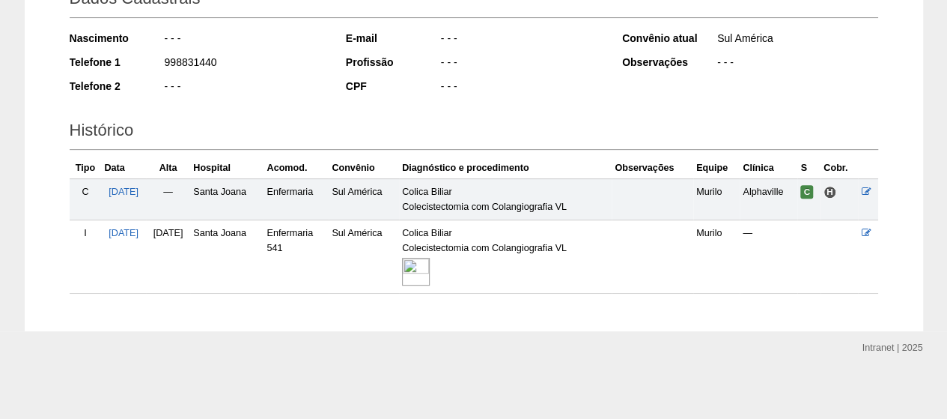
click at [430, 266] on img at bounding box center [416, 272] width 28 height 28
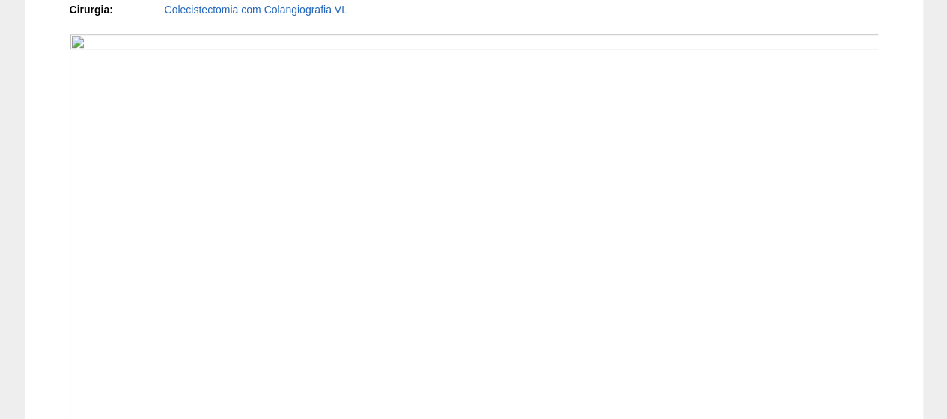
scroll to position [599, 0]
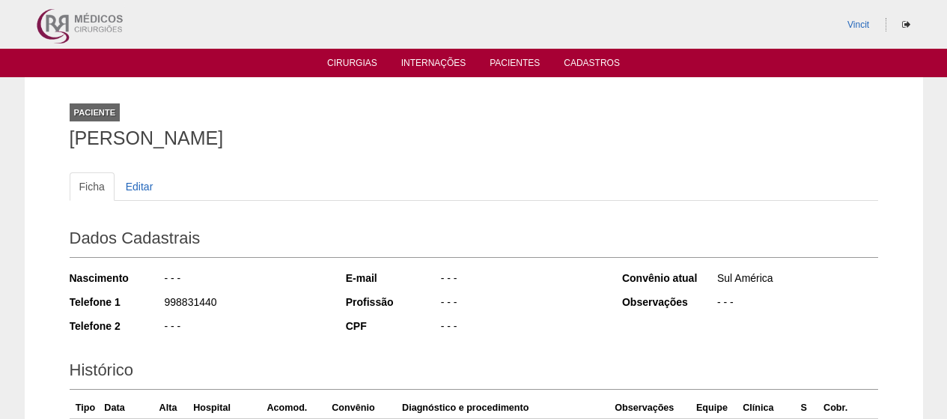
scroll to position [234, 0]
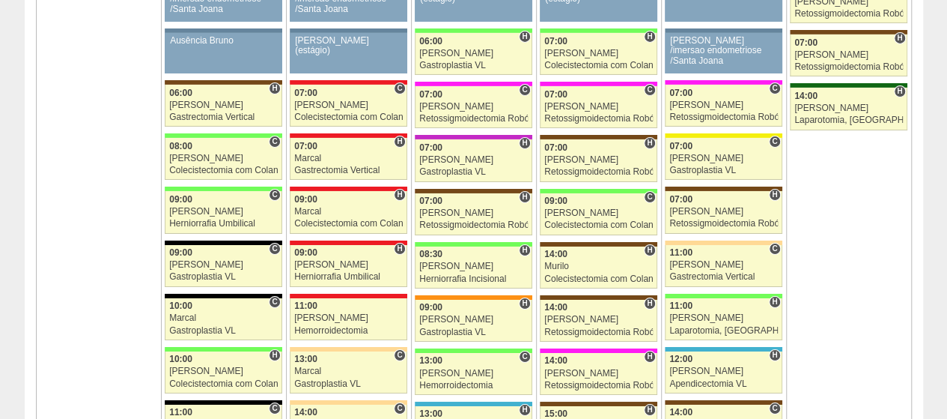
scroll to position [2396, 0]
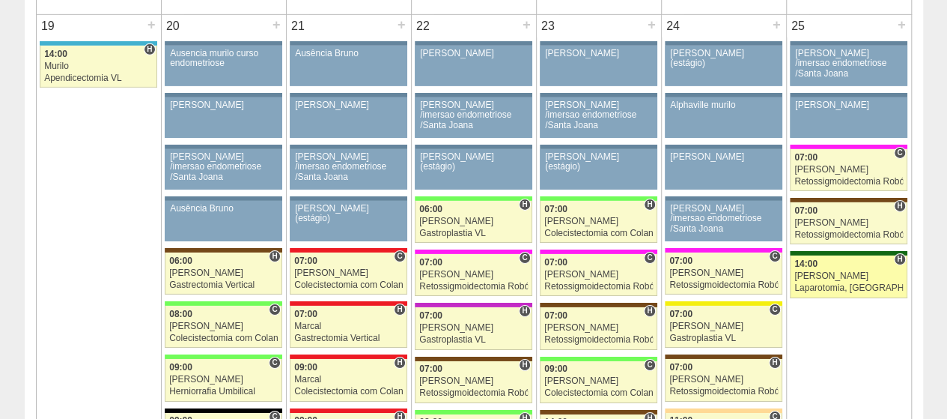
click at [835, 259] on div "14:00" at bounding box center [849, 264] width 109 height 10
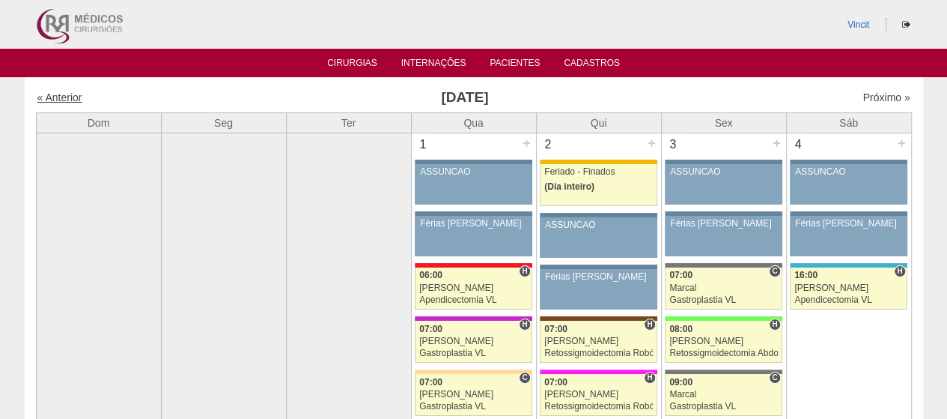
click at [65, 100] on link "« Anterior" at bounding box center [59, 97] width 45 height 12
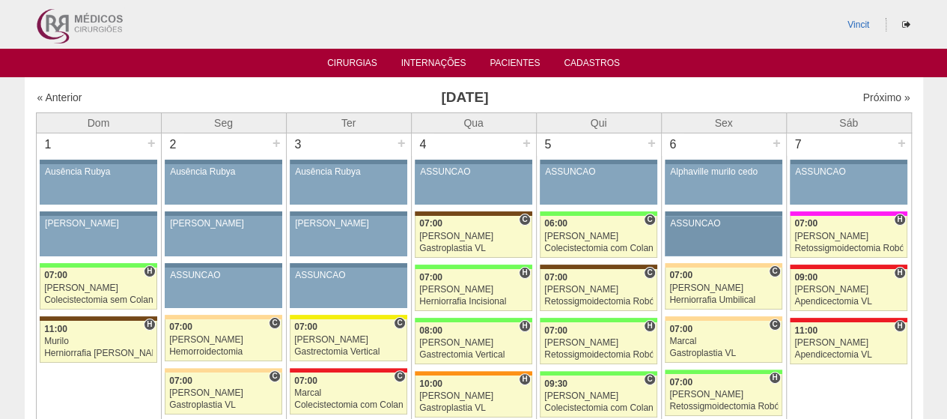
scroll to position [75, 0]
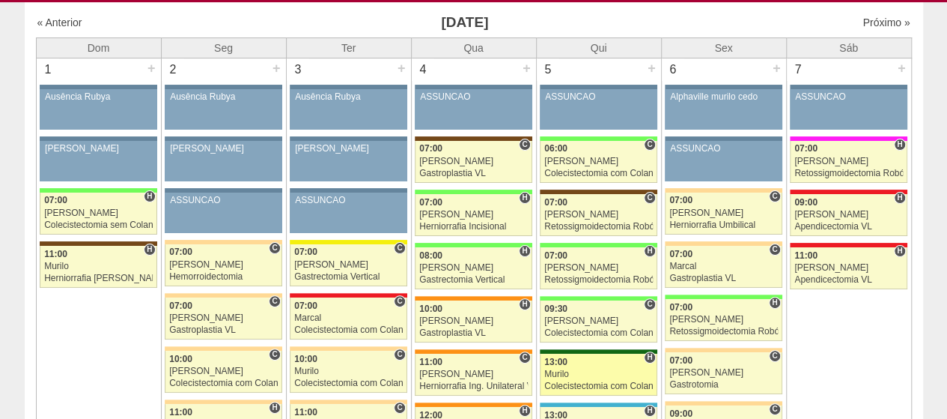
click at [585, 369] on div "Murilo" at bounding box center [598, 374] width 109 height 10
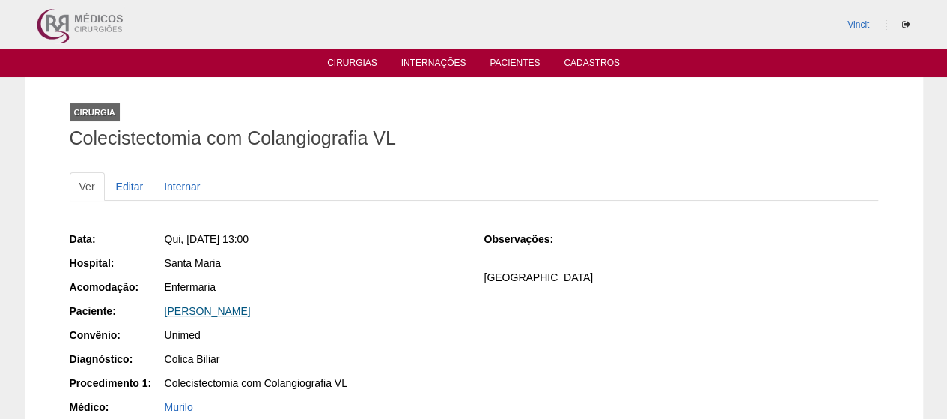
click at [207, 306] on link "[PERSON_NAME]" at bounding box center [208, 311] width 86 height 12
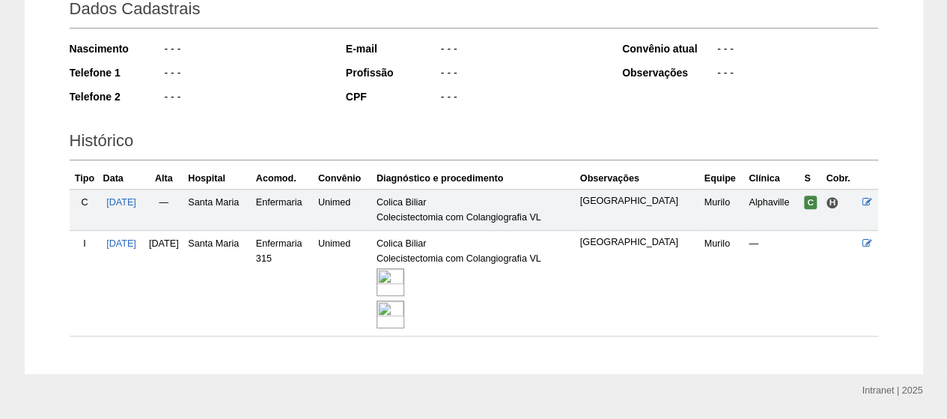
scroll to position [271, 0]
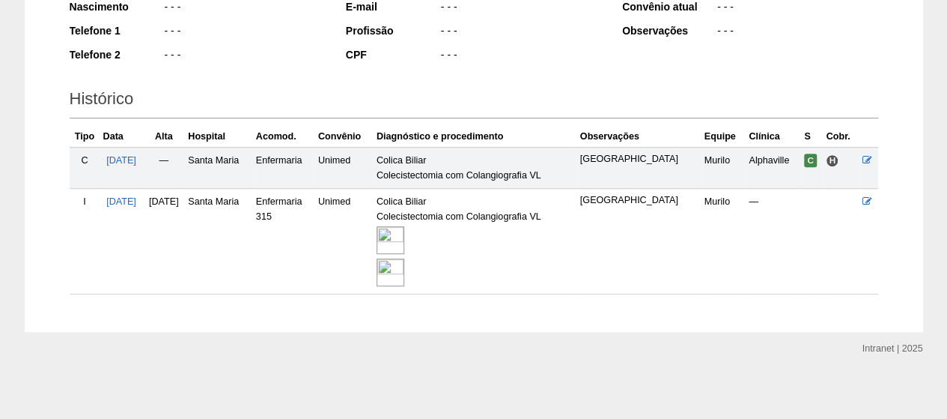
click at [404, 237] on img at bounding box center [391, 240] width 28 height 28
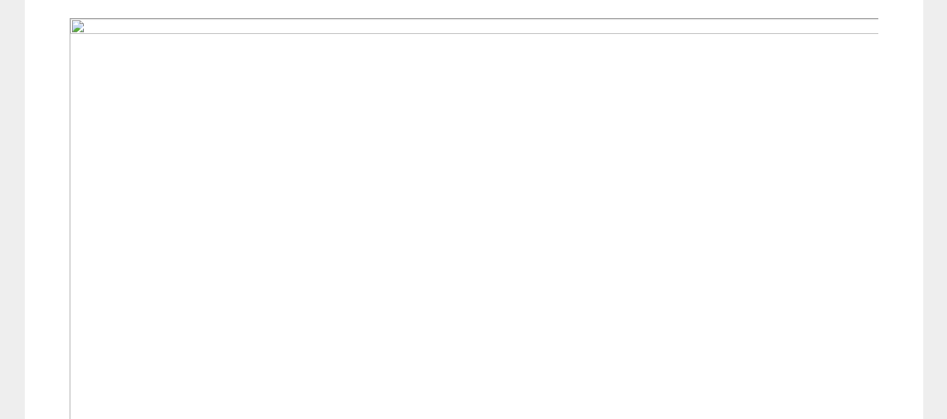
scroll to position [599, 0]
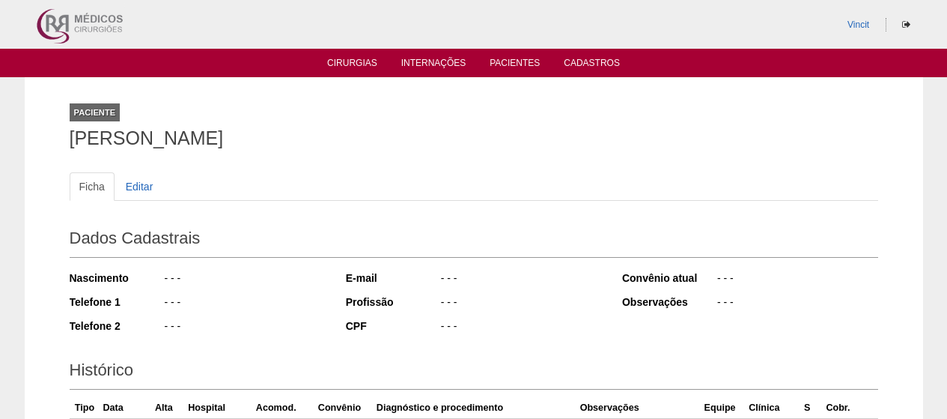
scroll to position [270, 0]
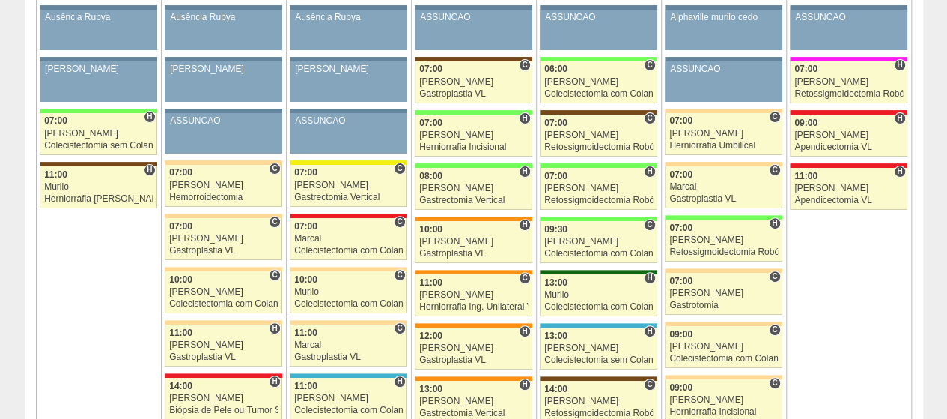
scroll to position [300, 0]
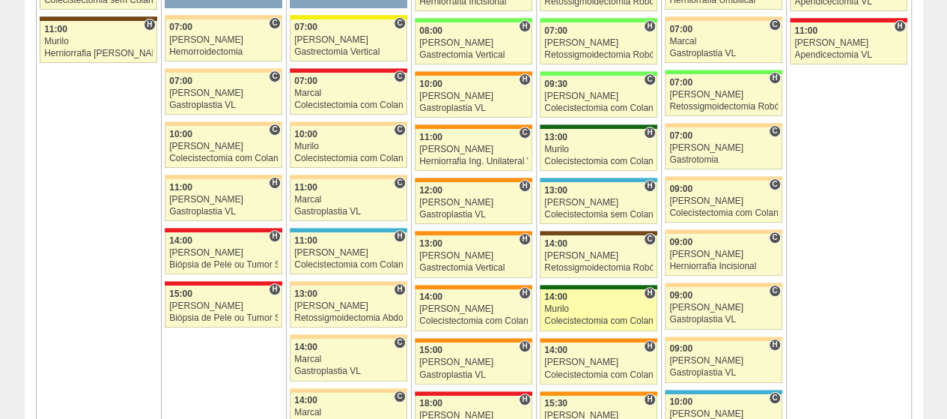
click at [603, 299] on div "14:00" at bounding box center [598, 297] width 109 height 10
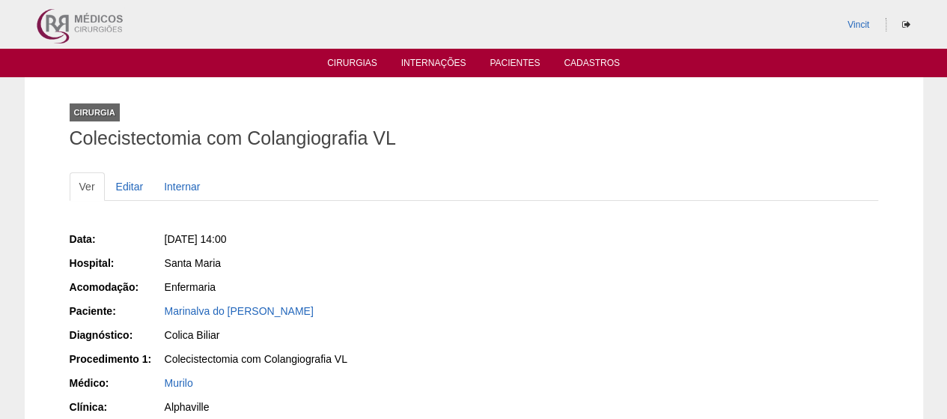
click at [246, 301] on div "Data: [DATE] 14:00 Hospital: [GEOGRAPHIC_DATA] Acomodação: Enfermaria Paciente:…" at bounding box center [267, 348] width 394 height 245
click at [245, 306] on link "Marinalva do [PERSON_NAME]" at bounding box center [239, 311] width 149 height 12
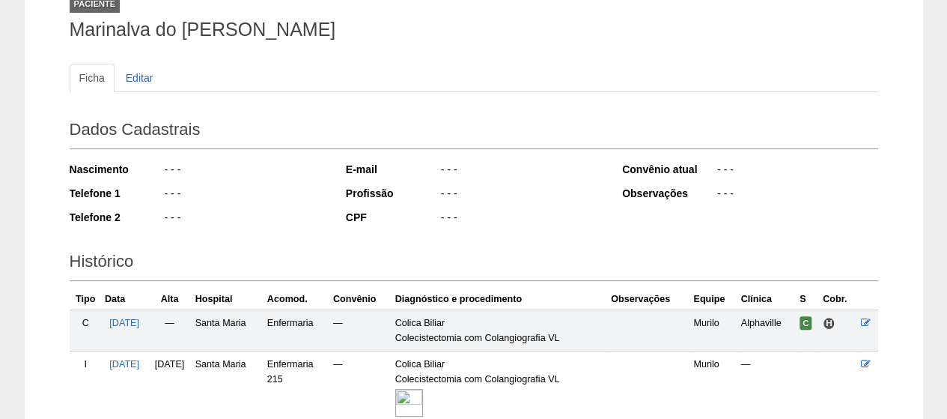
scroll to position [225, 0]
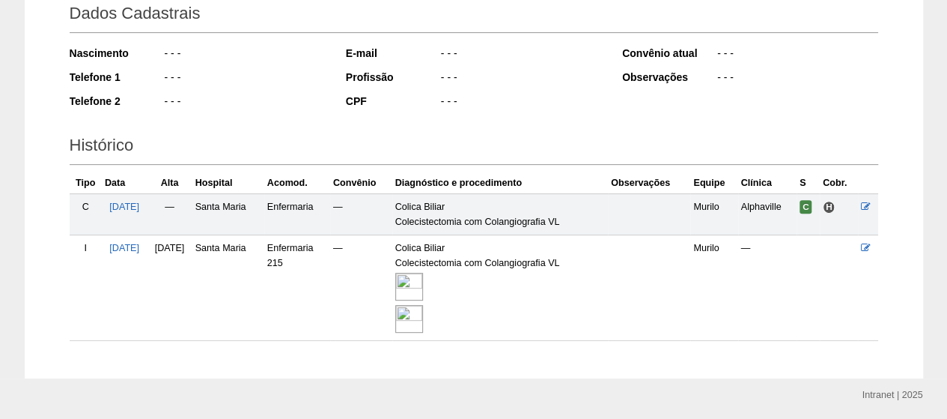
click at [423, 278] on img at bounding box center [409, 287] width 28 height 28
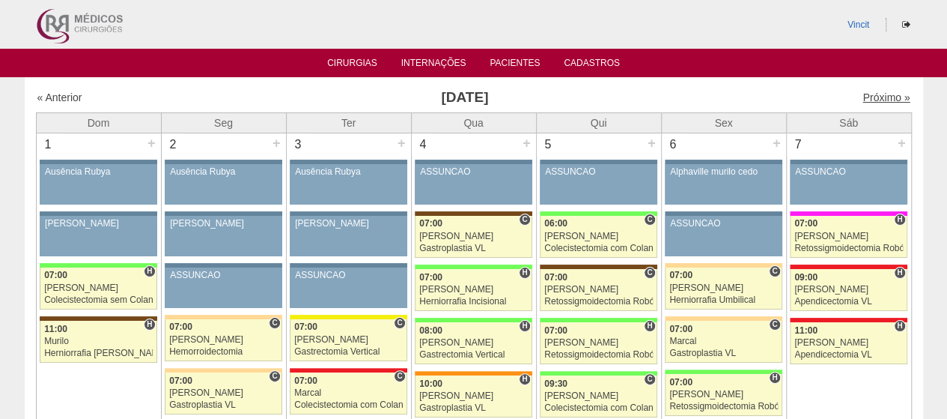
click at [870, 91] on link "Próximo »" at bounding box center [886, 97] width 47 height 12
click at [871, 91] on link "Próximo »" at bounding box center [886, 97] width 47 height 12
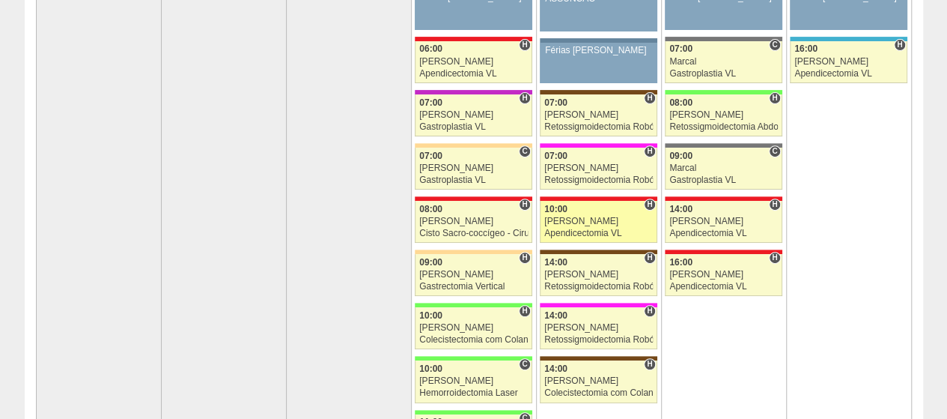
scroll to position [225, 0]
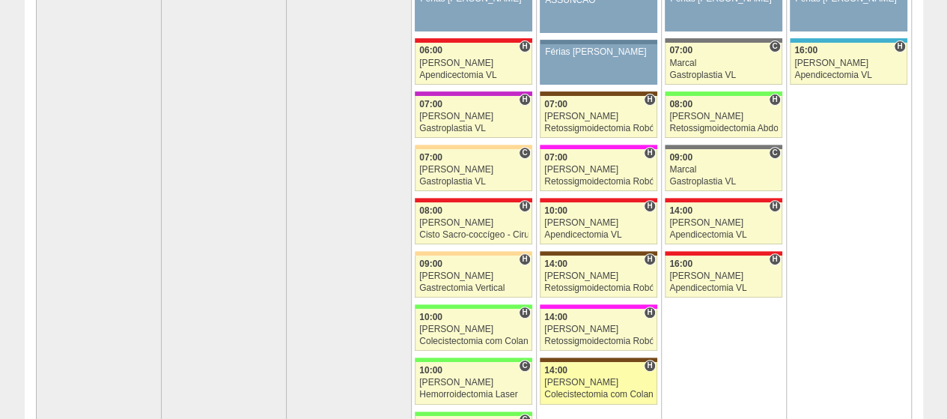
click at [562, 383] on div "Luiz Guilherme" at bounding box center [598, 382] width 109 height 10
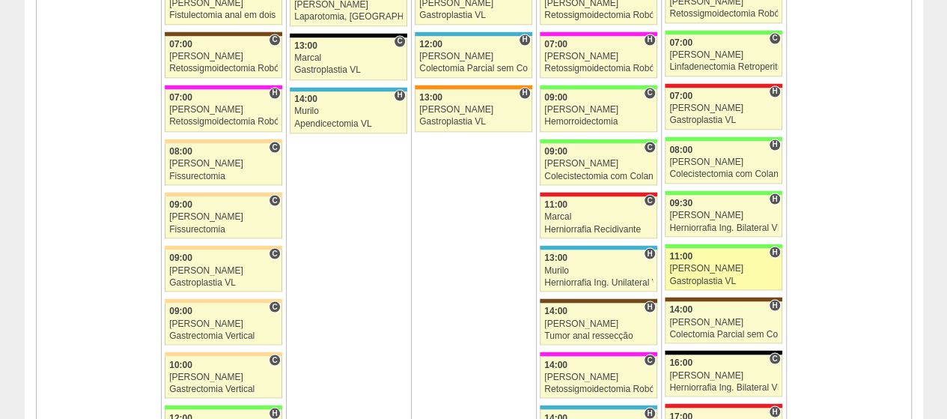
scroll to position [1273, 0]
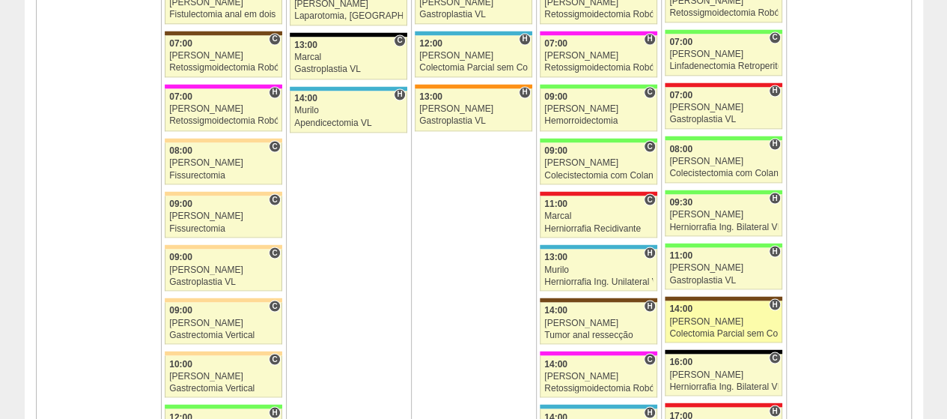
click at [750, 316] on div "[PERSON_NAME]" at bounding box center [724, 321] width 109 height 10
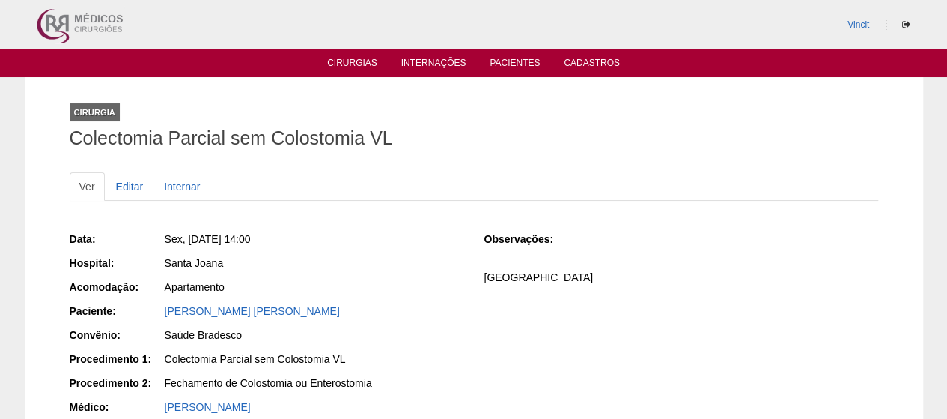
click at [255, 303] on div "[PERSON_NAME] [PERSON_NAME]" at bounding box center [314, 310] width 299 height 15
click at [252, 306] on link "RAFAELLA MOREIRA PIERRY" at bounding box center [252, 311] width 175 height 12
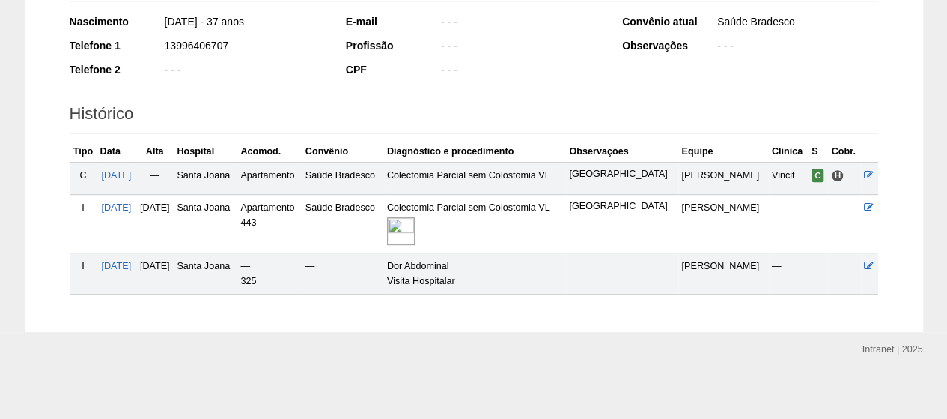
scroll to position [257, 0]
click at [415, 226] on img at bounding box center [401, 230] width 28 height 28
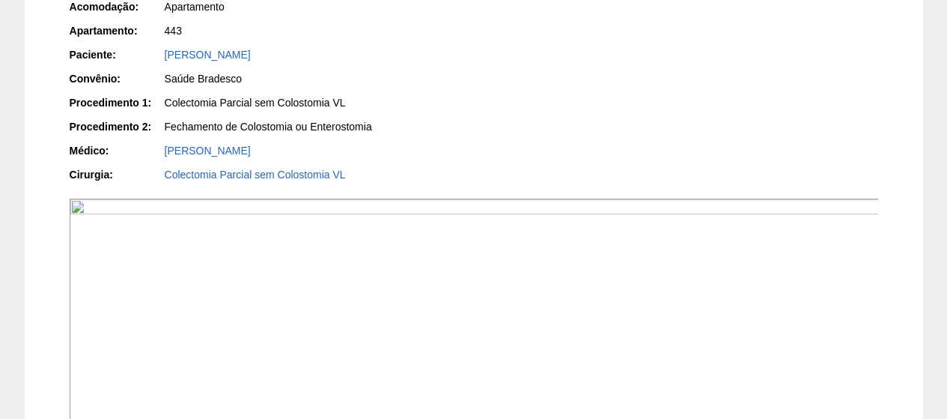
scroll to position [300, 0]
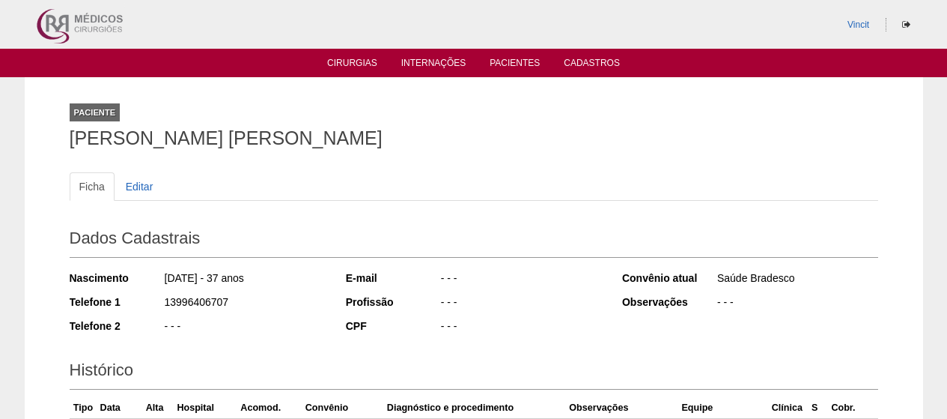
scroll to position [257, 0]
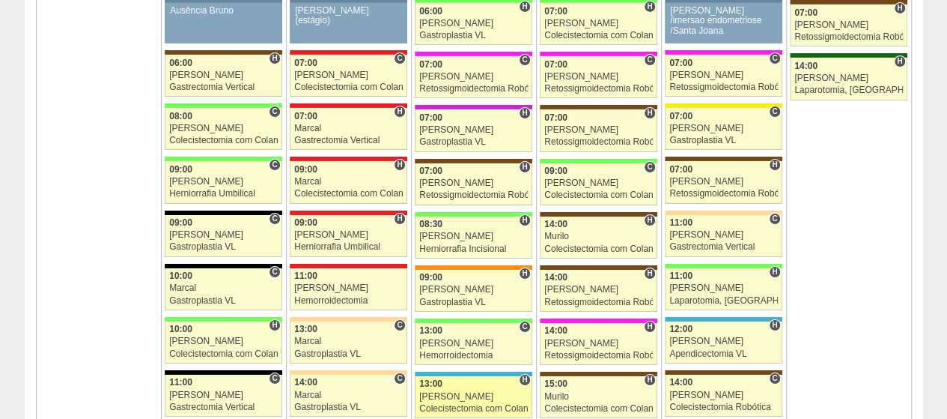
scroll to position [2771, 0]
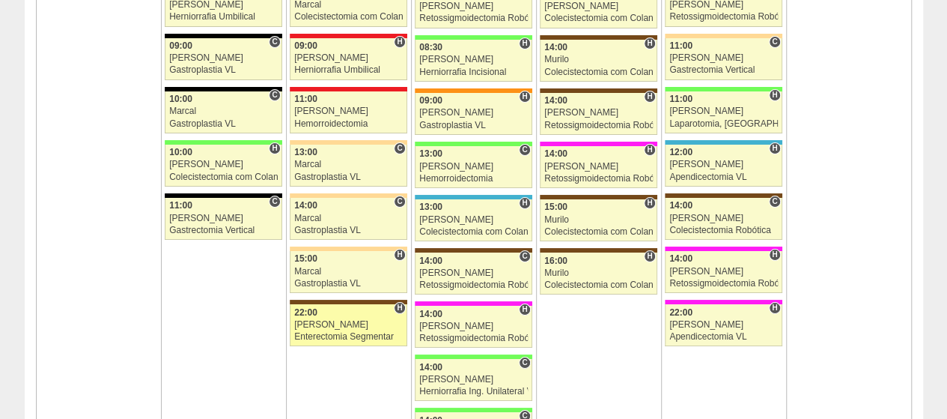
click at [340, 320] on div "Paulo Regina" at bounding box center [348, 325] width 109 height 10
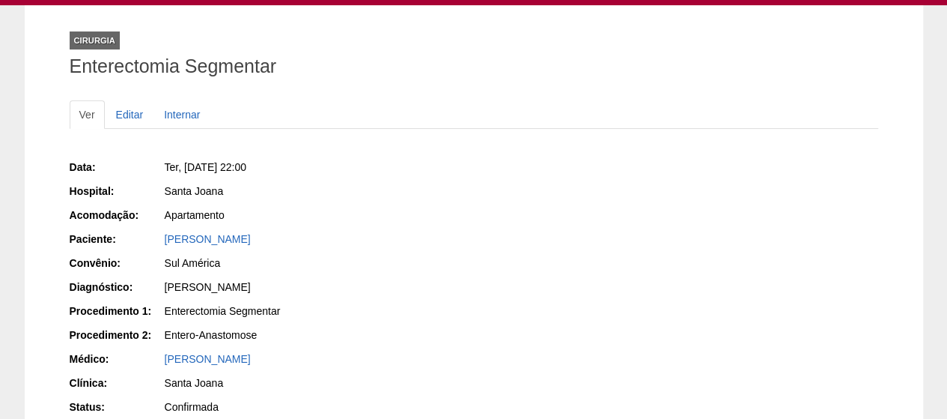
scroll to position [225, 0]
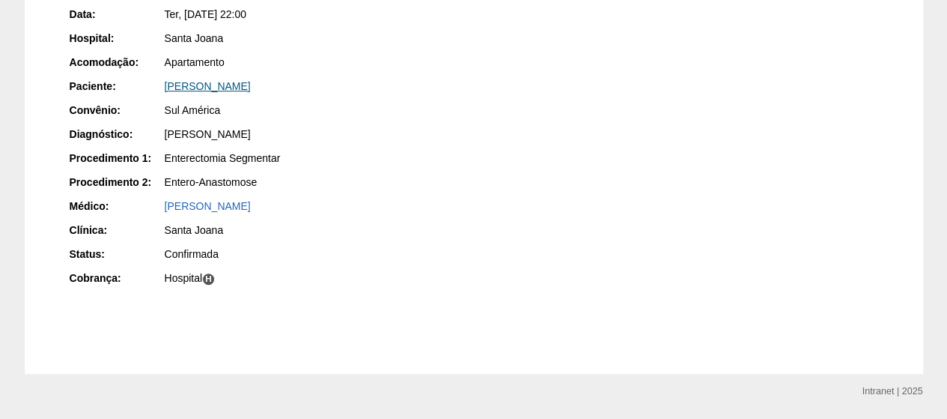
click at [235, 82] on link "[PERSON_NAME]" at bounding box center [208, 86] width 86 height 12
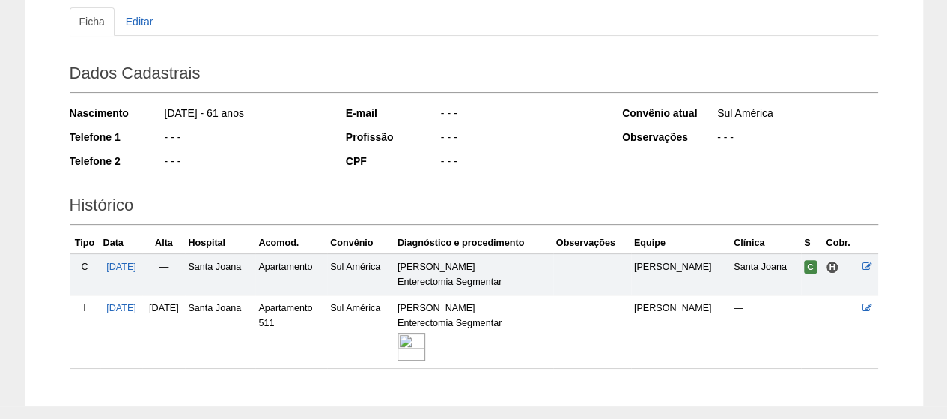
scroll to position [240, 0]
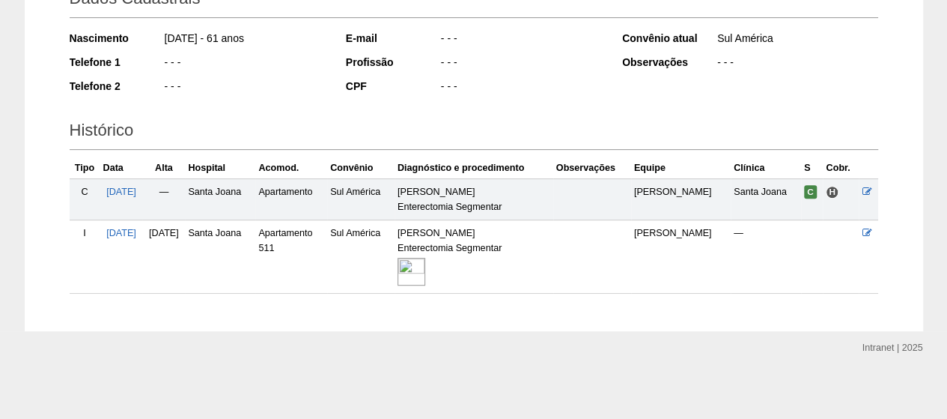
click at [425, 264] on img at bounding box center [412, 272] width 28 height 28
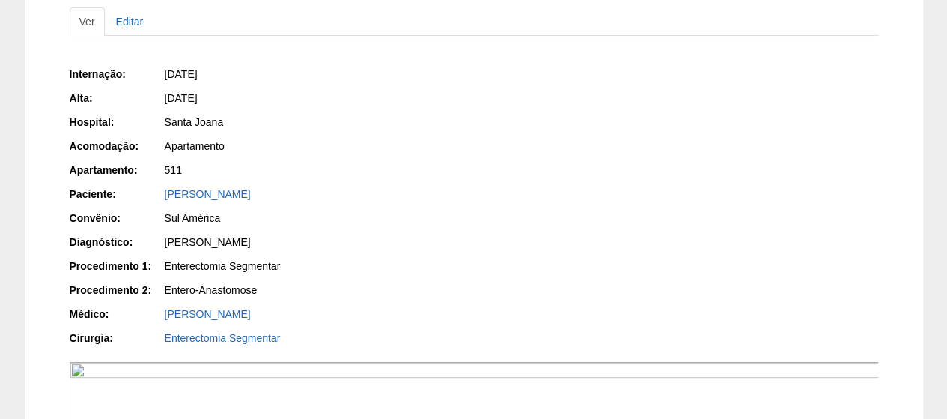
scroll to position [374, 0]
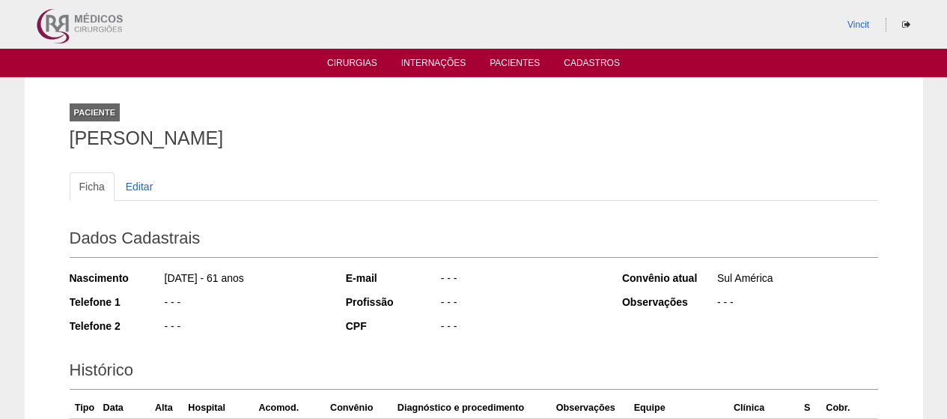
scroll to position [234, 0]
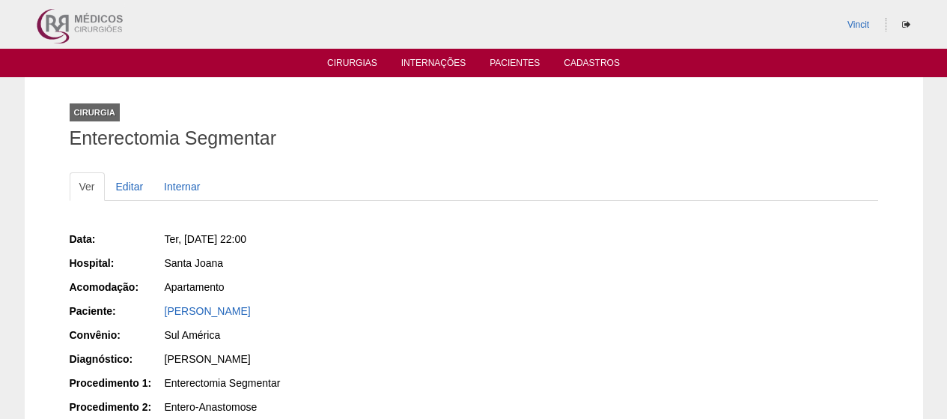
scroll to position [225, 0]
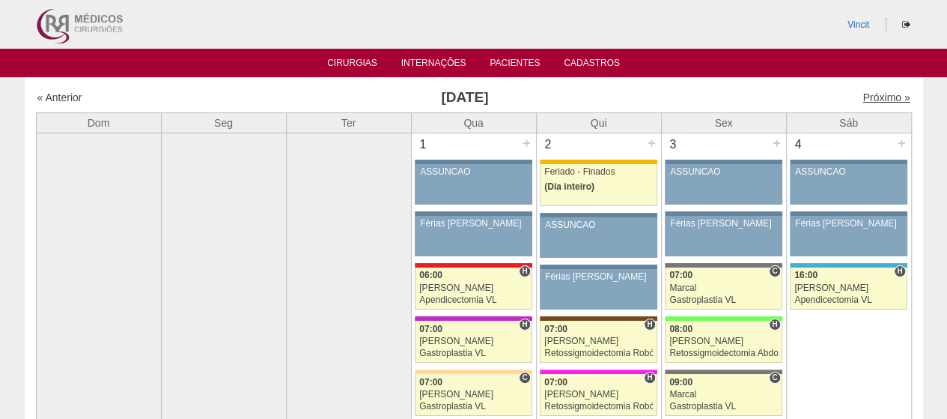
click at [880, 98] on link "Próximo »" at bounding box center [886, 97] width 47 height 12
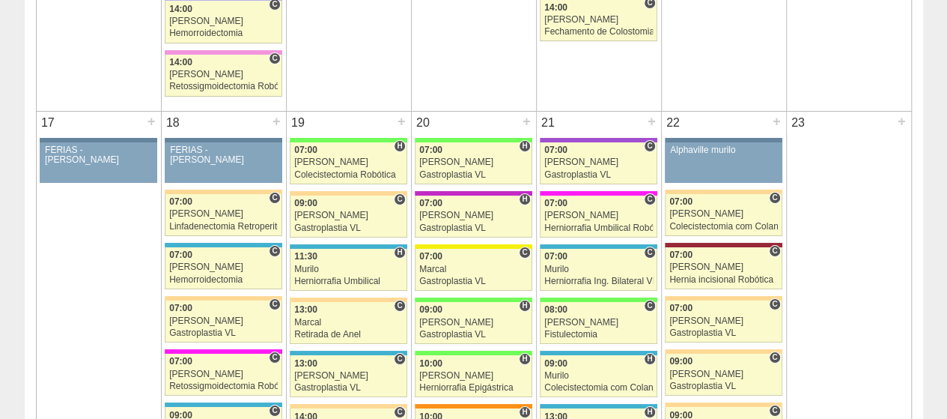
scroll to position [2696, 0]
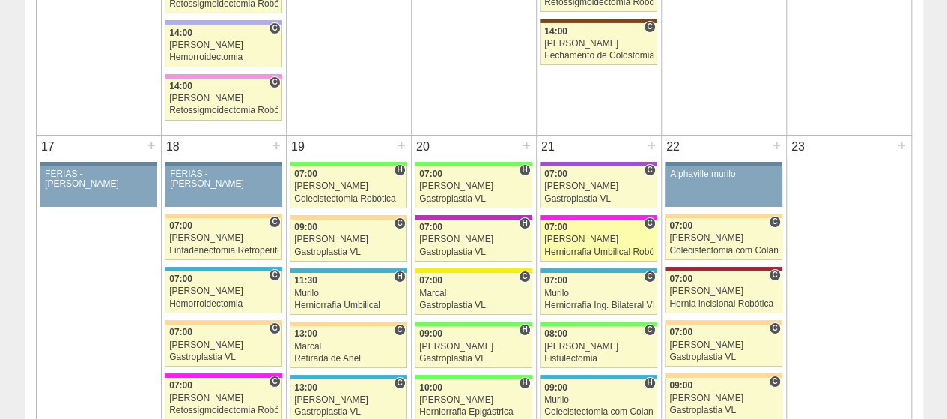
click at [612, 222] on div "07:00" at bounding box center [598, 227] width 109 height 10
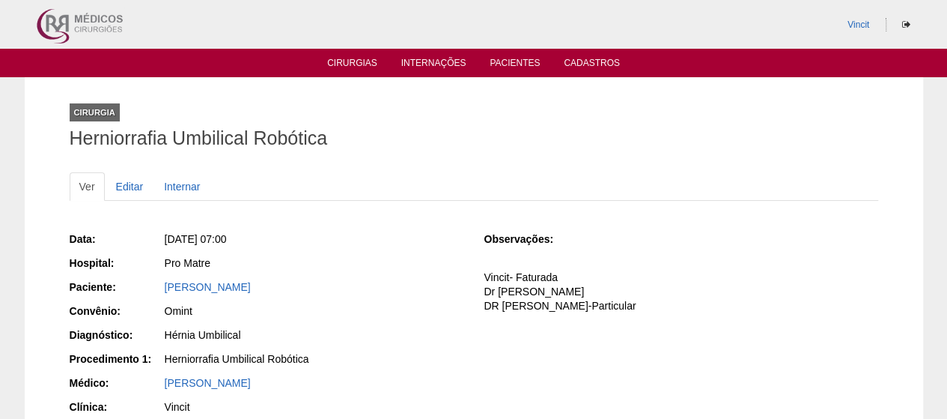
scroll to position [150, 0]
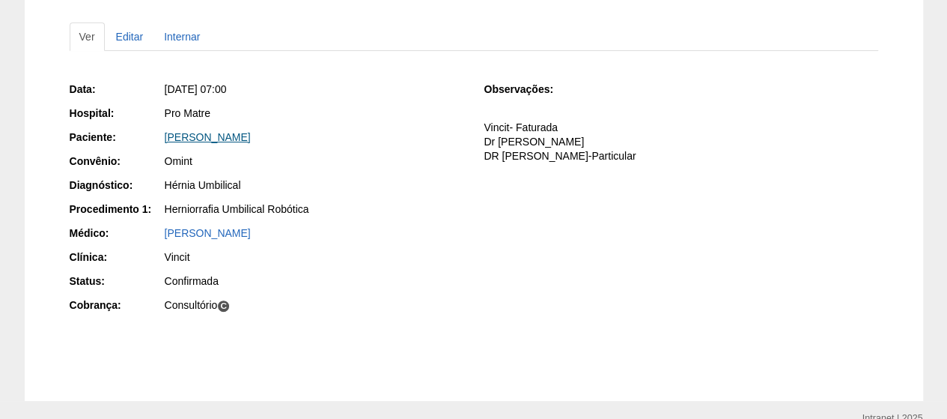
click at [251, 134] on link "[PERSON_NAME]" at bounding box center [208, 137] width 86 height 12
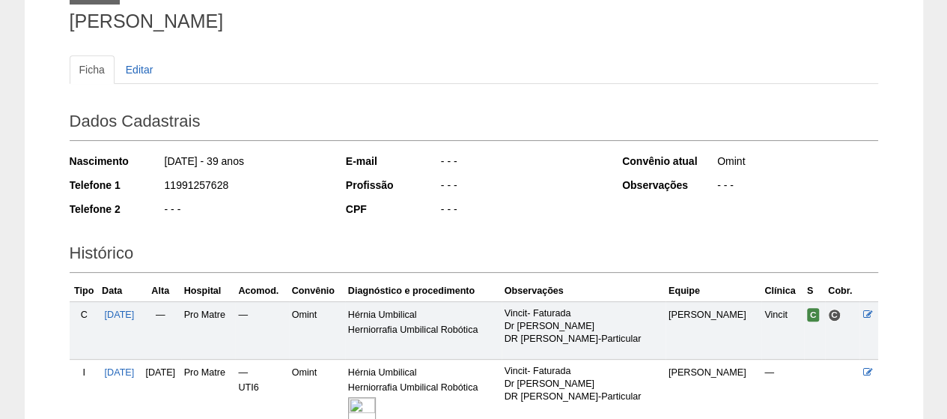
scroll to position [288, 0]
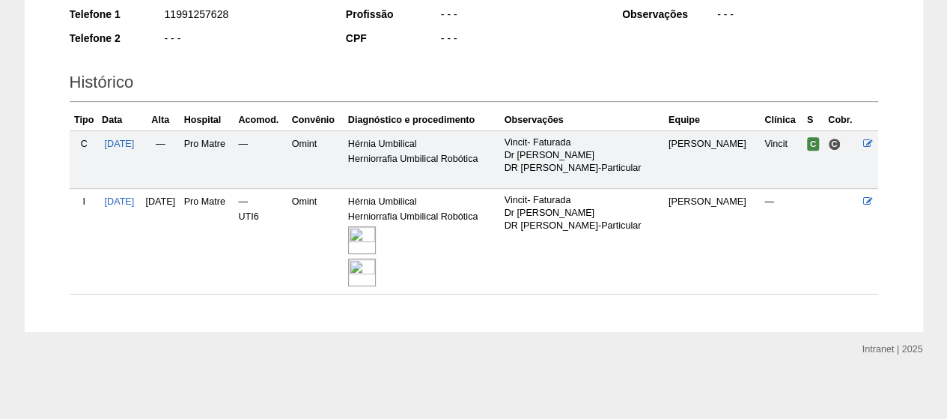
click at [376, 231] on img at bounding box center [362, 240] width 28 height 28
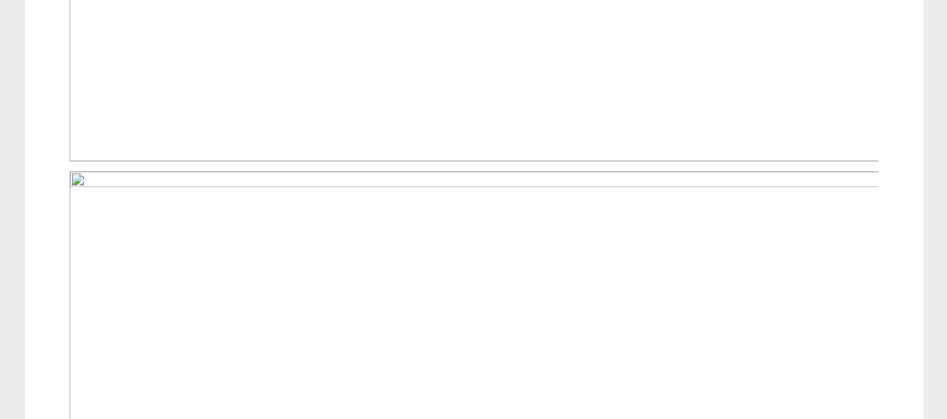
scroll to position [749, 0]
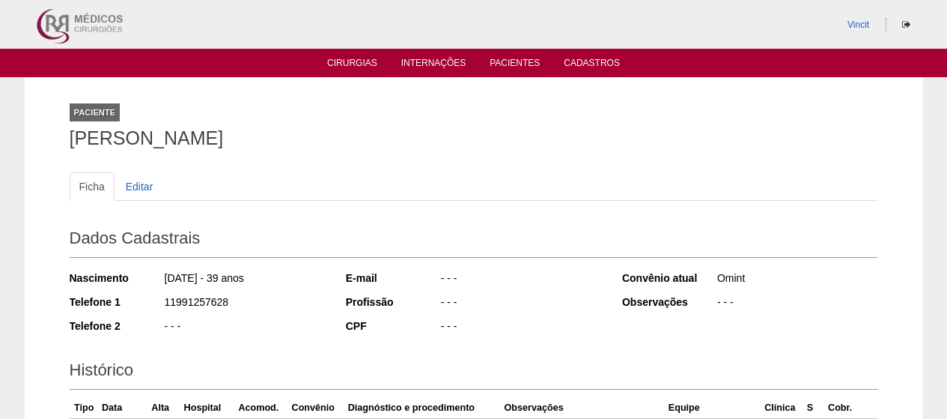
scroll to position [288, 0]
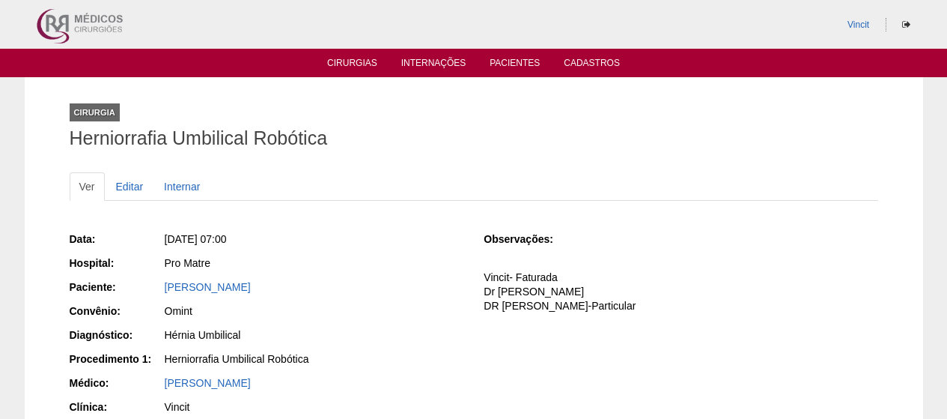
scroll to position [150, 0]
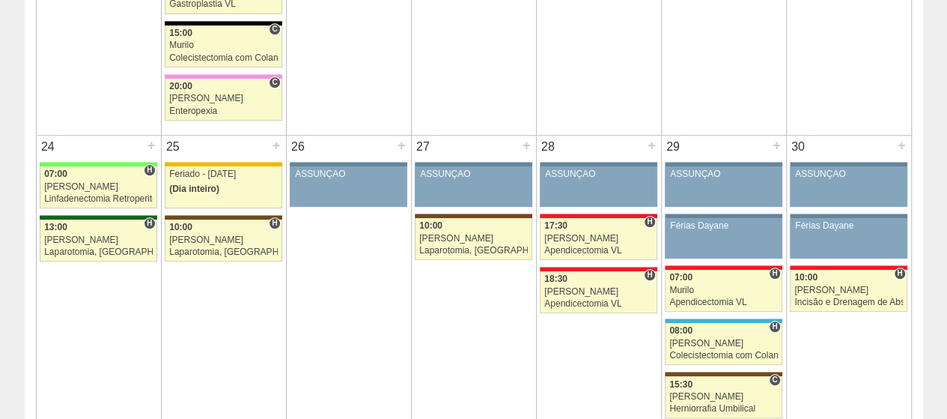
scroll to position [3445, 0]
